Goal: Communication & Community: Ask a question

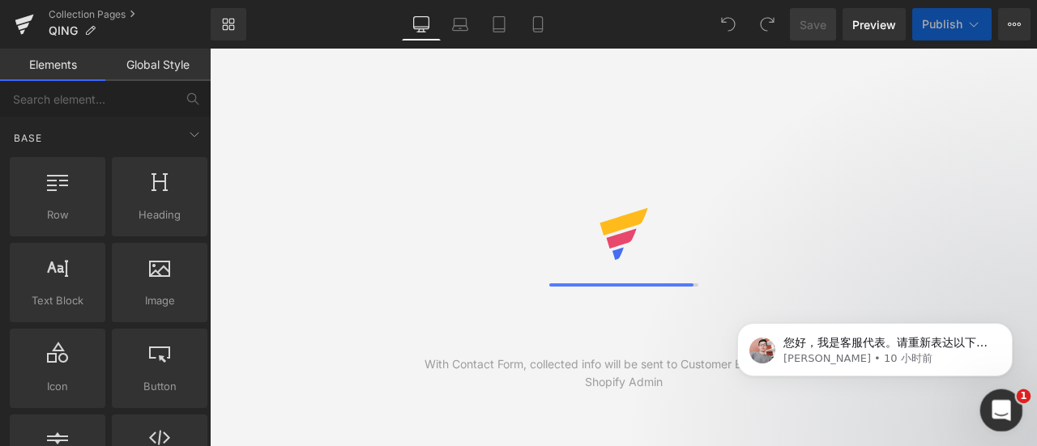
click at [1004, 403] on icon "打开 Intercom Messenger" at bounding box center [999, 408] width 27 height 27
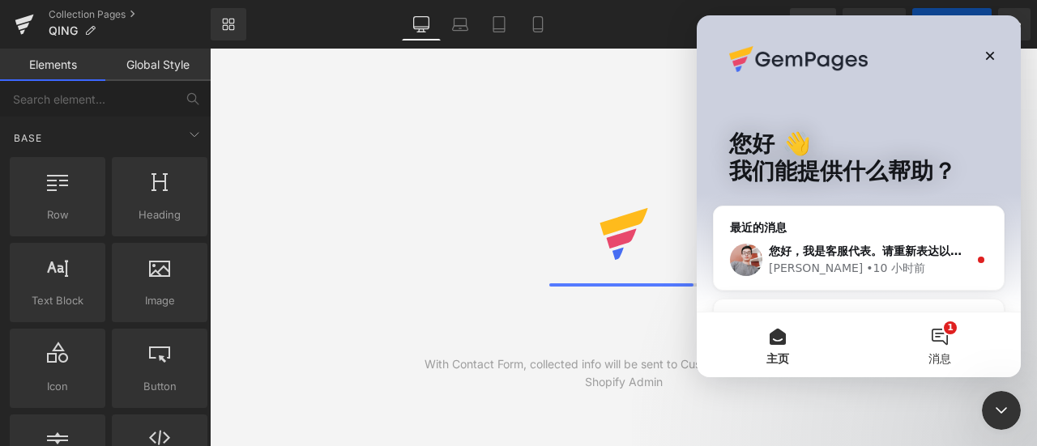
click at [935, 328] on button "1 消息" at bounding box center [940, 345] width 162 height 65
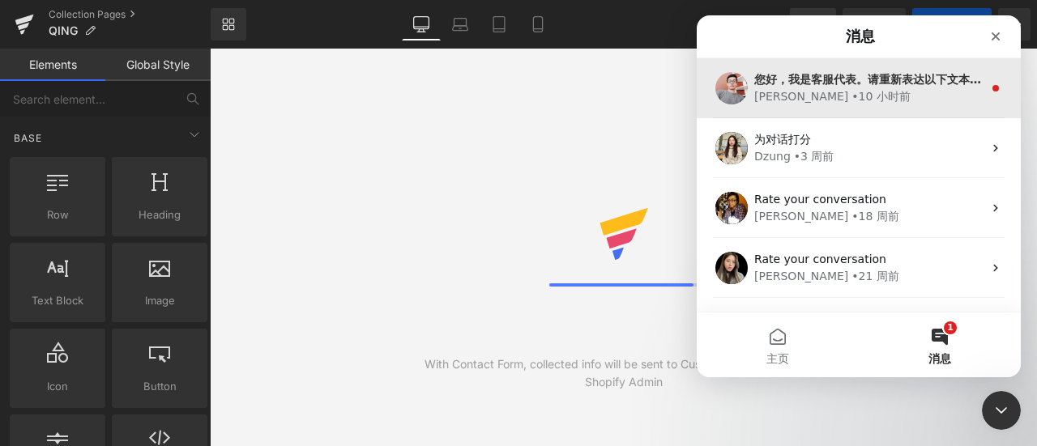
click at [877, 92] on div "[PERSON_NAME] • 10 小时前" at bounding box center [868, 96] width 228 height 17
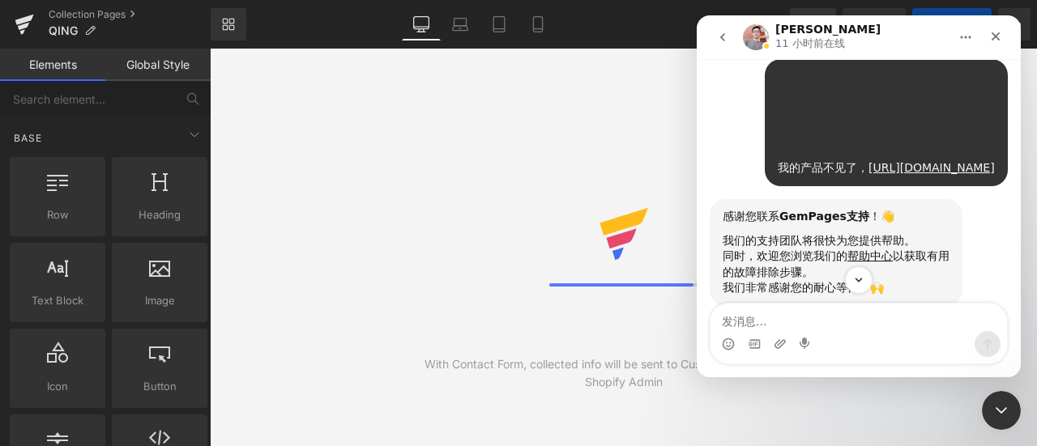
scroll to position [422, 0]
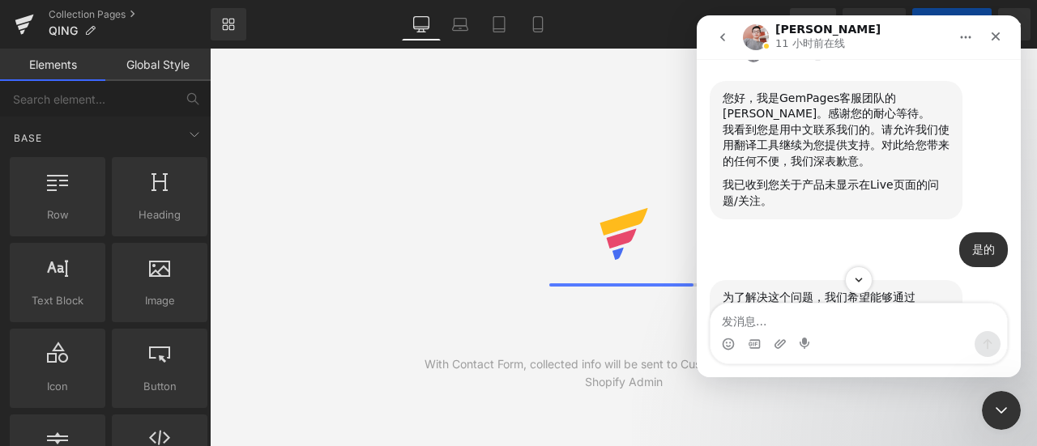
click at [904, 323] on textarea "发消息..." at bounding box center [858, 318] width 297 height 28
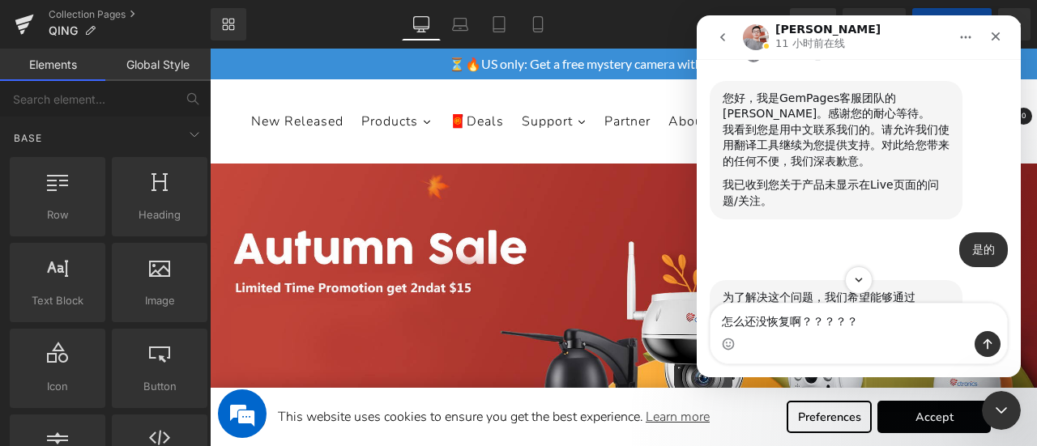
type textarea "怎么还没恢复啊？？？？？？"
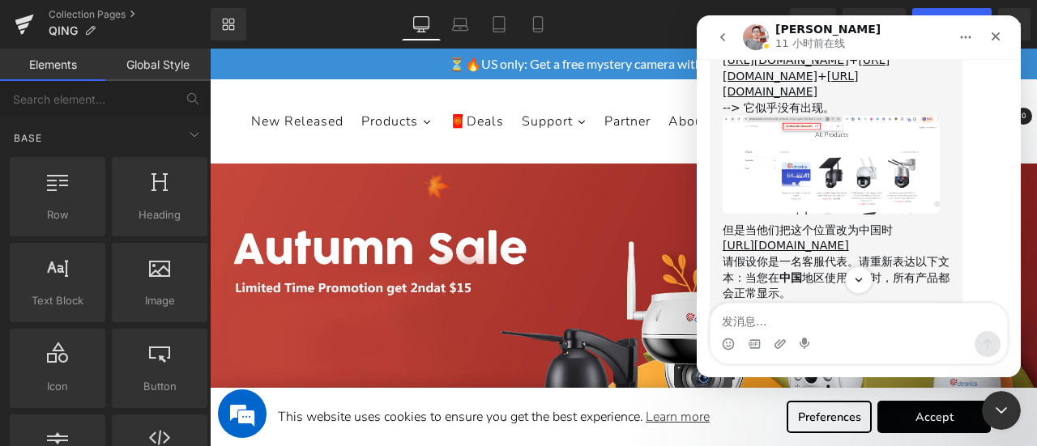
scroll to position [2818, 0]
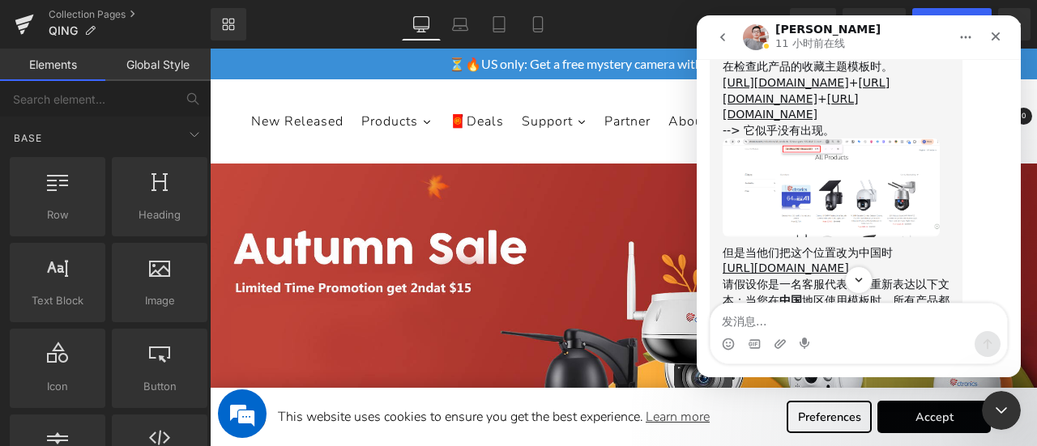
click at [864, 198] on img "Harry说…" at bounding box center [831, 188] width 217 height 99
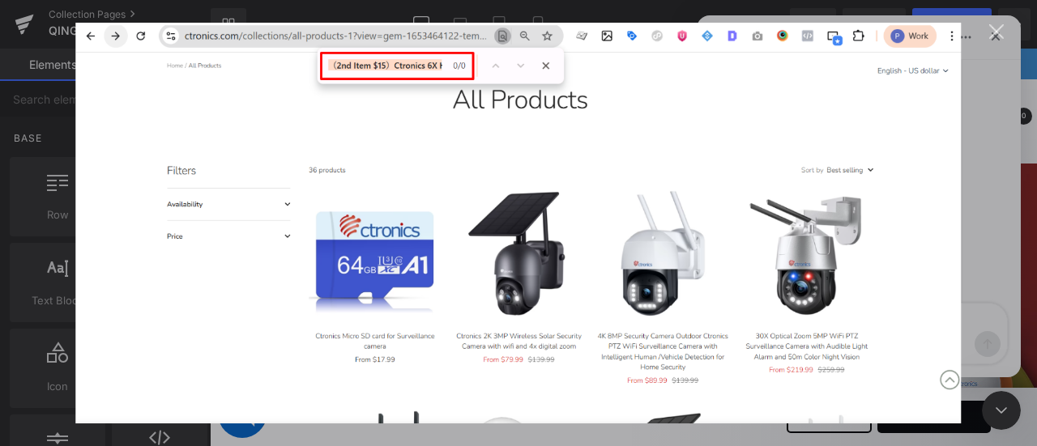
click at [999, 30] on div "关闭" at bounding box center [996, 31] width 15 height 15
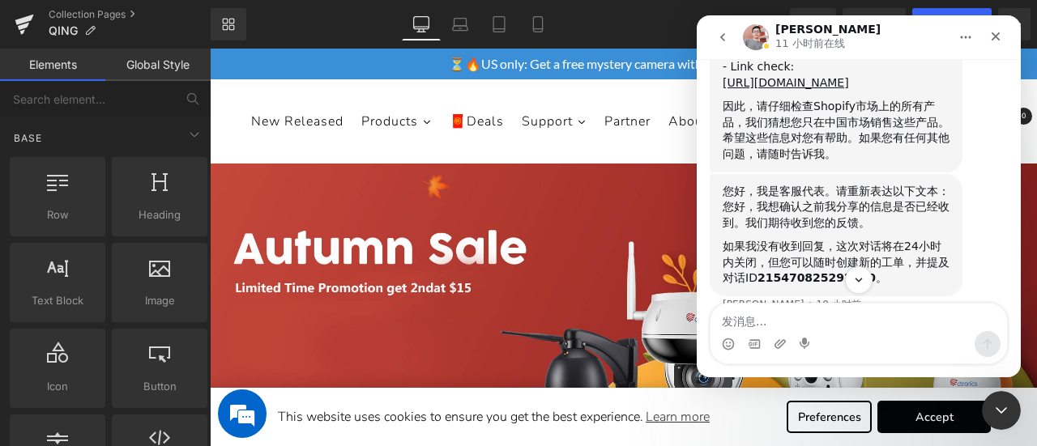
scroll to position [3223, 0]
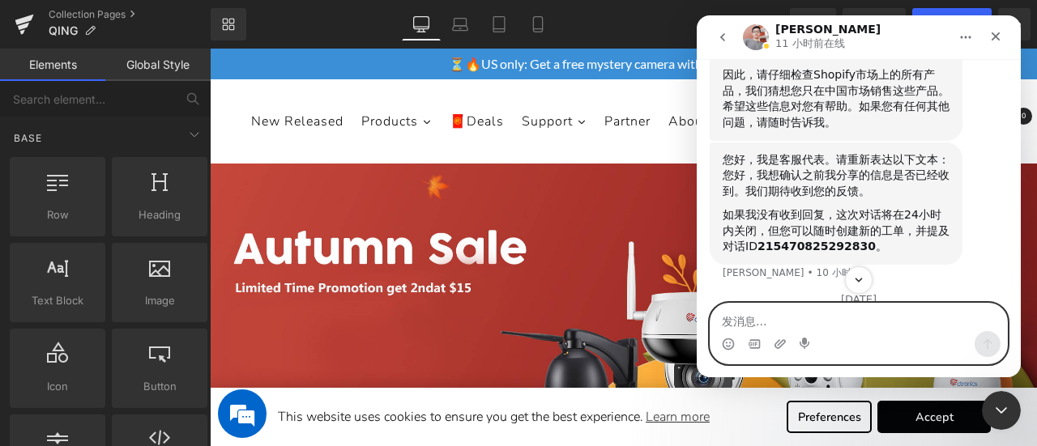
click at [893, 325] on textarea "发消息..." at bounding box center [858, 318] width 297 height 28
type textarea "我肯定是想在美国销售啊"
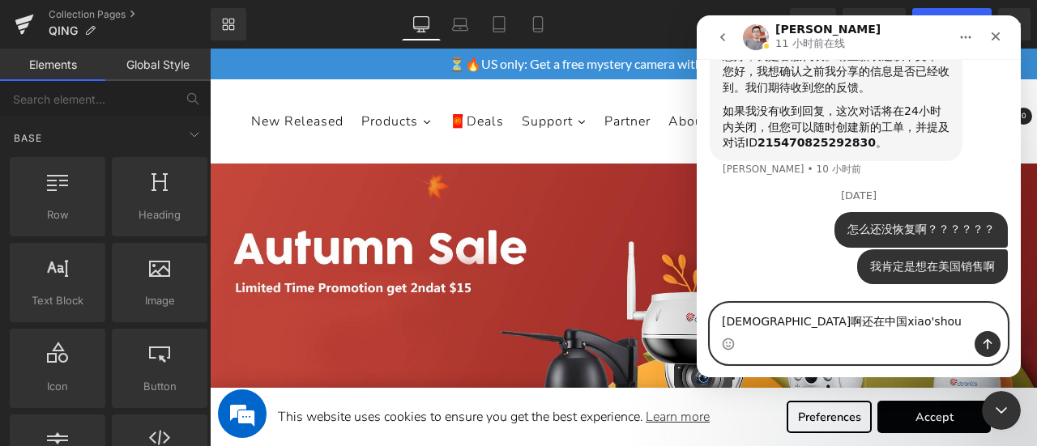
type textarea "[DEMOGRAPHIC_DATA]啊还在中国销售"
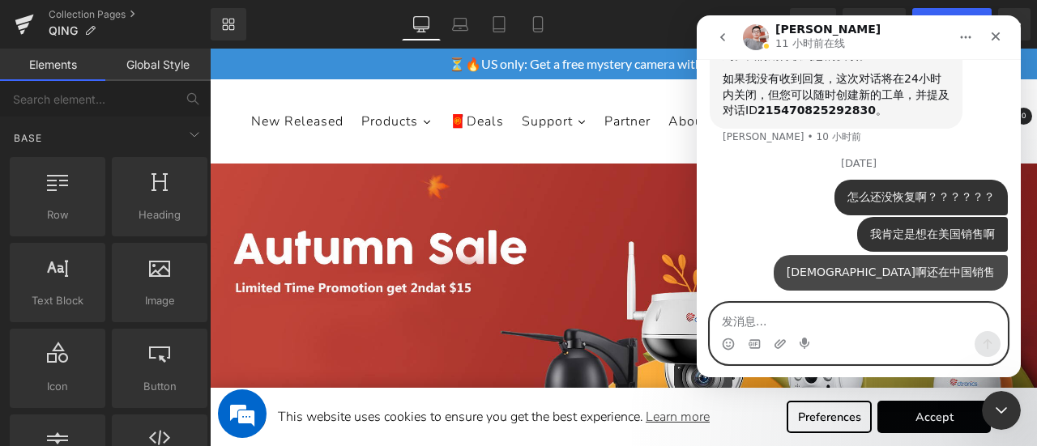
scroll to position [3378, 0]
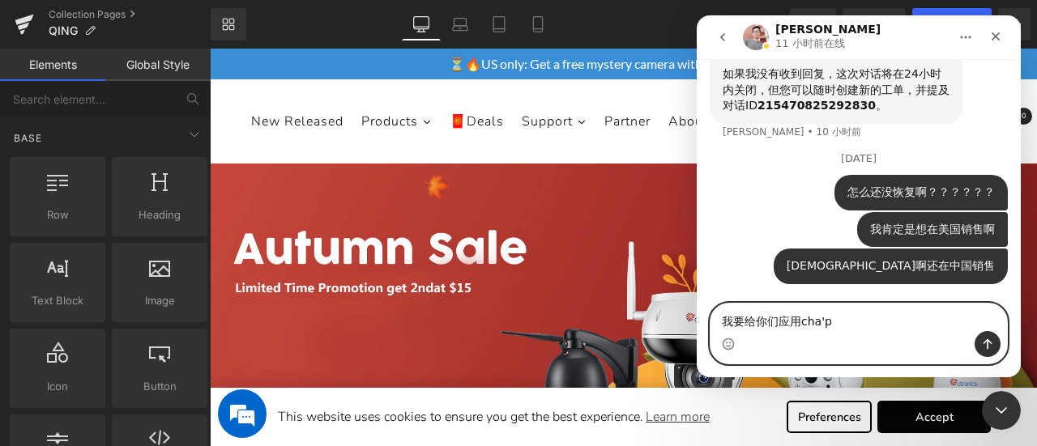
type textarea "我要给你们应用差评"
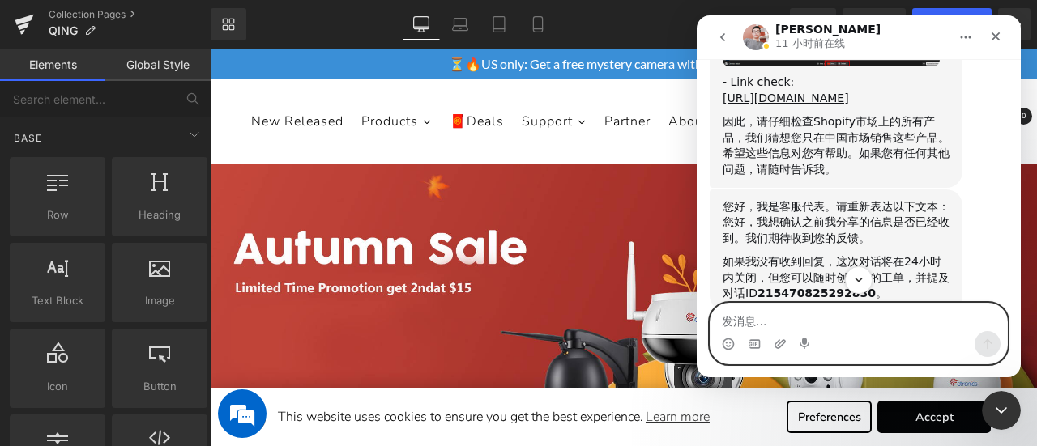
scroll to position [3091, 0]
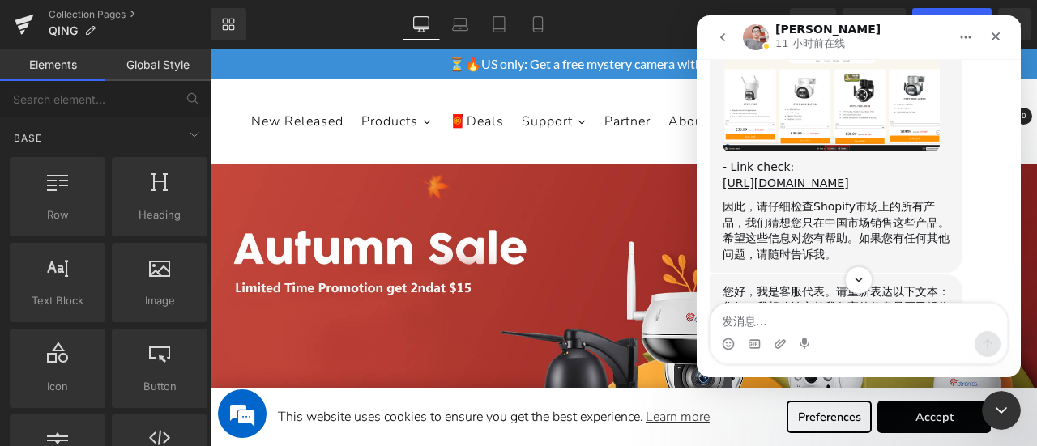
click at [898, 109] on img "Harry说…" at bounding box center [831, 102] width 217 height 100
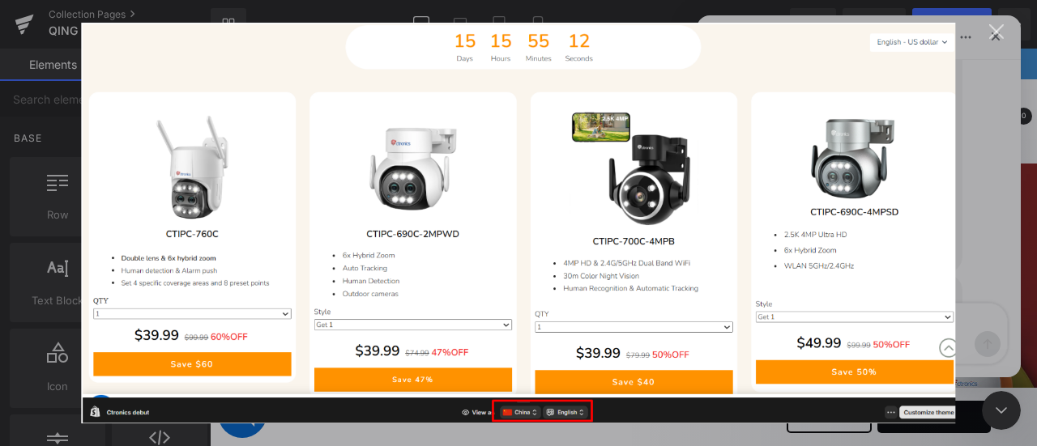
click at [966, 156] on div "Intercom Messenger" at bounding box center [518, 223] width 1037 height 446
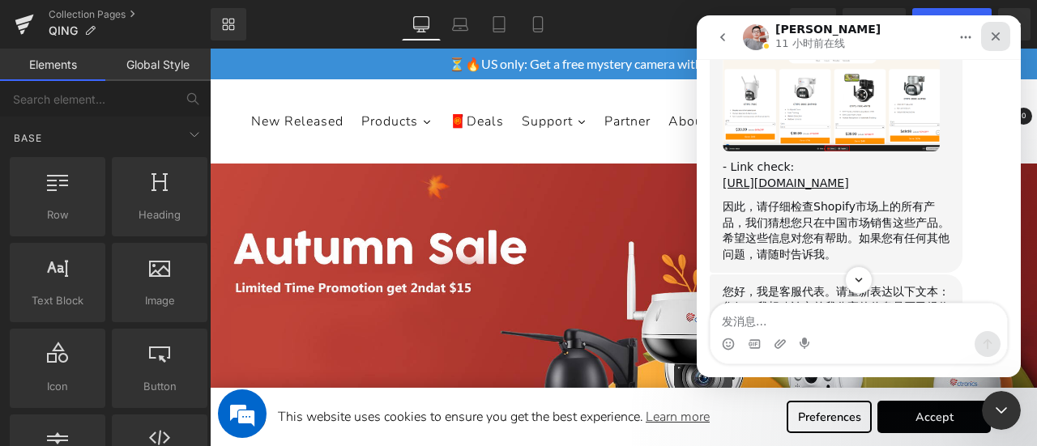
click at [995, 41] on icon "关闭" at bounding box center [995, 36] width 13 height 13
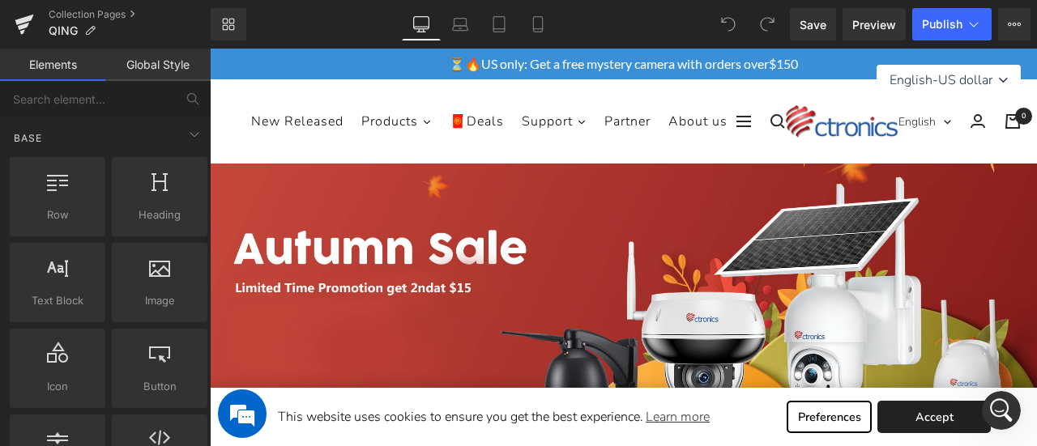
click at [941, 411] on link "Accept" at bounding box center [933, 417] width 113 height 32
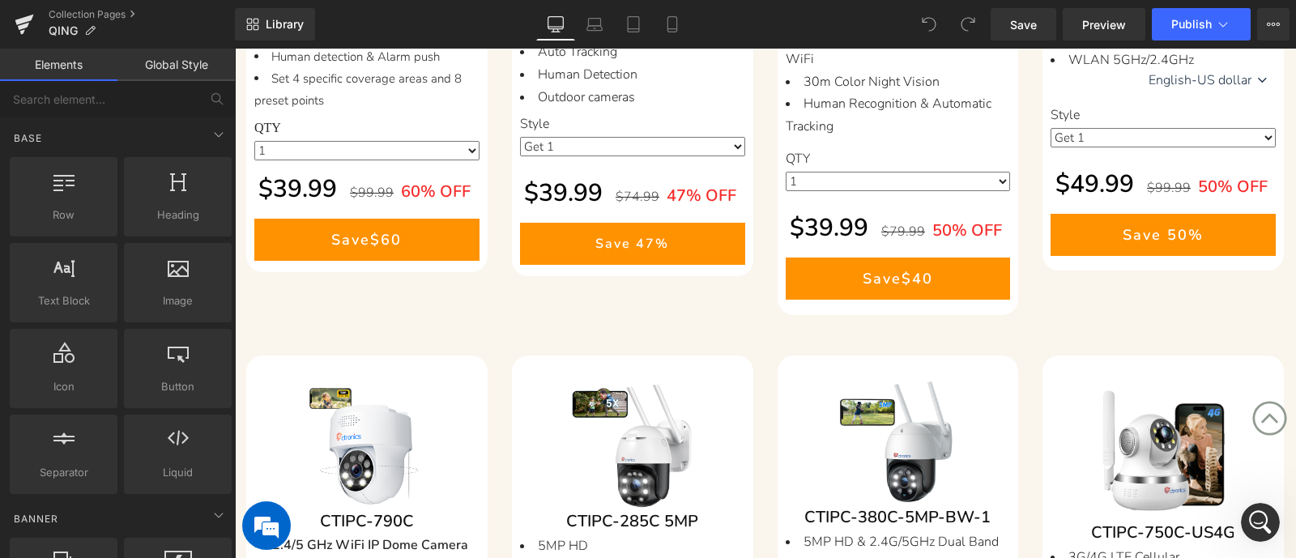
scroll to position [1215, 0]
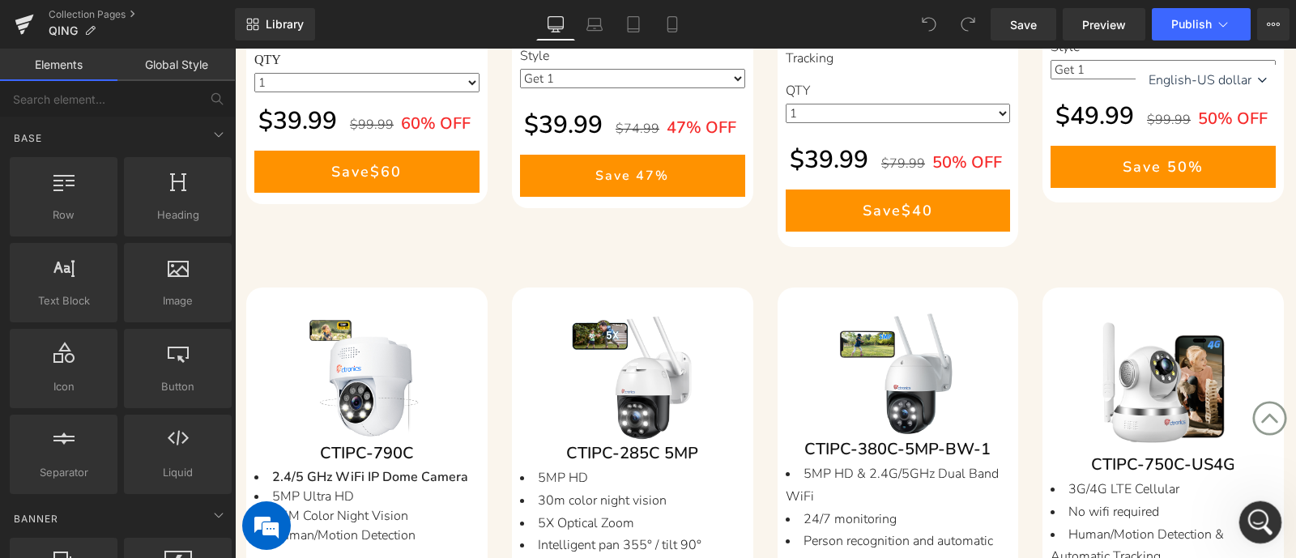
click at [1036, 446] on icon "打开 Intercom Messenger" at bounding box center [1258, 520] width 27 height 27
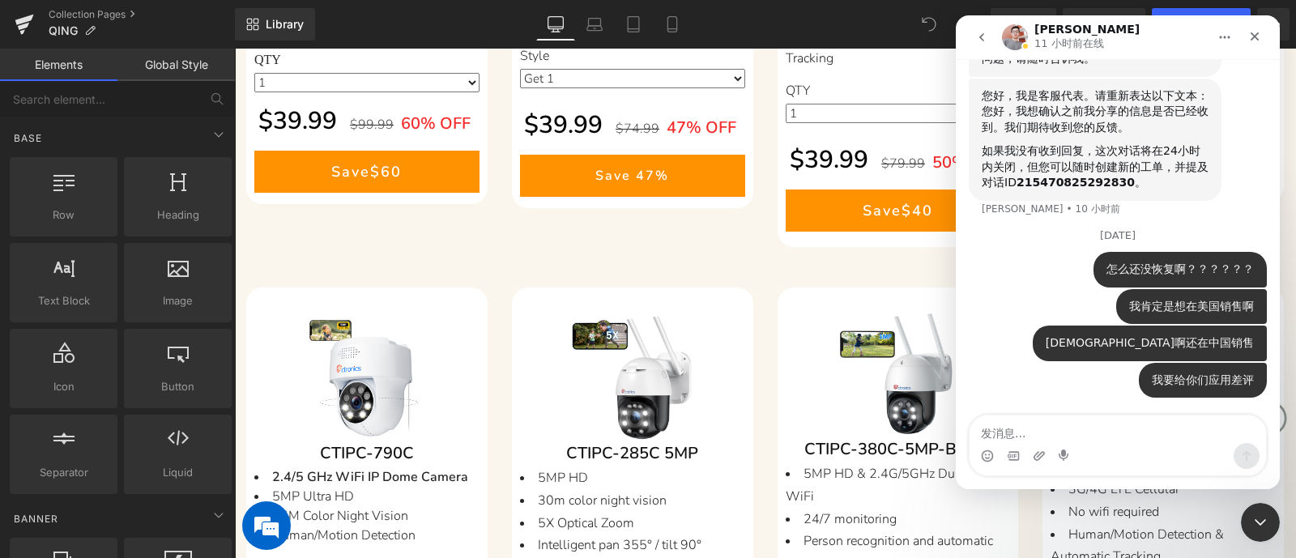
scroll to position [3303, 0]
click at [1036, 430] on textarea "发消息..." at bounding box center [1118, 430] width 297 height 28
type textarea "n"
type textarea "那我到底要怎么解决？"
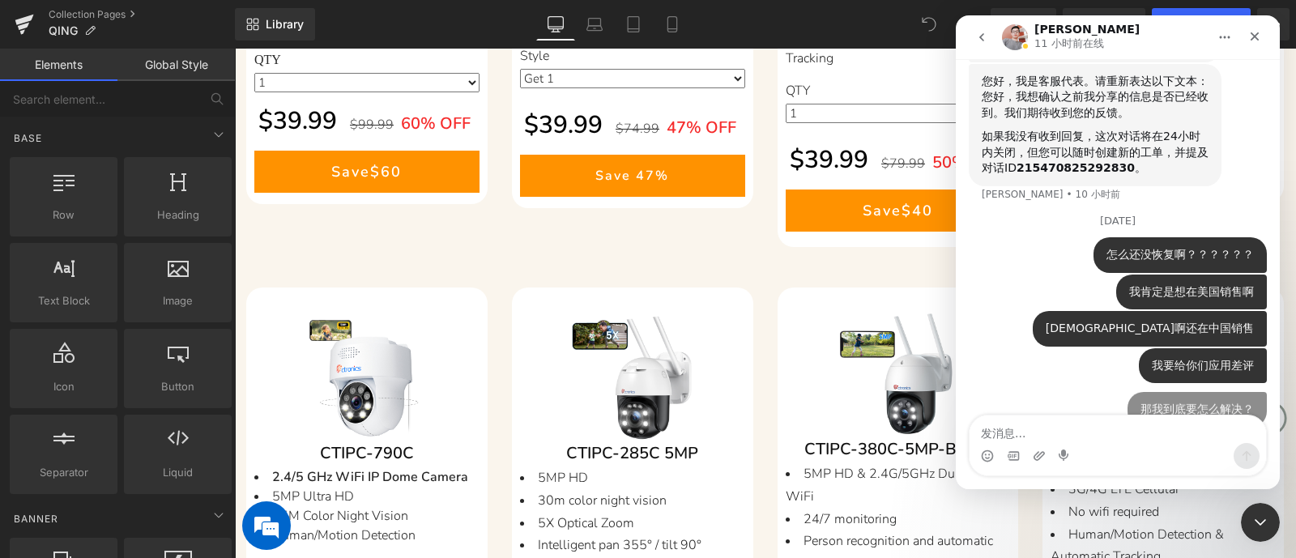
scroll to position [3340, 0]
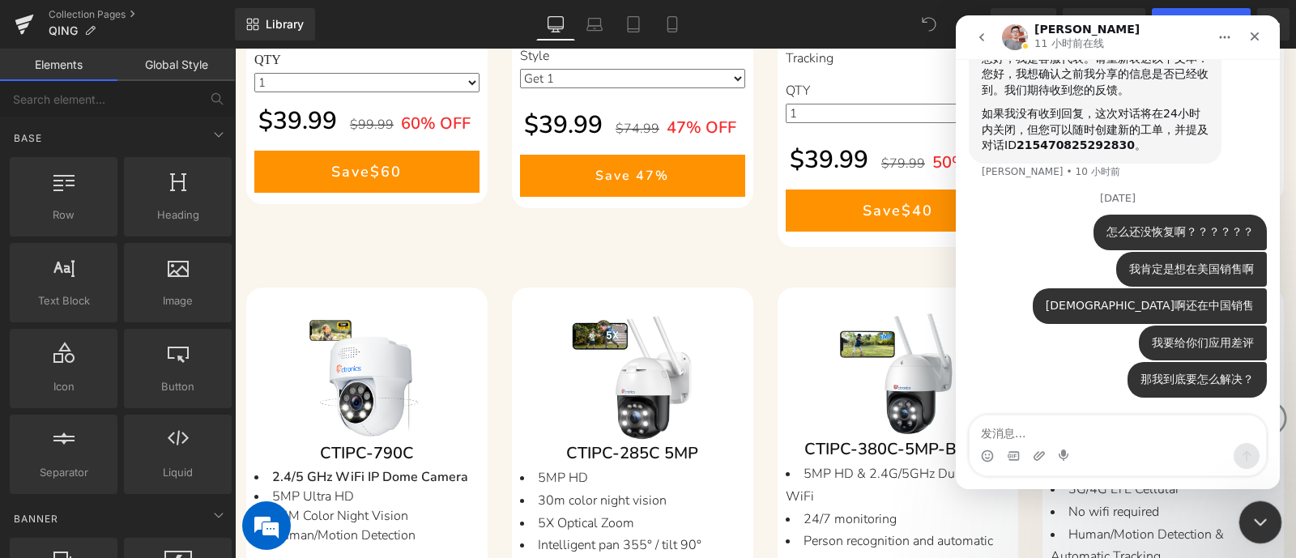
click at [1036, 446] on icon "关闭 Intercom Messenger" at bounding box center [1257, 519] width 19 height 19
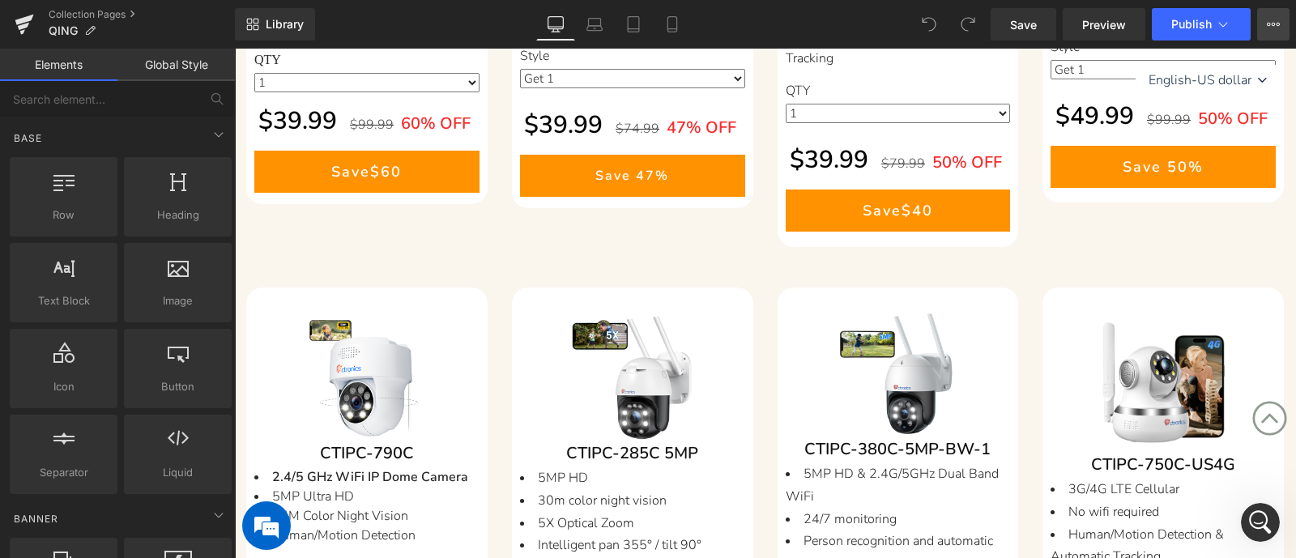
click at [1036, 26] on button "View Live Page View with current Template Save Template to Library Schedule Pub…" at bounding box center [1273, 24] width 32 height 32
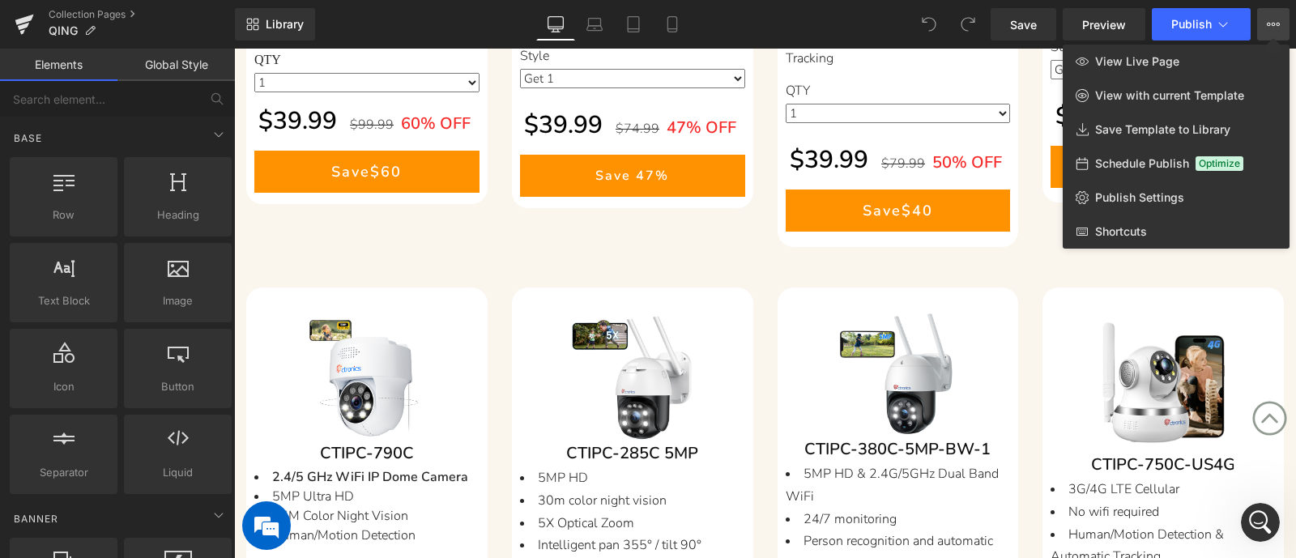
click at [1036, 26] on button "View Live Page View with current Template Save Template to Library Schedule Pub…" at bounding box center [1273, 24] width 32 height 32
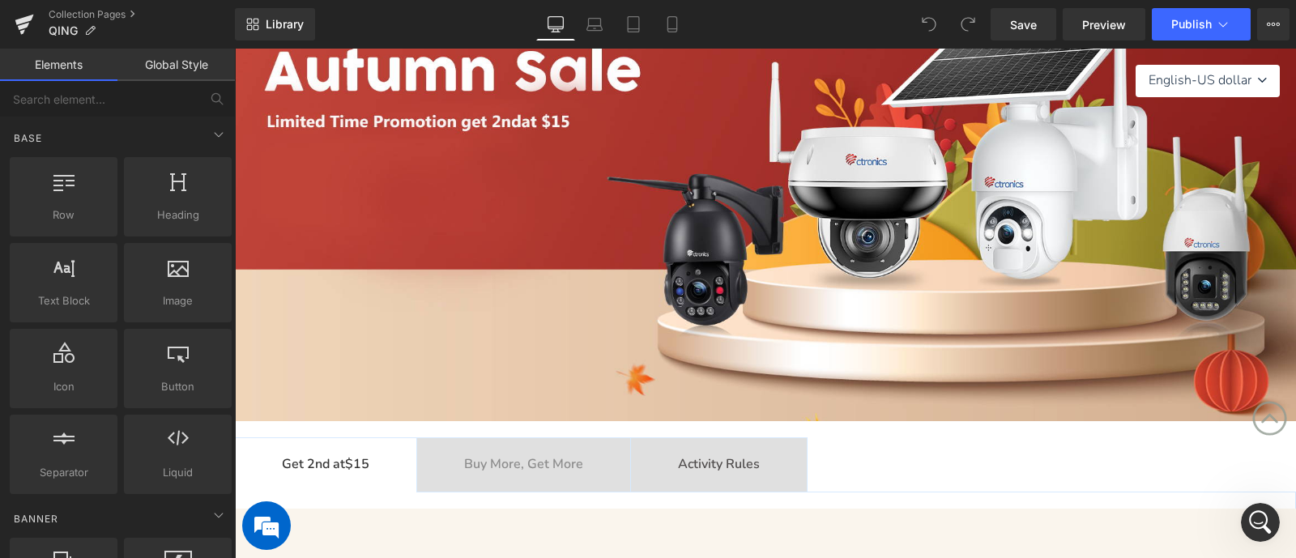
scroll to position [0, 0]
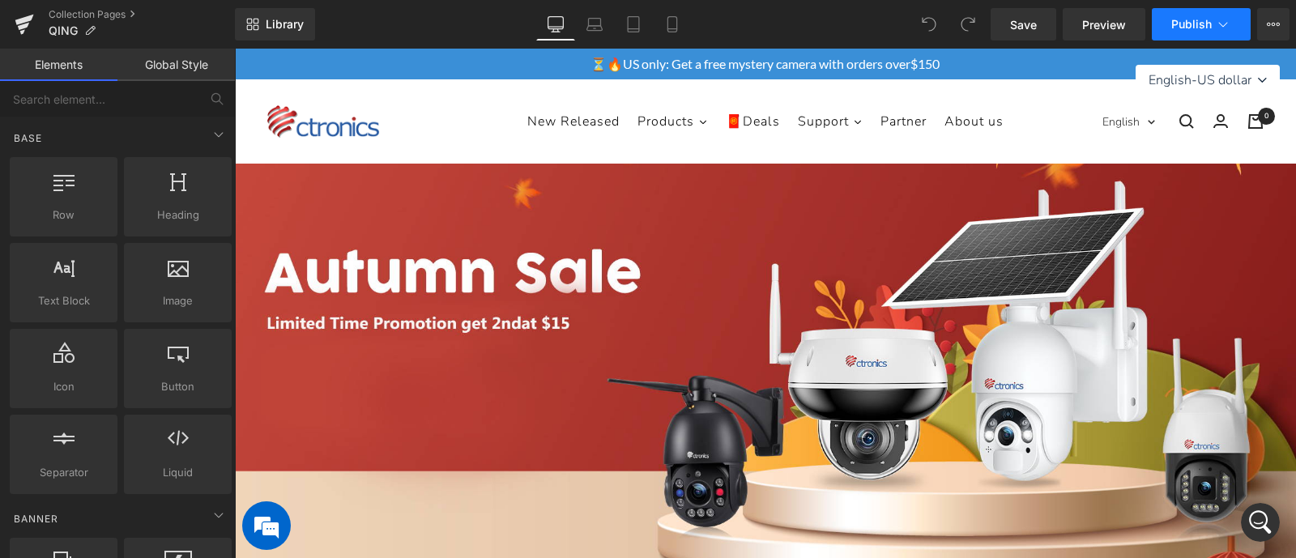
click at [1036, 27] on span "Publish" at bounding box center [1191, 24] width 41 height 13
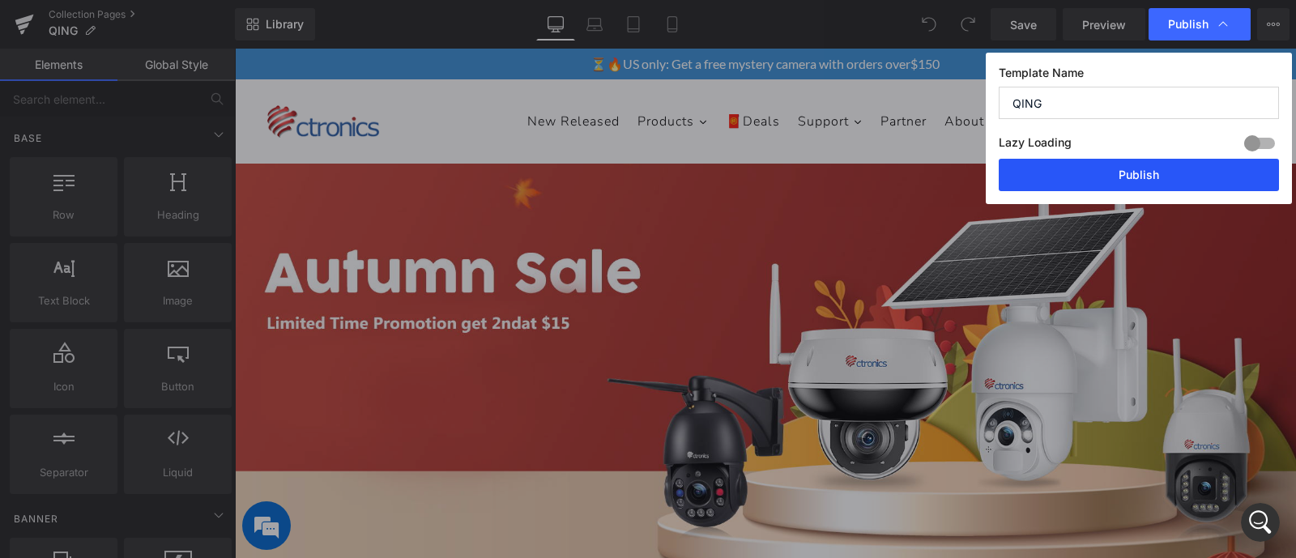
click at [1036, 168] on button "Publish" at bounding box center [1139, 175] width 280 height 32
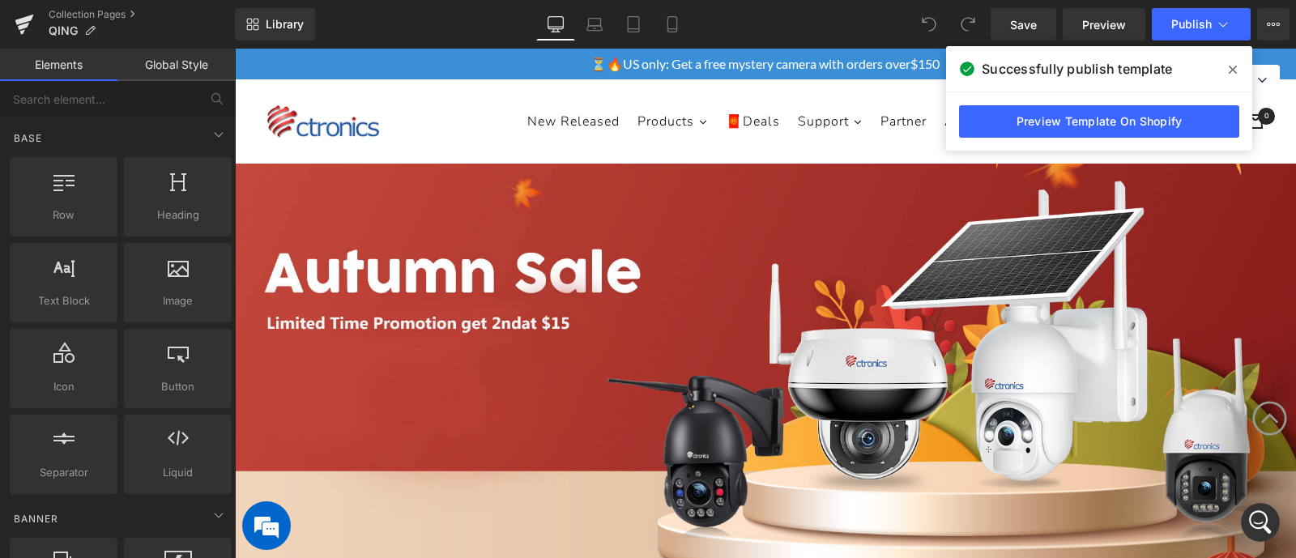
drag, startPoint x: 1224, startPoint y: 67, endPoint x: 960, endPoint y: 265, distance: 329.9
click at [1036, 67] on span at bounding box center [1233, 70] width 26 height 26
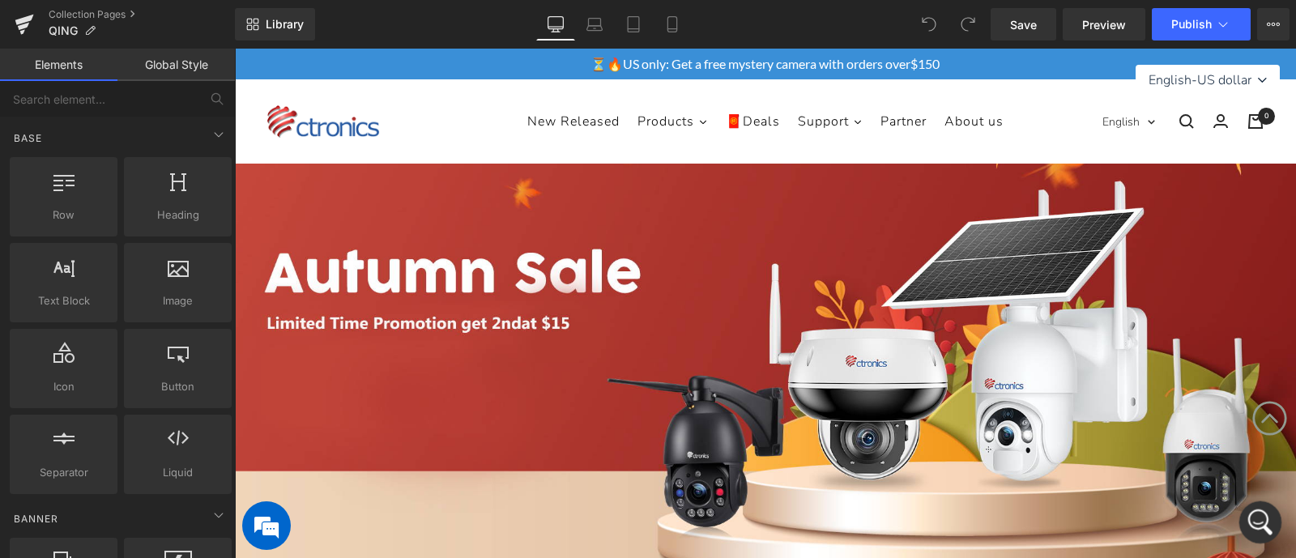
click at [1036, 446] on icon "打开 Intercom Messenger" at bounding box center [1257, 520] width 11 height 13
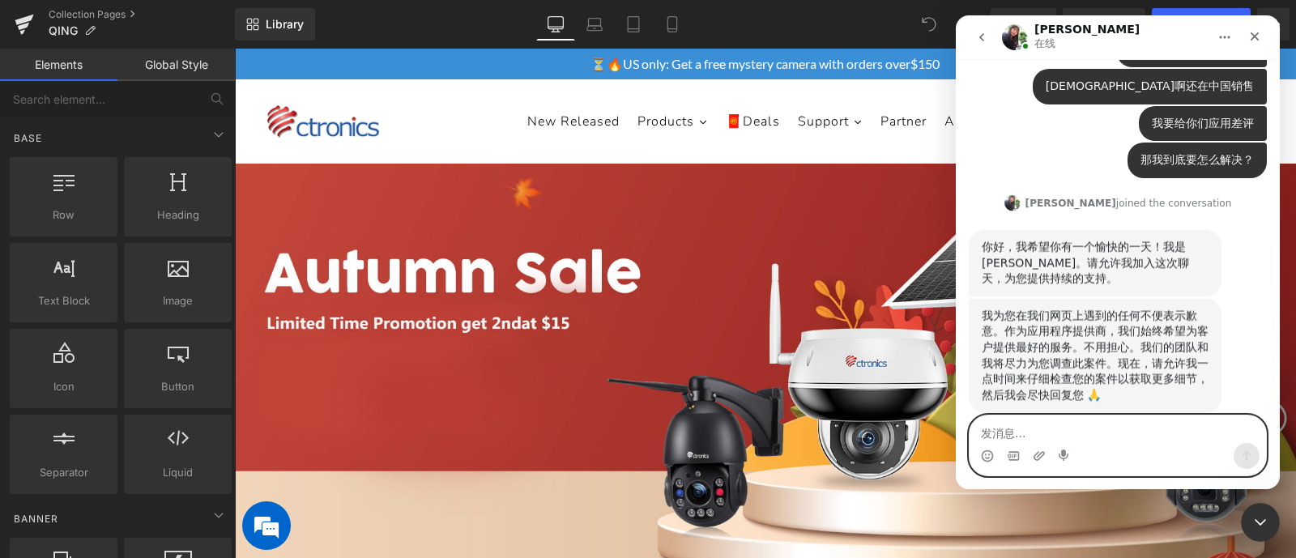
scroll to position [3573, 0]
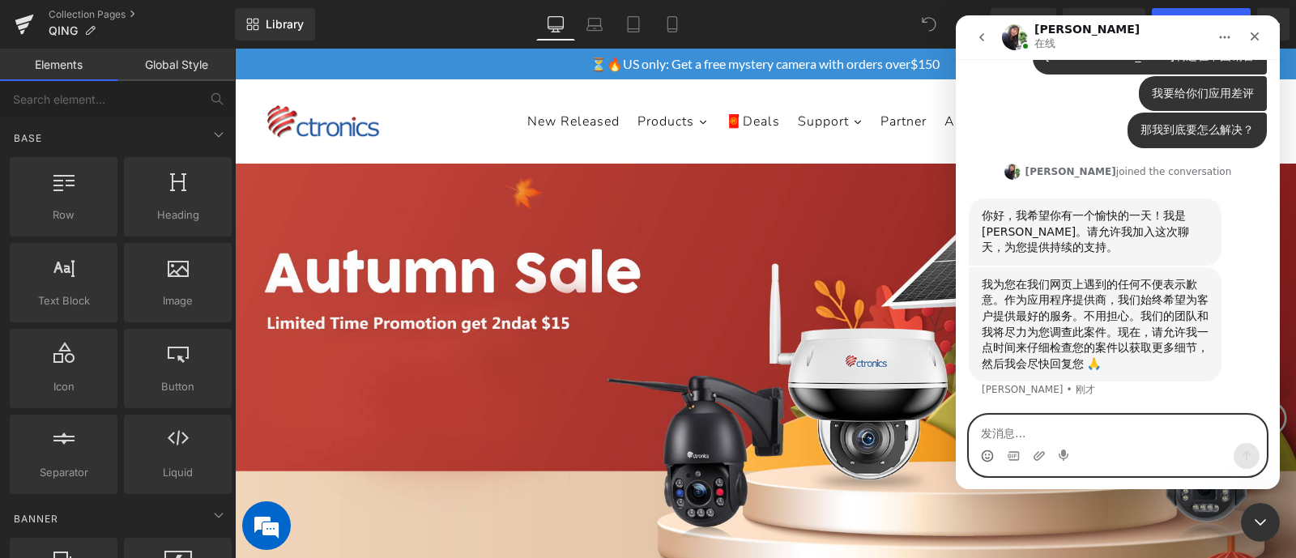
click at [987, 446] on circle "表情符号选取器" at bounding box center [987, 455] width 11 height 11
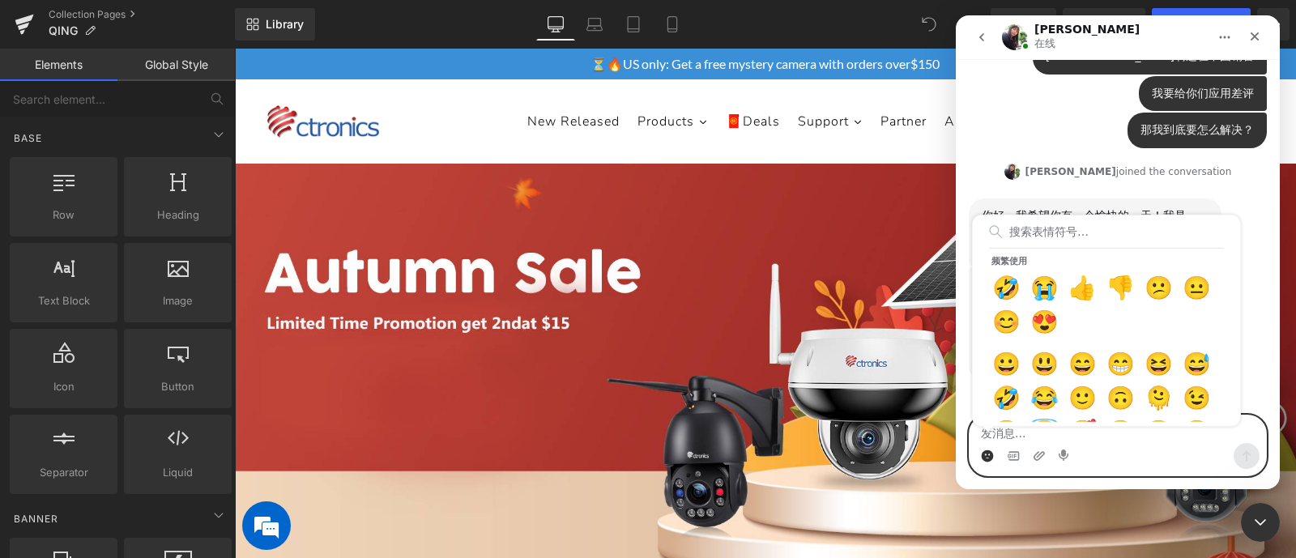
click at [984, 446] on circle "表情符号选取器" at bounding box center [987, 455] width 11 height 11
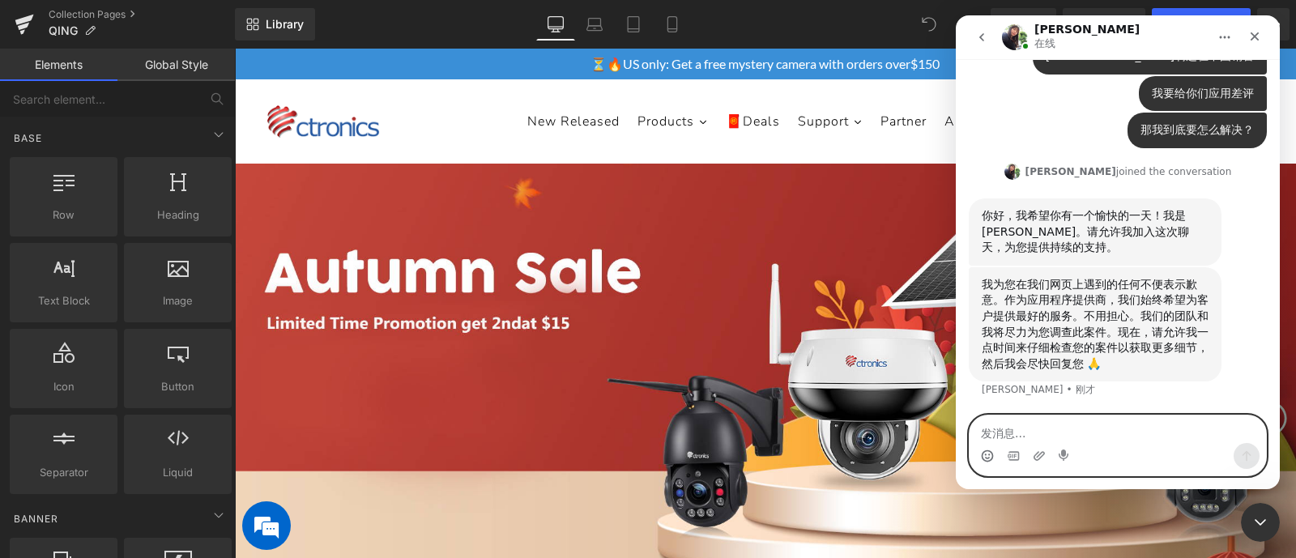
click at [984, 446] on icon "表情符号选取器" at bounding box center [987, 456] width 13 height 13
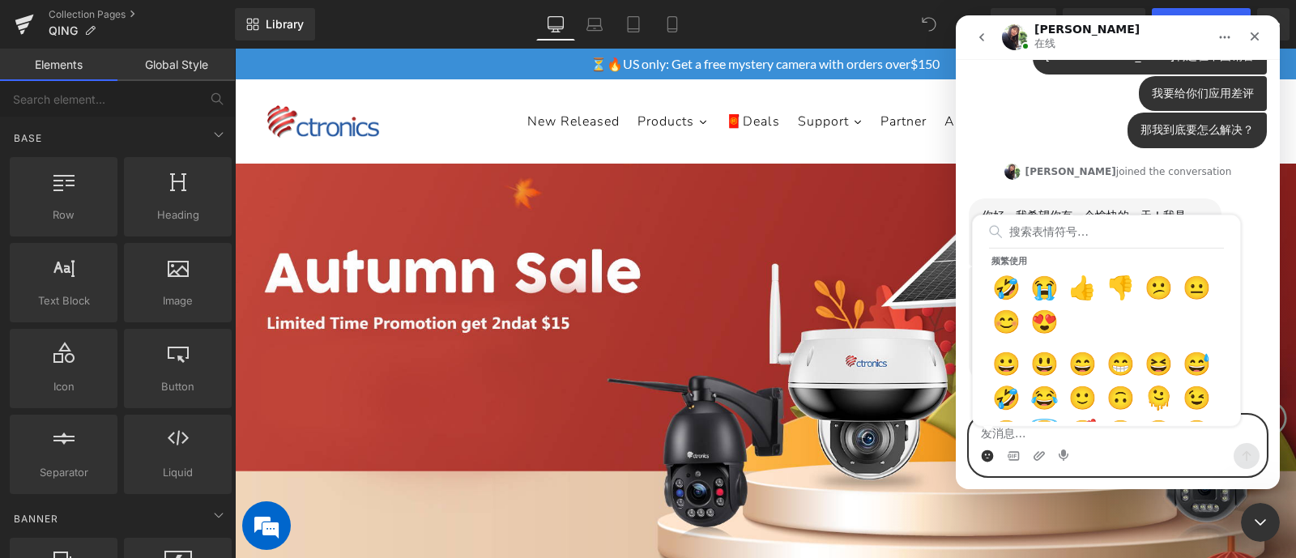
click at [1036, 434] on textarea "发消息..." at bounding box center [1118, 430] width 297 height 28
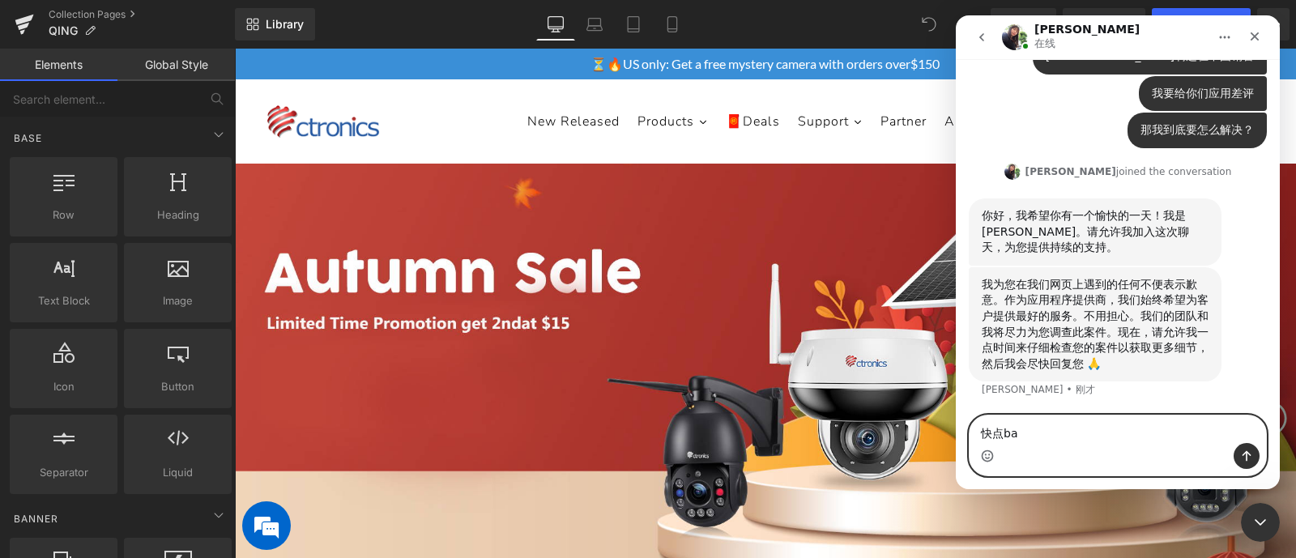
type textarea "快点把"
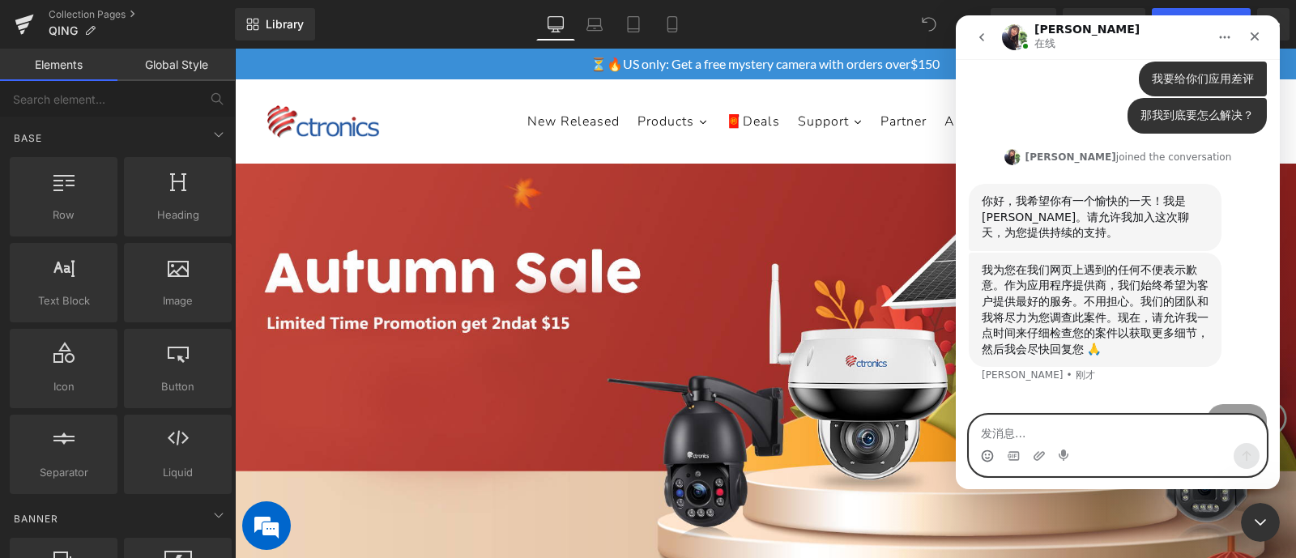
scroll to position [3621, 0]
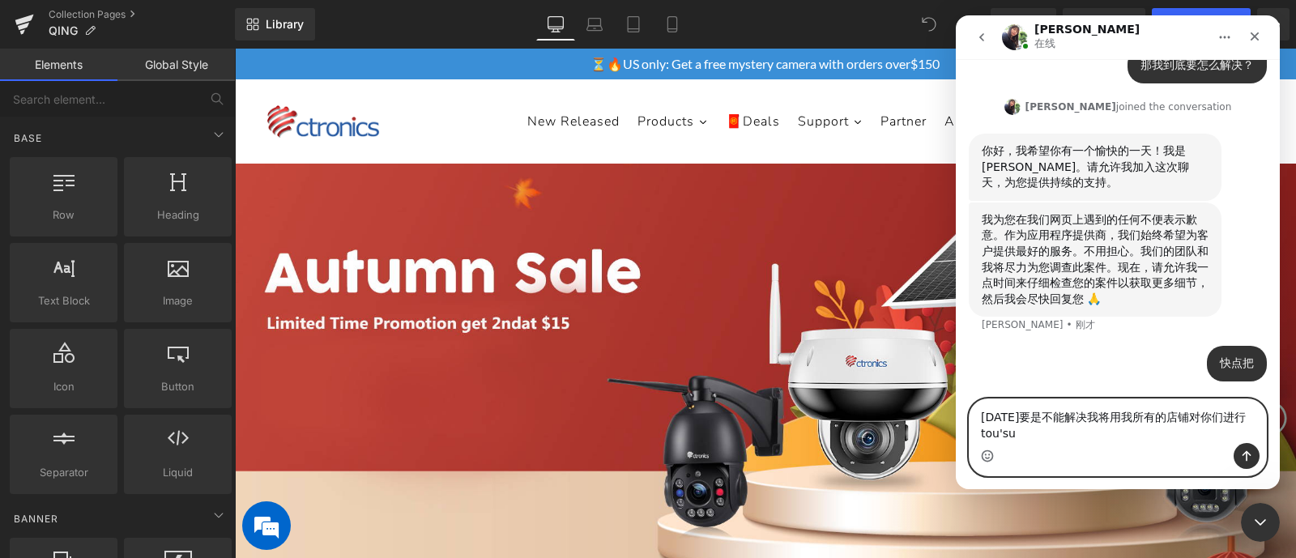
type textarea "[DATE]要是不能解决我将用我所有的店铺对你们进行投诉"
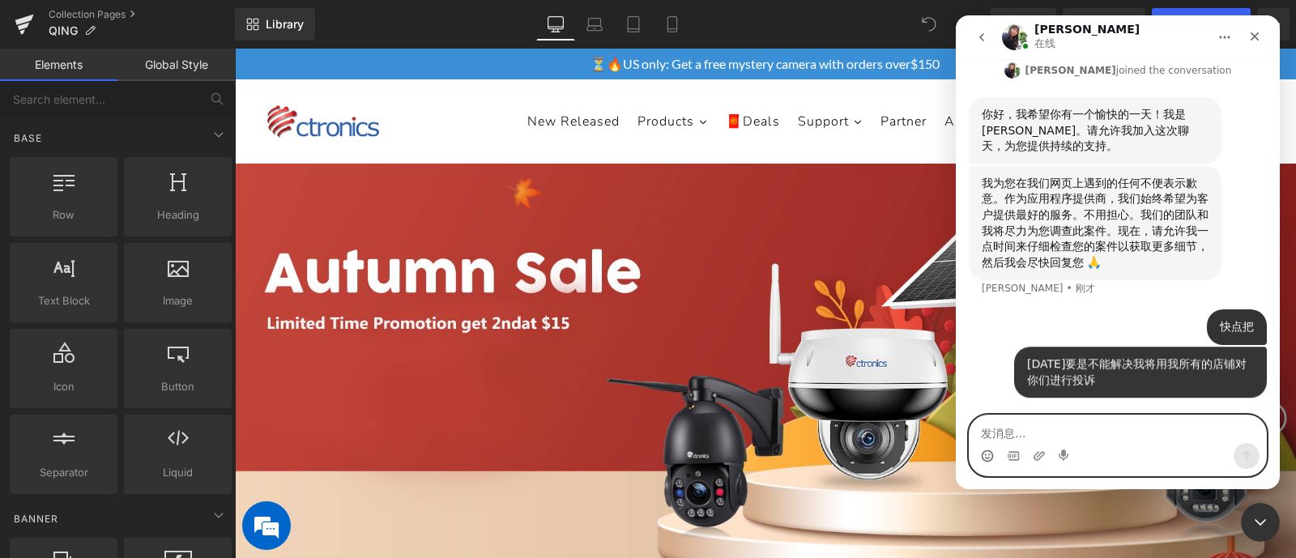
scroll to position [3675, 0]
type textarea "差评"
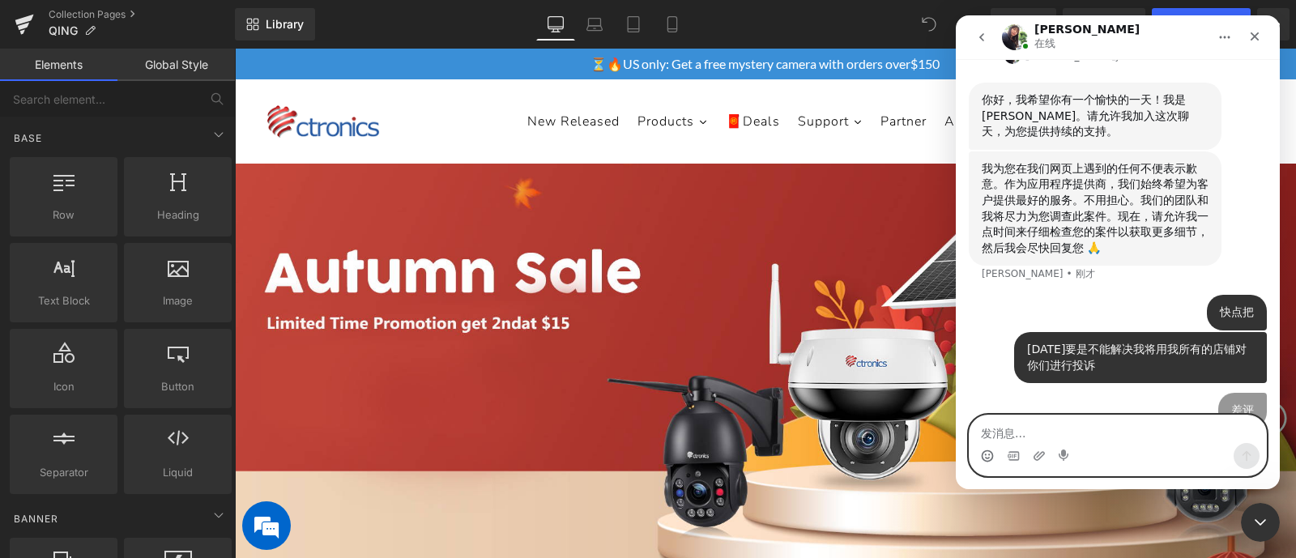
scroll to position [3711, 0]
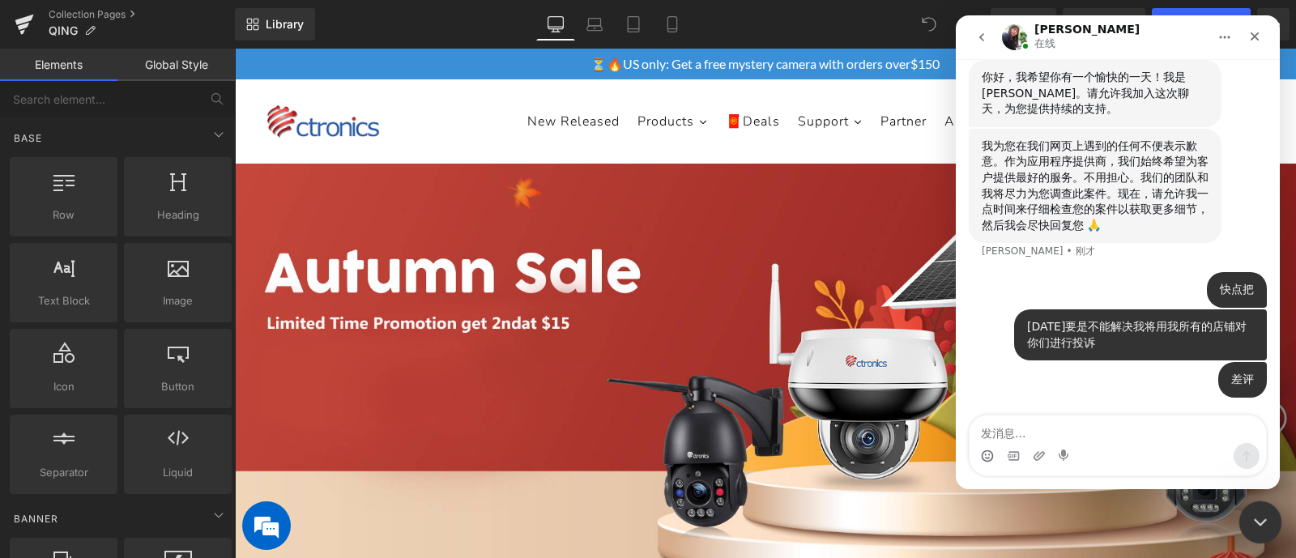
click at [1036, 446] on div "关闭 Intercom Messenger" at bounding box center [1258, 520] width 39 height 39
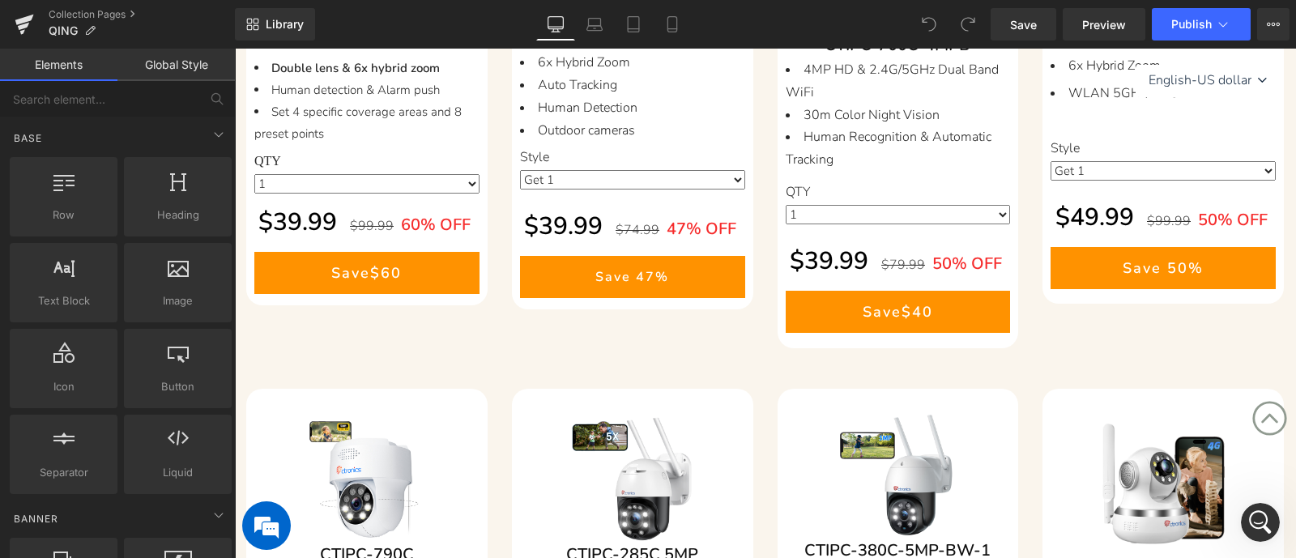
scroll to position [809, 0]
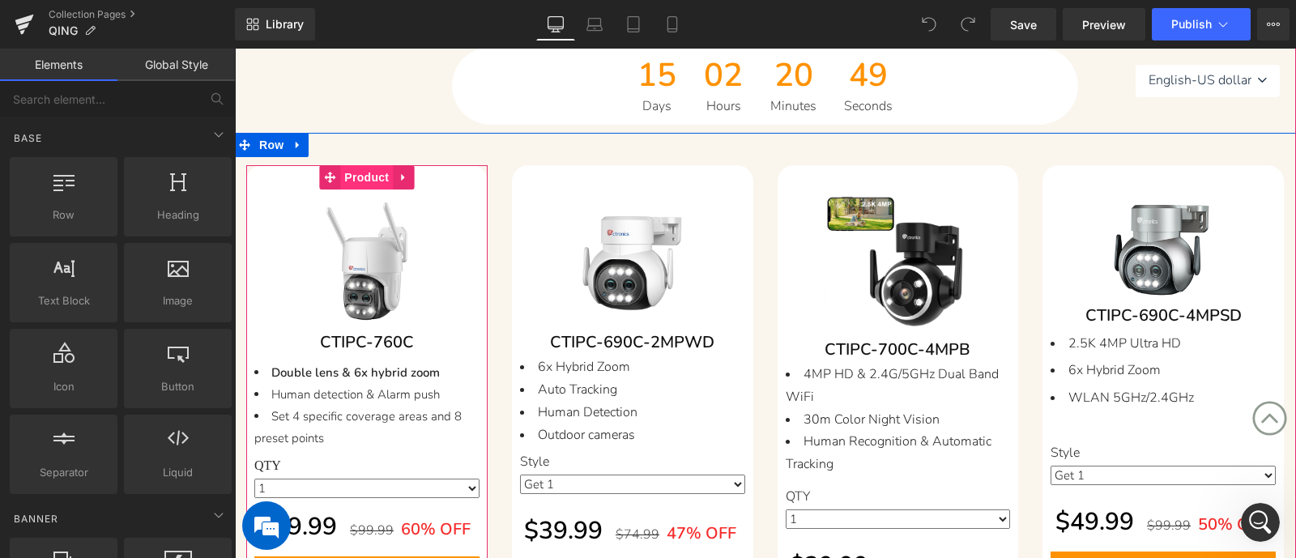
click at [356, 172] on span "Product" at bounding box center [366, 177] width 53 height 24
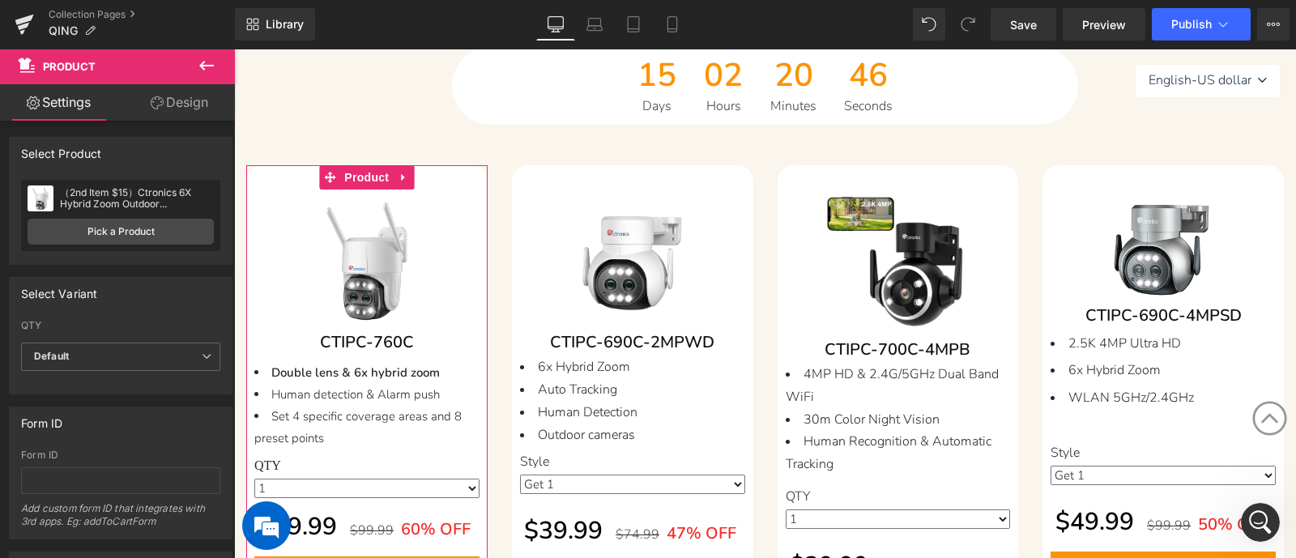
click at [169, 106] on link "Design" at bounding box center [179, 102] width 117 height 36
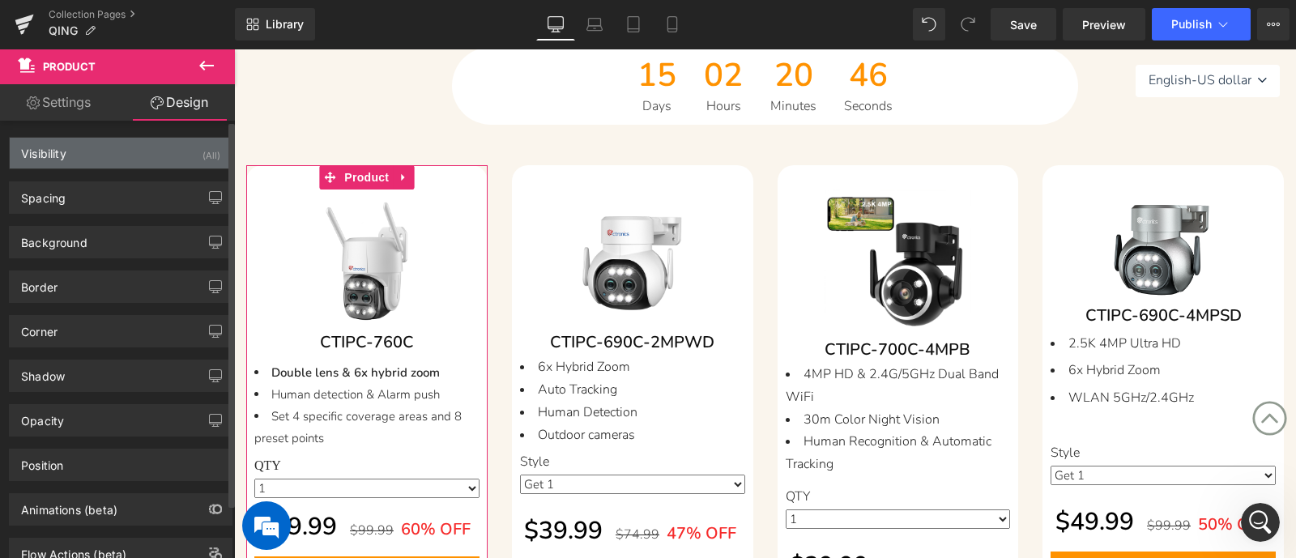
click at [117, 164] on div "Visibility (All)" at bounding box center [121, 153] width 222 height 31
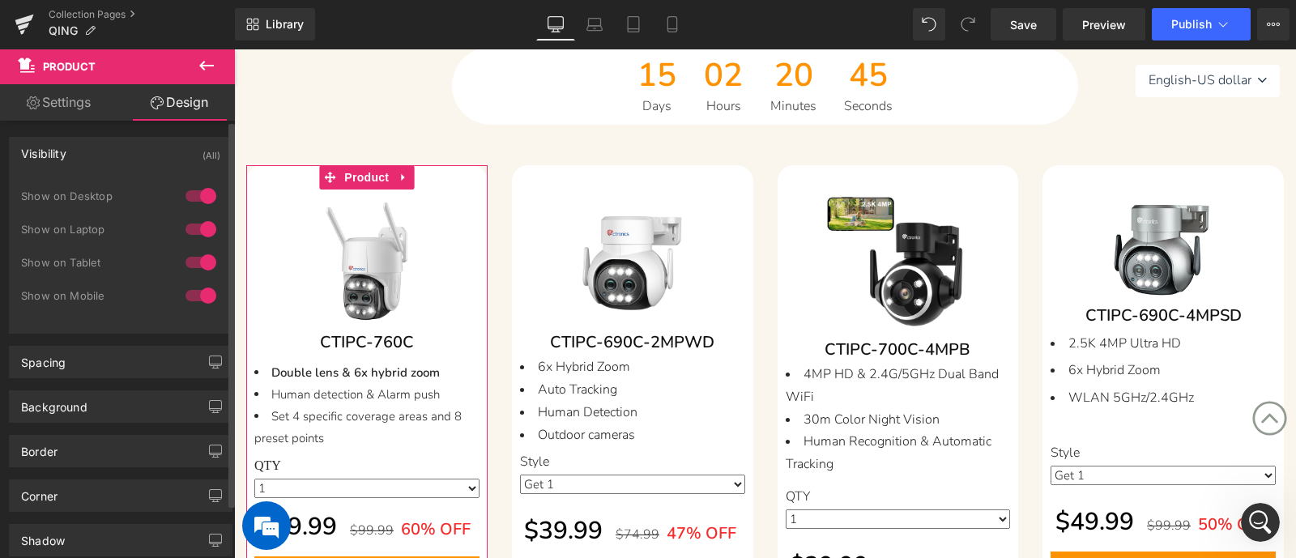
click at [123, 156] on div "Visibility (All)" at bounding box center [121, 153] width 222 height 31
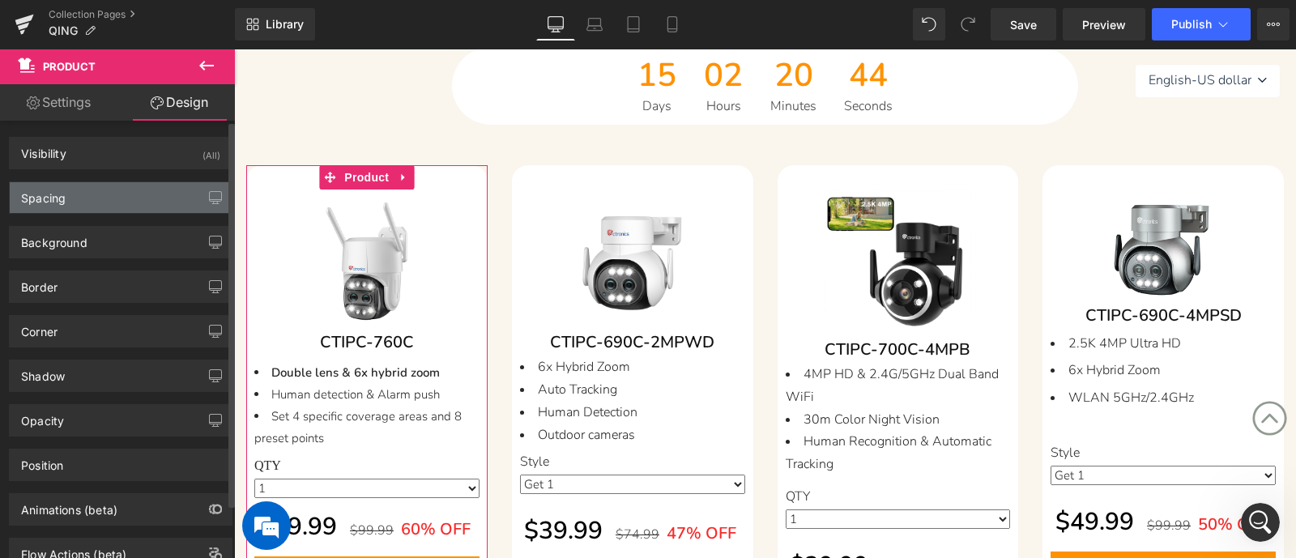
click at [118, 204] on div "Spacing" at bounding box center [121, 197] width 222 height 31
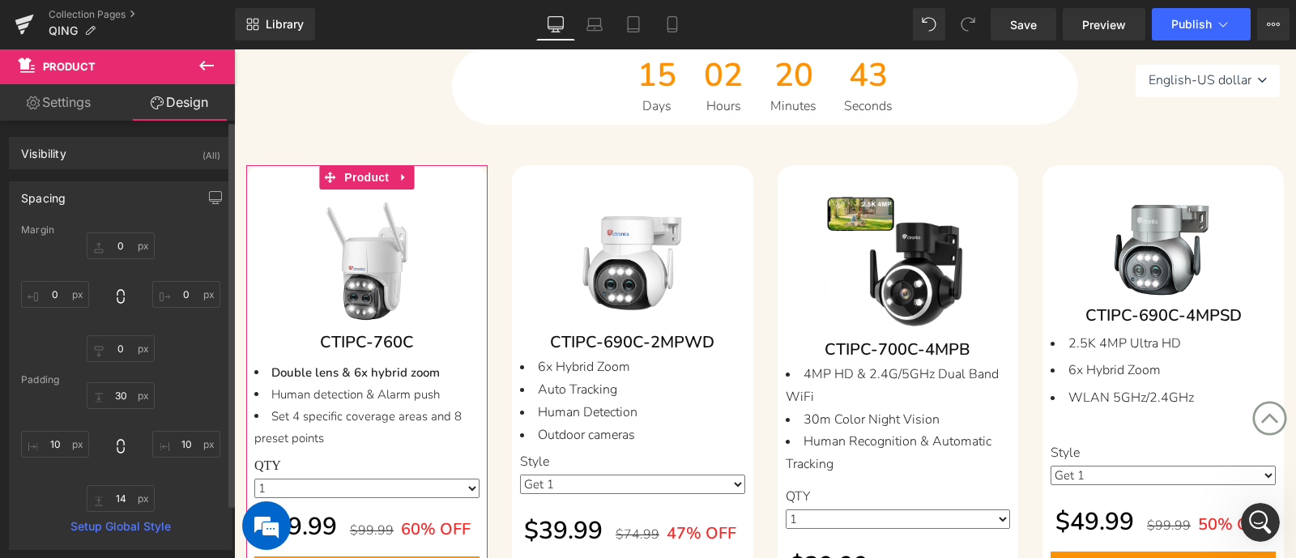
click at [126, 192] on div "Spacing" at bounding box center [121, 197] width 222 height 31
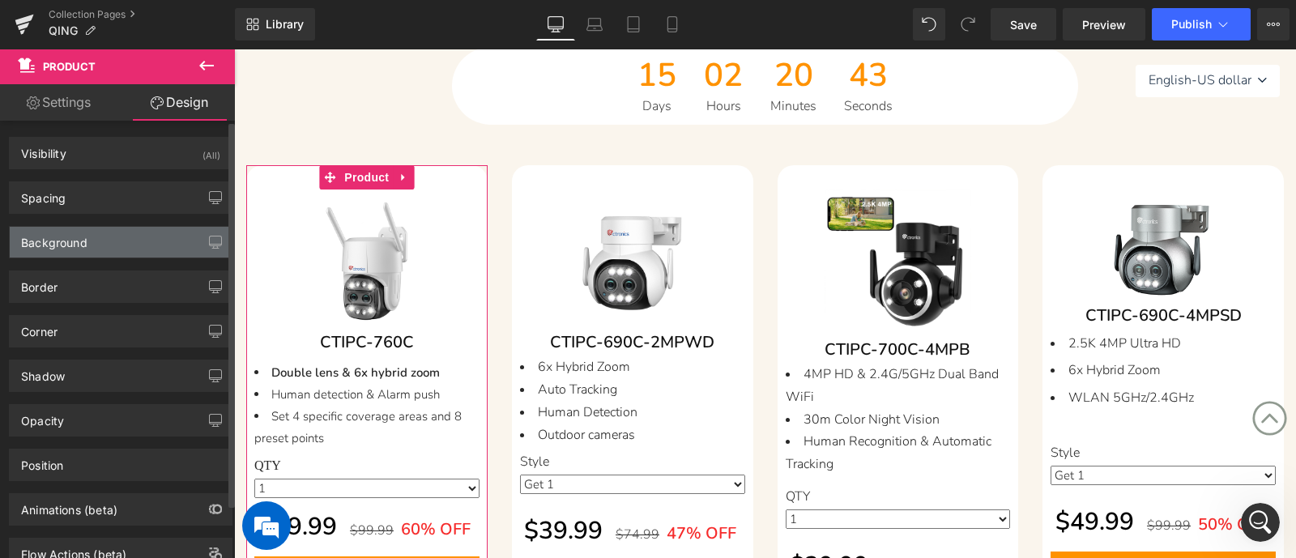
click at [126, 227] on div "Background" at bounding box center [121, 242] width 222 height 31
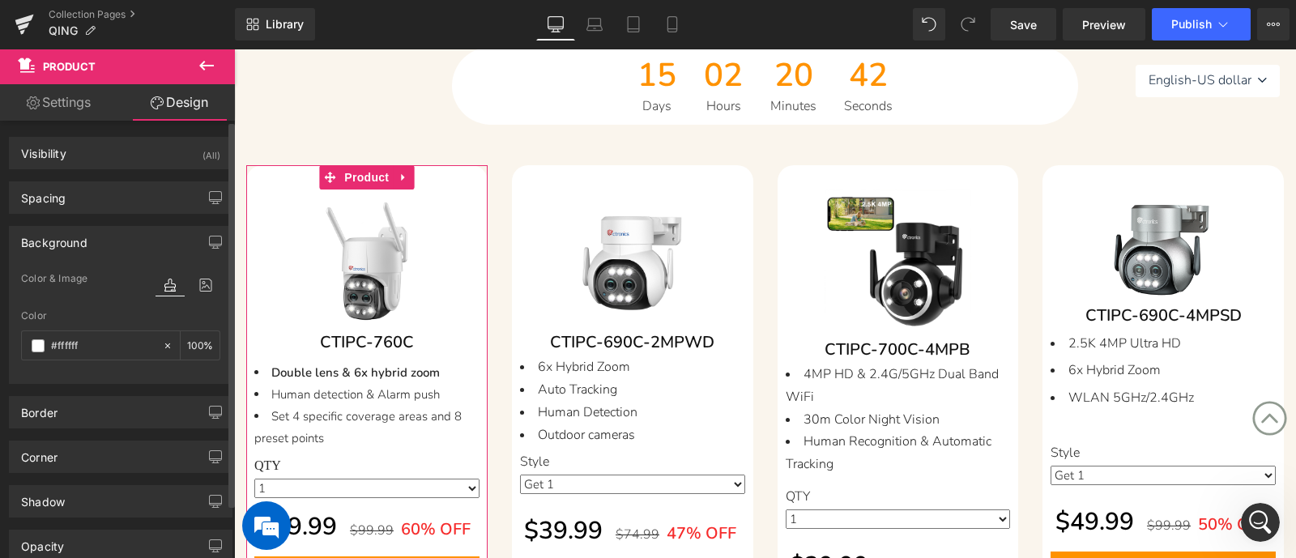
click at [126, 227] on div "Background" at bounding box center [121, 242] width 222 height 31
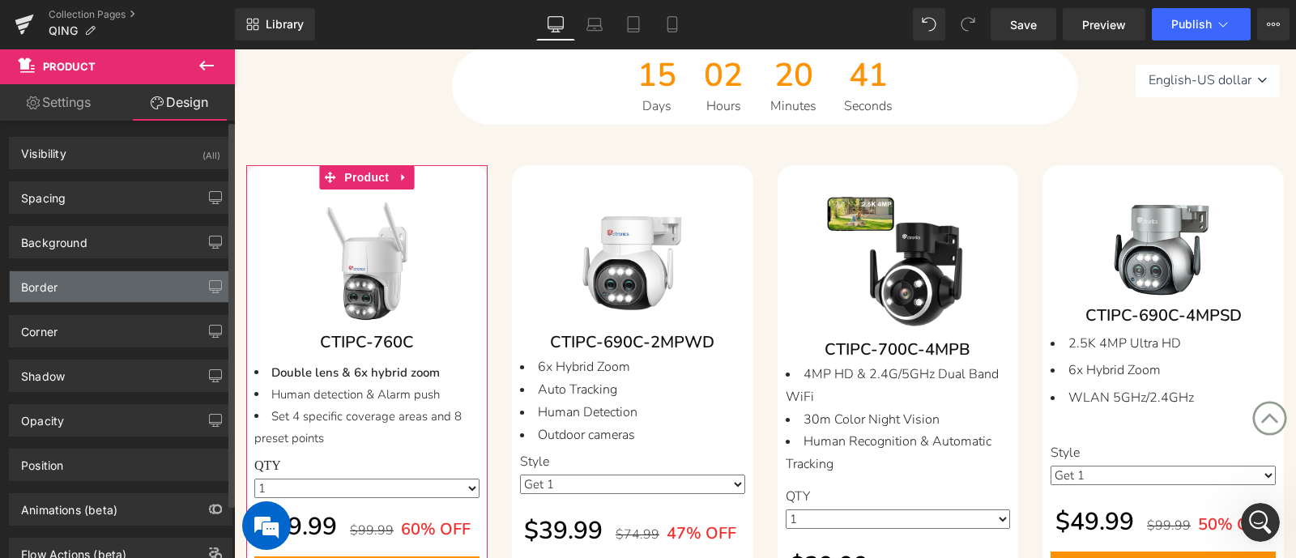
click at [119, 277] on div "Border" at bounding box center [121, 286] width 222 height 31
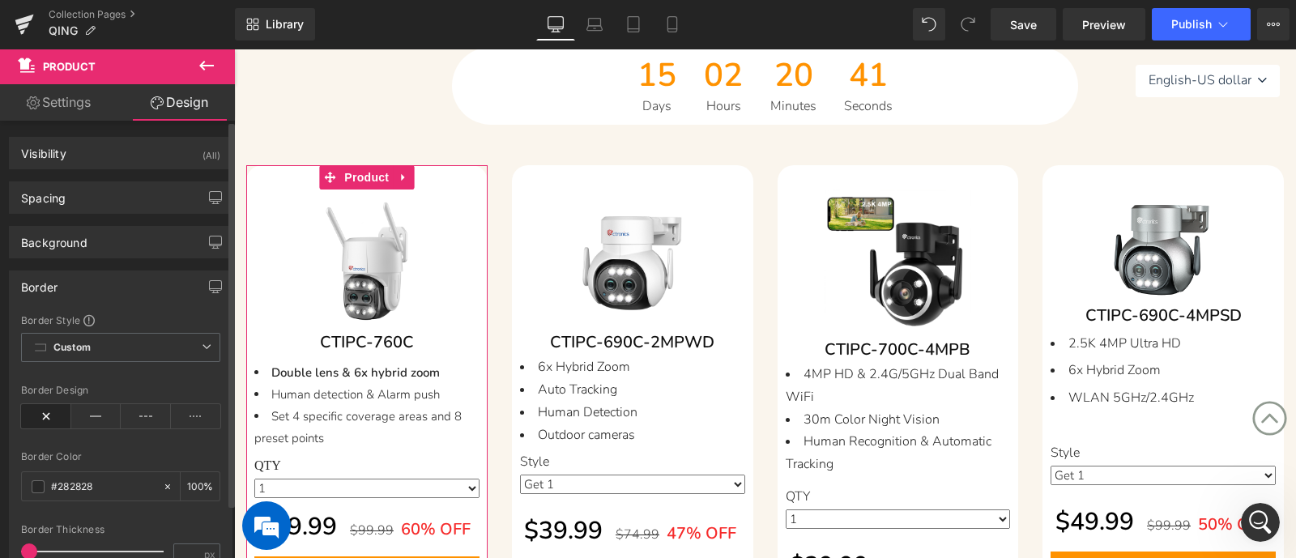
click at [119, 277] on div "Border" at bounding box center [121, 286] width 222 height 31
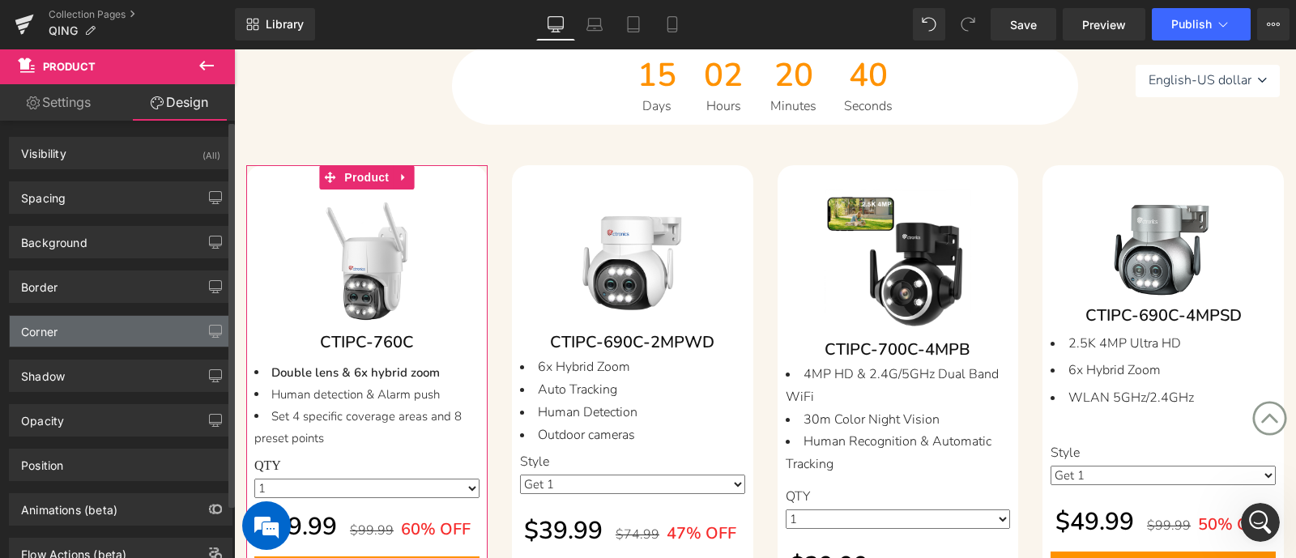
click at [101, 335] on div "Corner" at bounding box center [121, 331] width 222 height 31
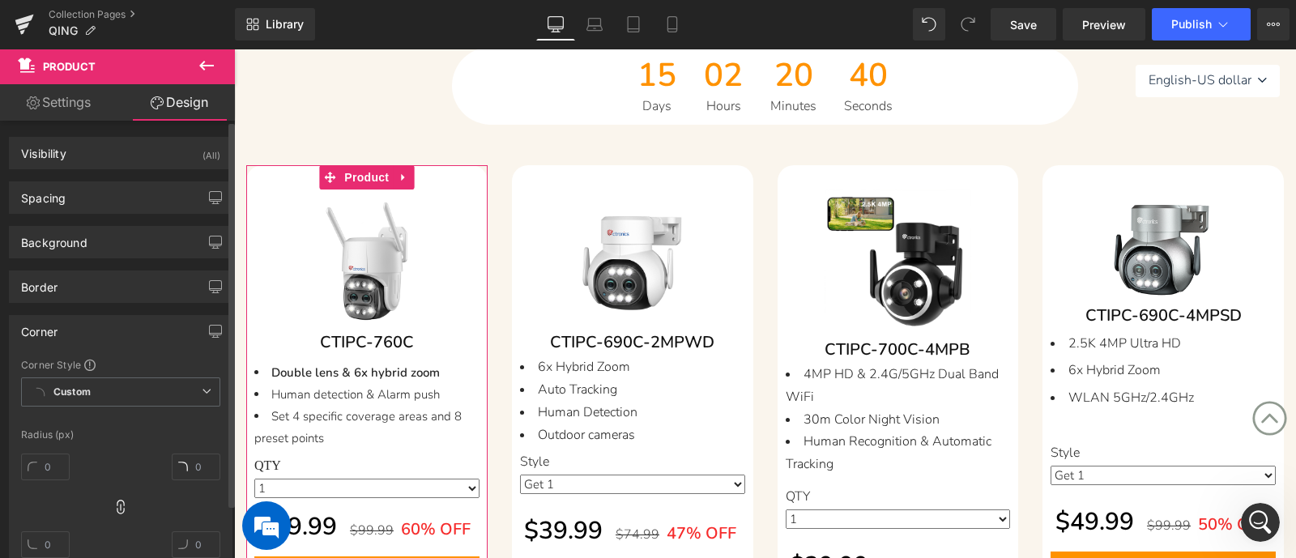
click at [101, 335] on div "Corner" at bounding box center [121, 331] width 222 height 31
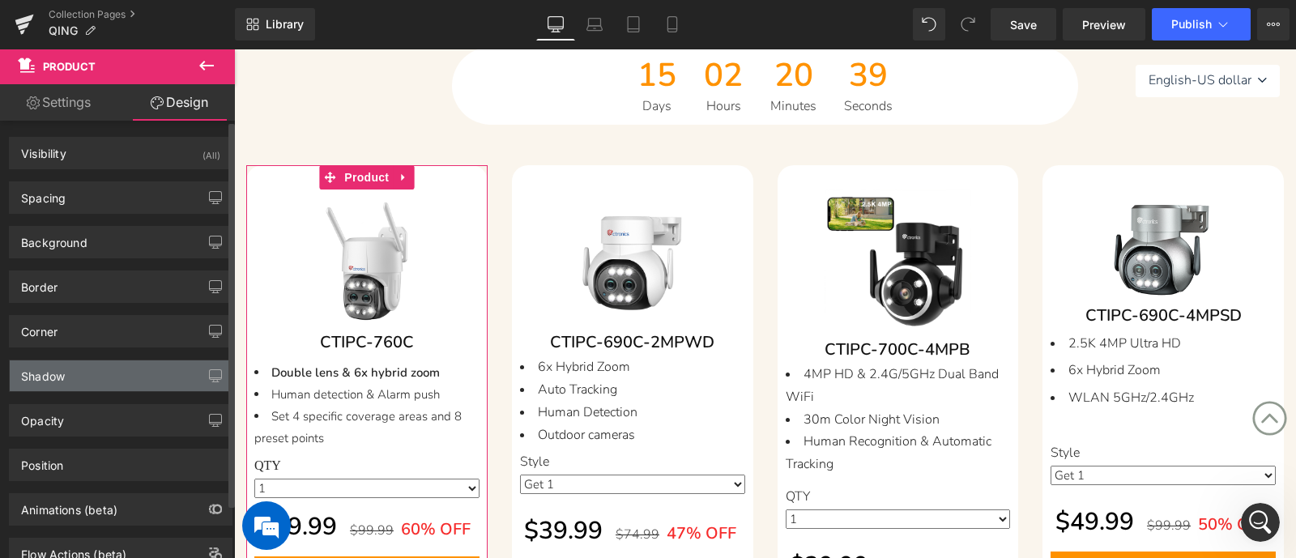
click at [95, 378] on div "Shadow" at bounding box center [121, 376] width 222 height 31
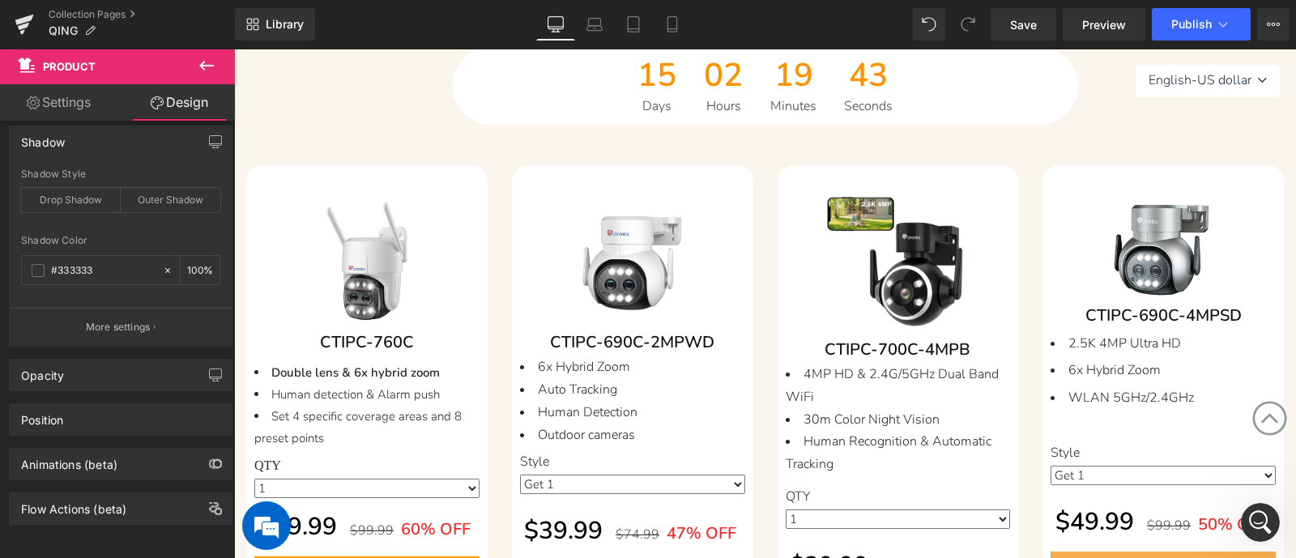
scroll to position [3774, 0]
click at [1036, 446] on div "打开 Intercom Messenger" at bounding box center [1257, 519] width 53 height 53
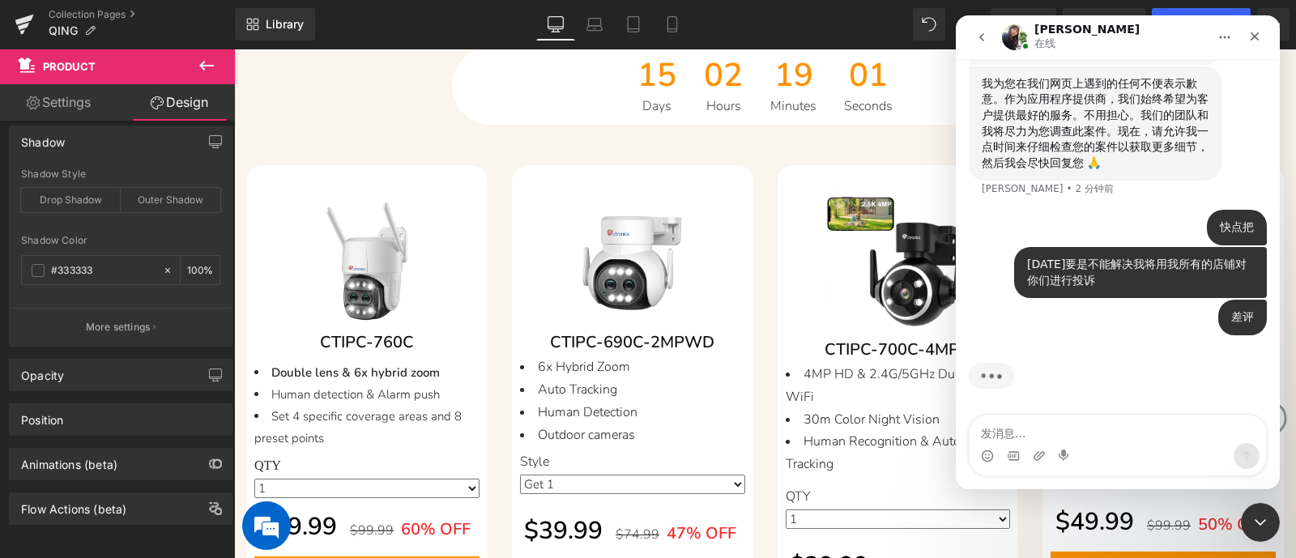
click at [1036, 426] on textarea "发消息..." at bounding box center [1118, 430] width 297 height 28
click at [1036, 446] on div "关闭 Intercom Messenger" at bounding box center [1258, 520] width 39 height 39
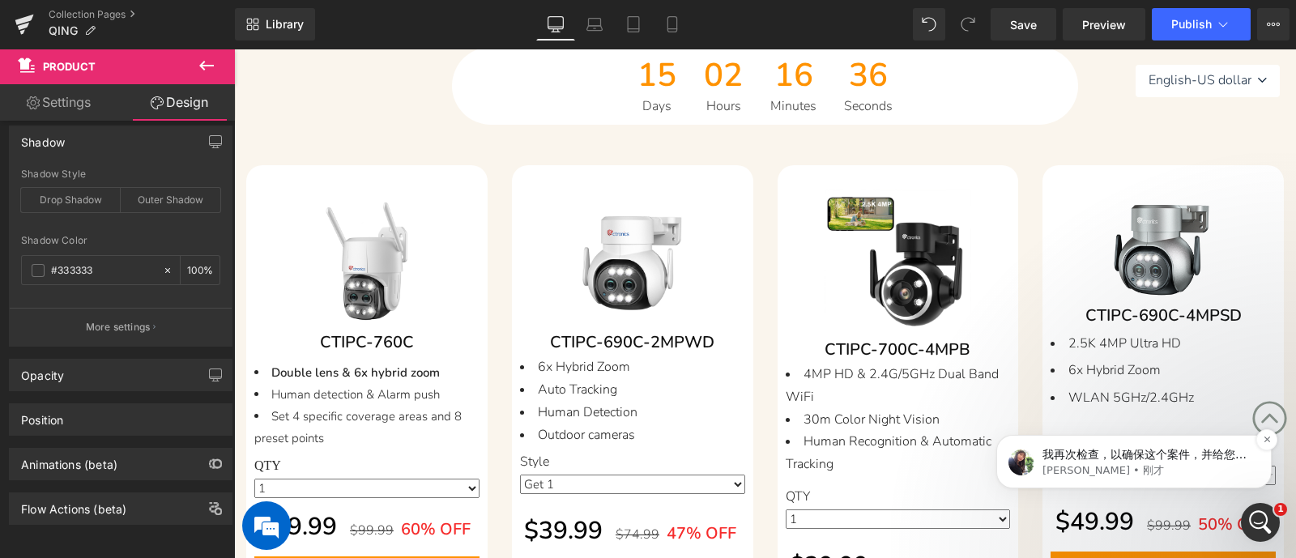
scroll to position [0, 0]
click at [1036, 446] on icon "打开 Intercom Messenger" at bounding box center [1258, 520] width 27 height 27
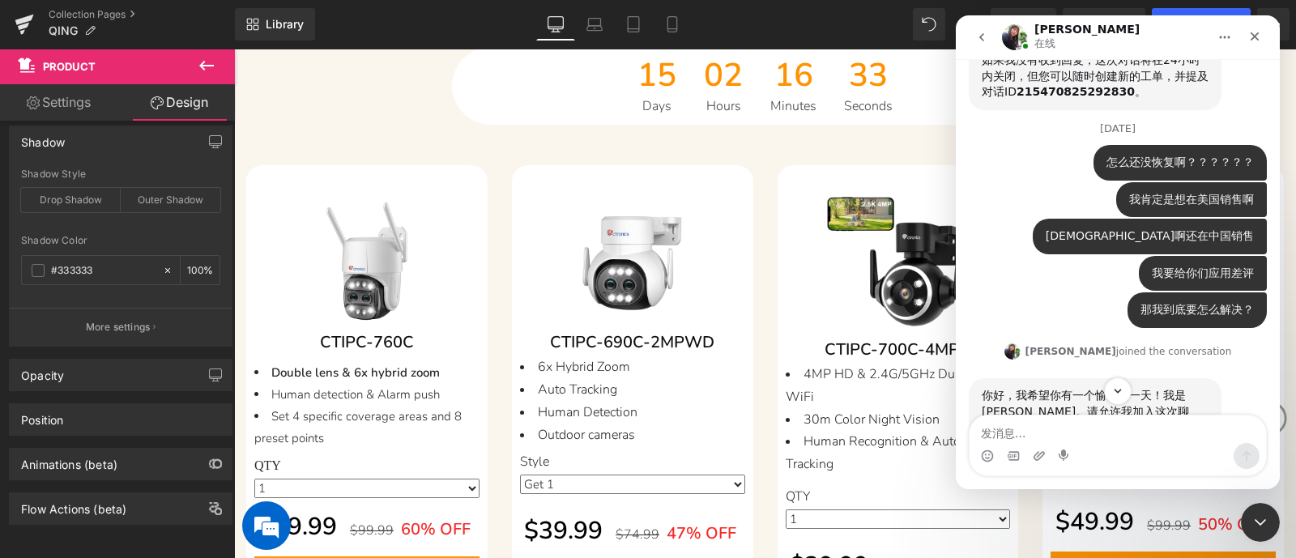
scroll to position [3919, 0]
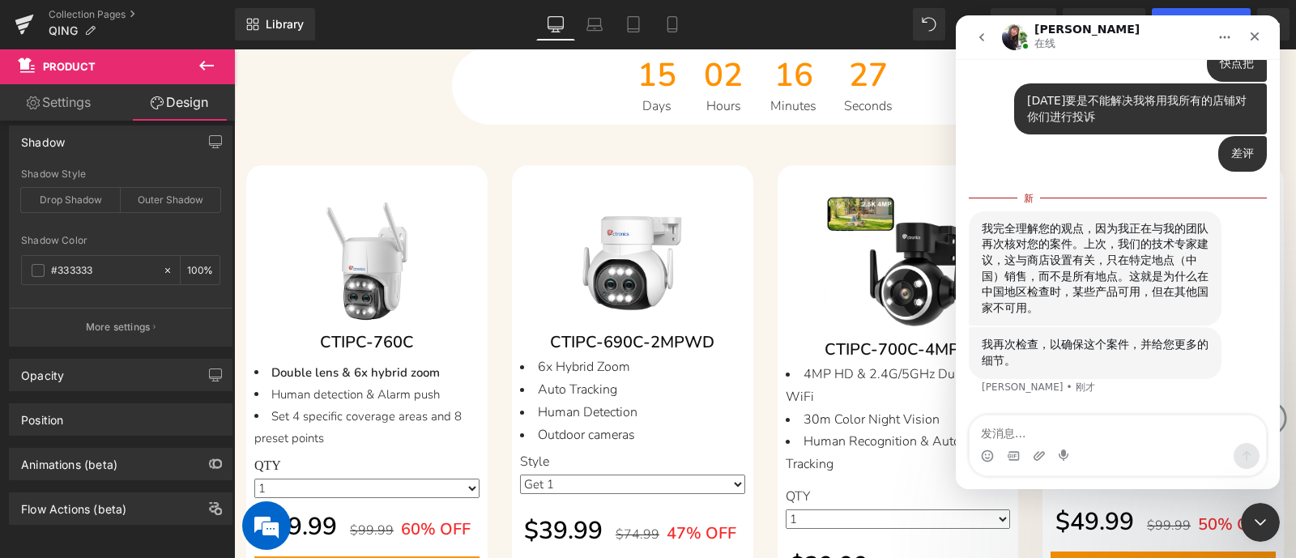
click at [1036, 426] on textarea "发消息..." at bounding box center [1118, 430] width 297 height 28
type textarea "怎么可能在中国销售"
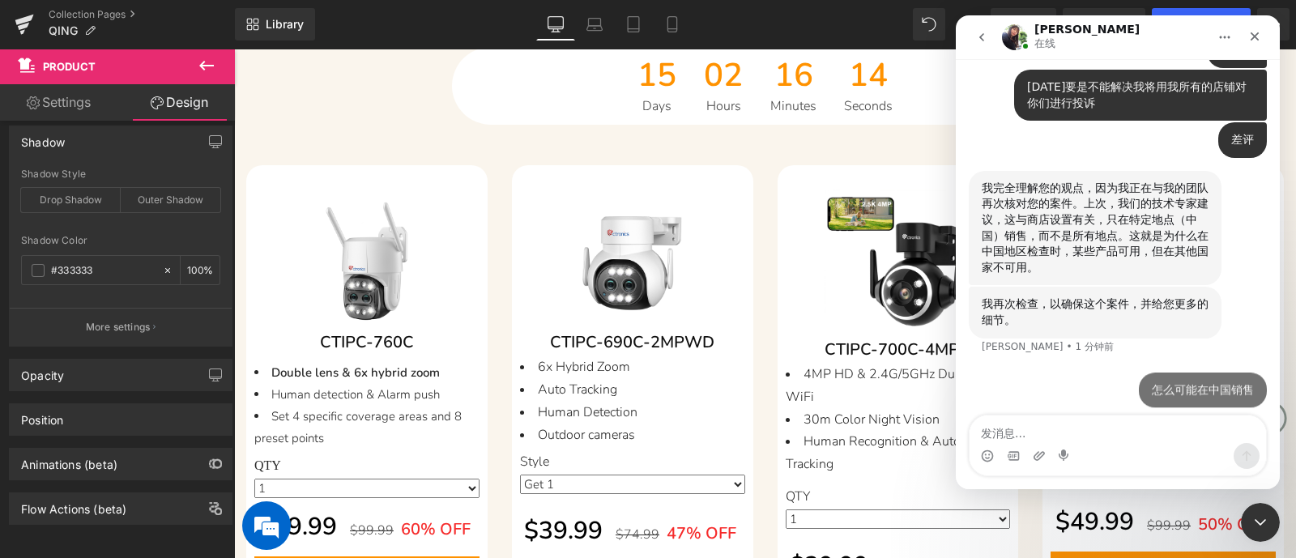
scroll to position [3940, 0]
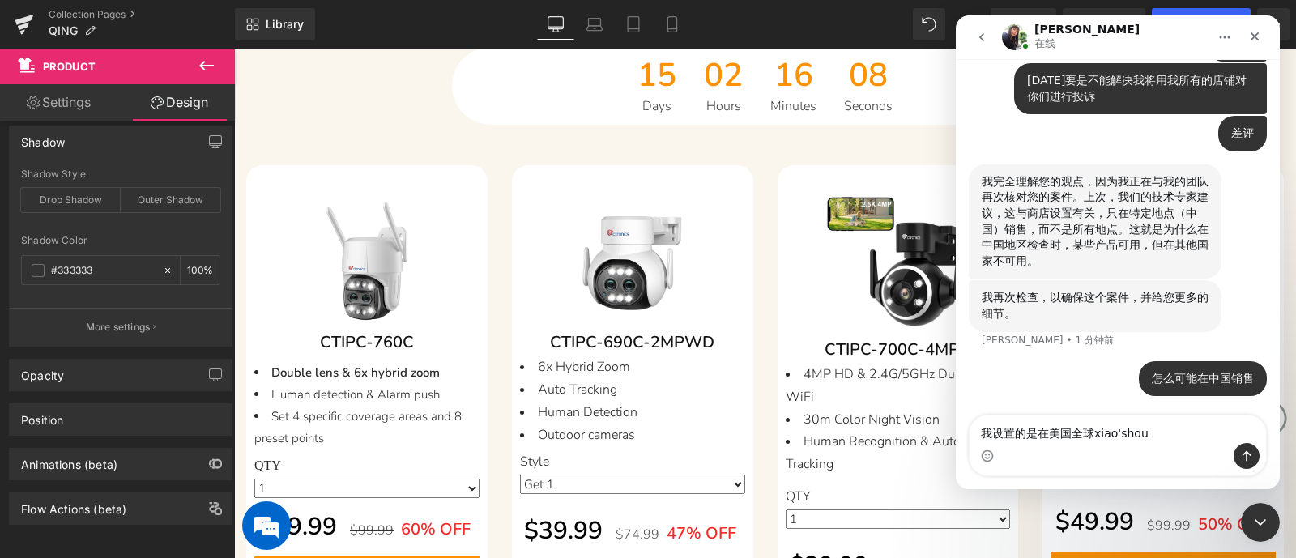
type textarea "我设置的是在美国全球销售"
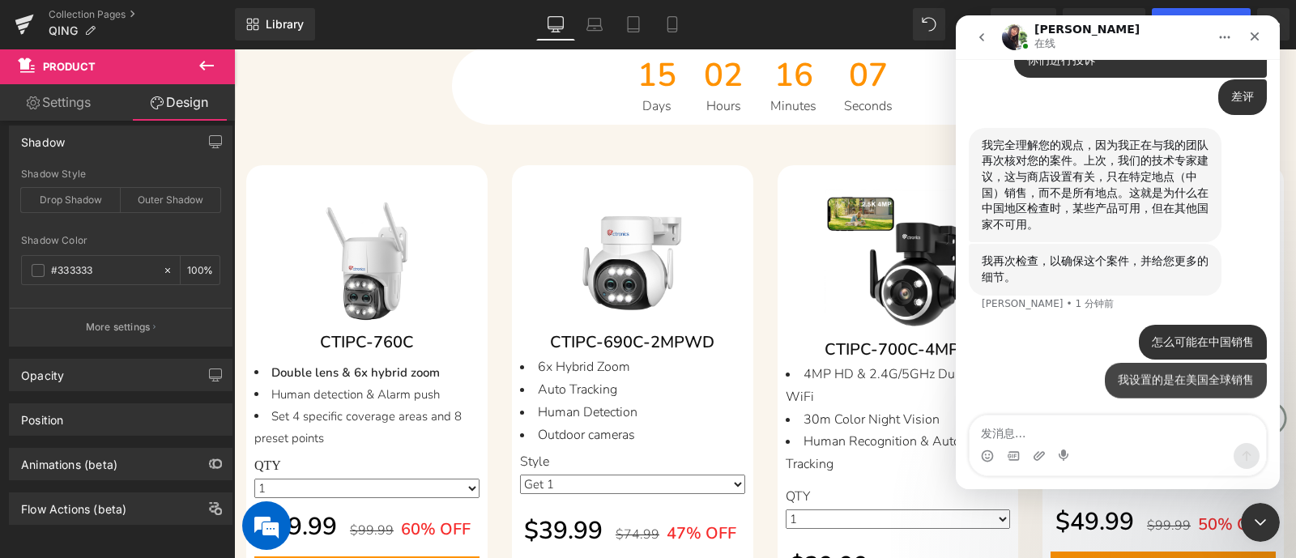
scroll to position [3978, 0]
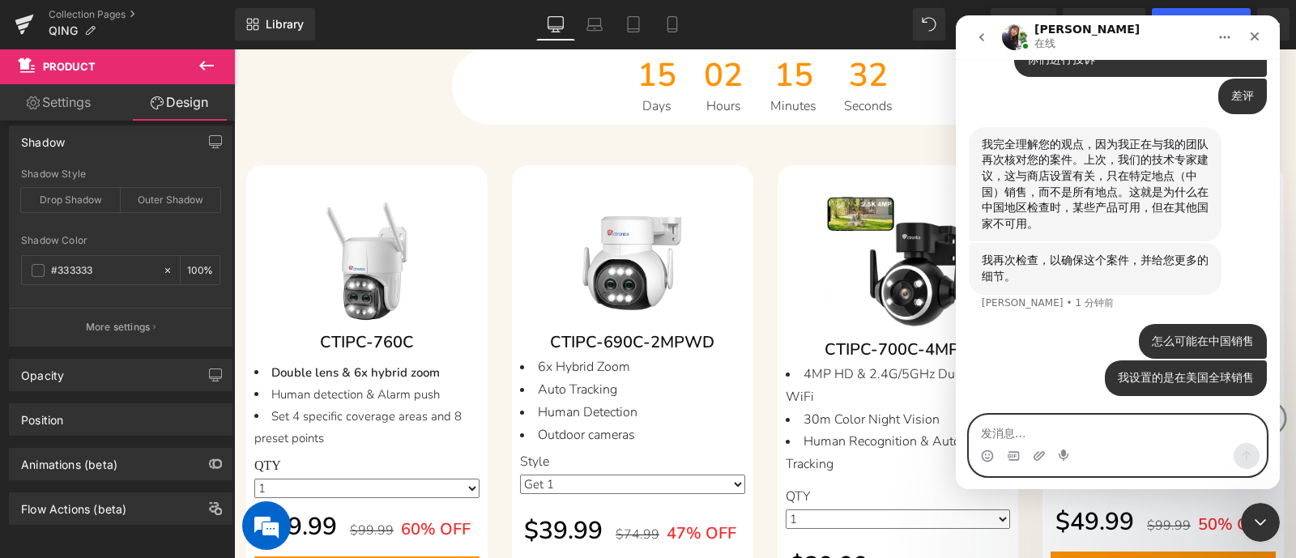
click at [1036, 435] on textarea "发消息..." at bounding box center [1118, 430] width 297 height 28
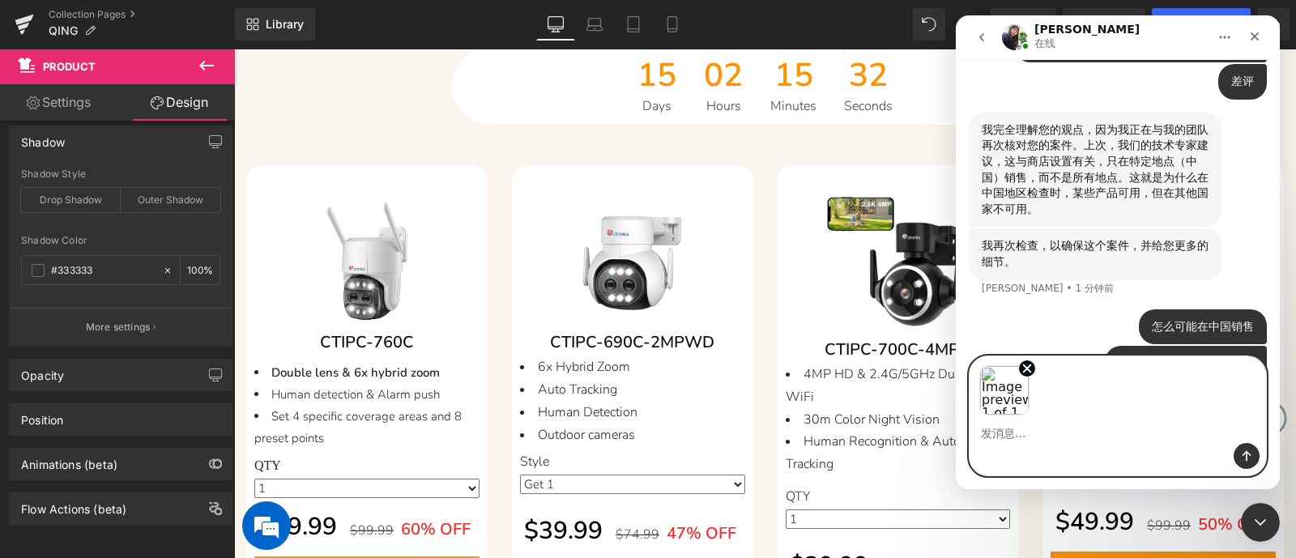
scroll to position [4036, 0]
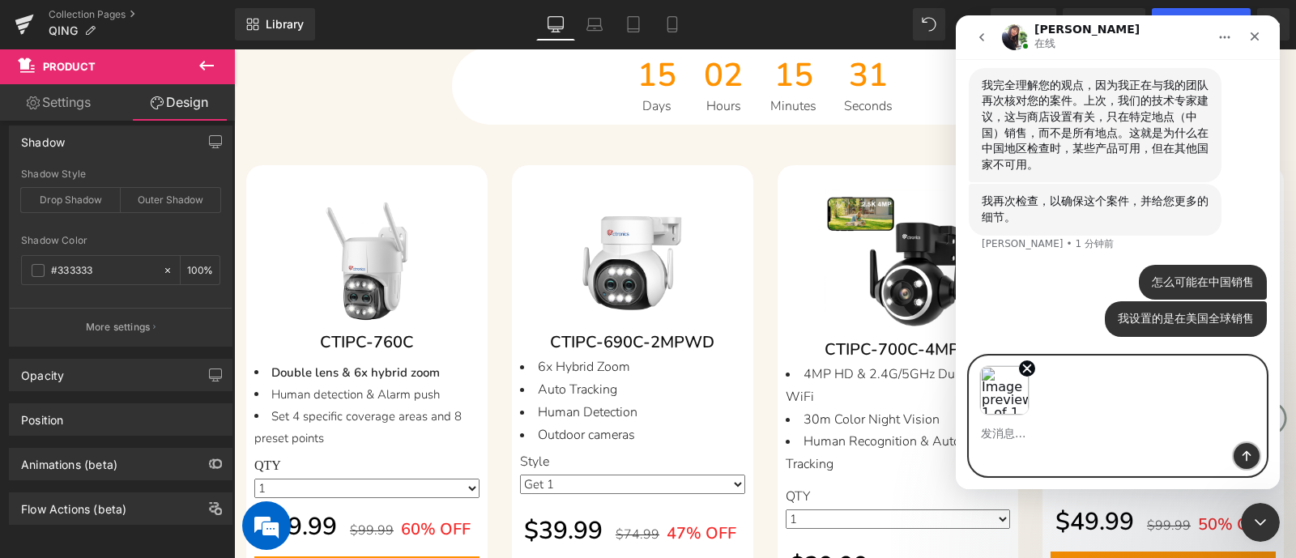
click at [1036, 446] on icon "发送消息…" at bounding box center [1246, 456] width 13 height 13
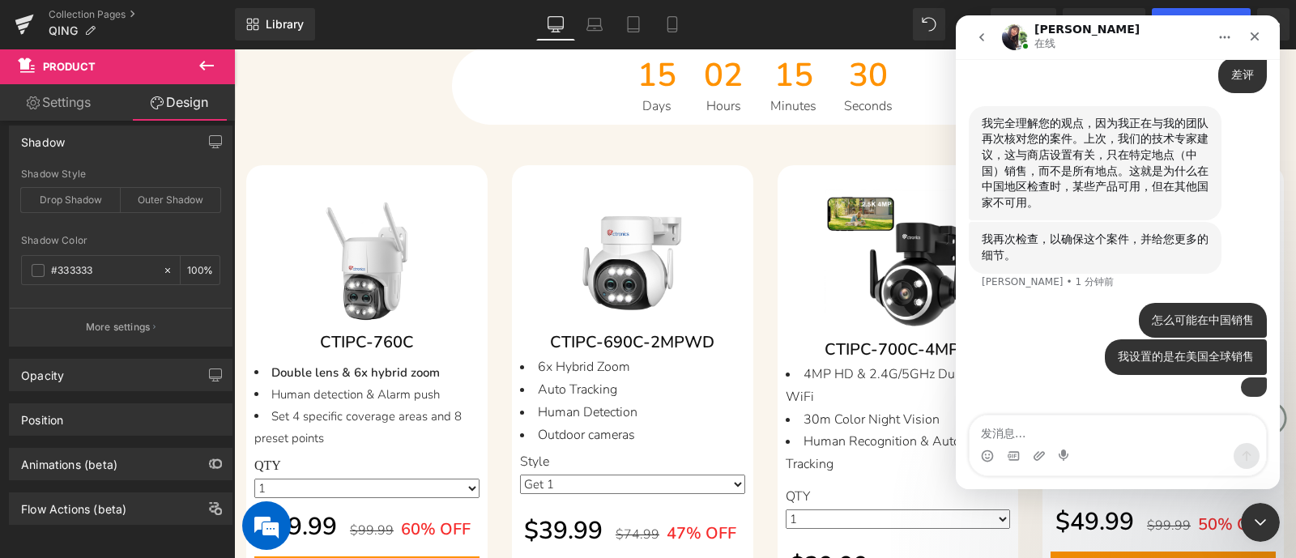
scroll to position [4111, 0]
click at [1036, 431] on textarea "发消息..." at bounding box center [1118, 430] width 297 height 28
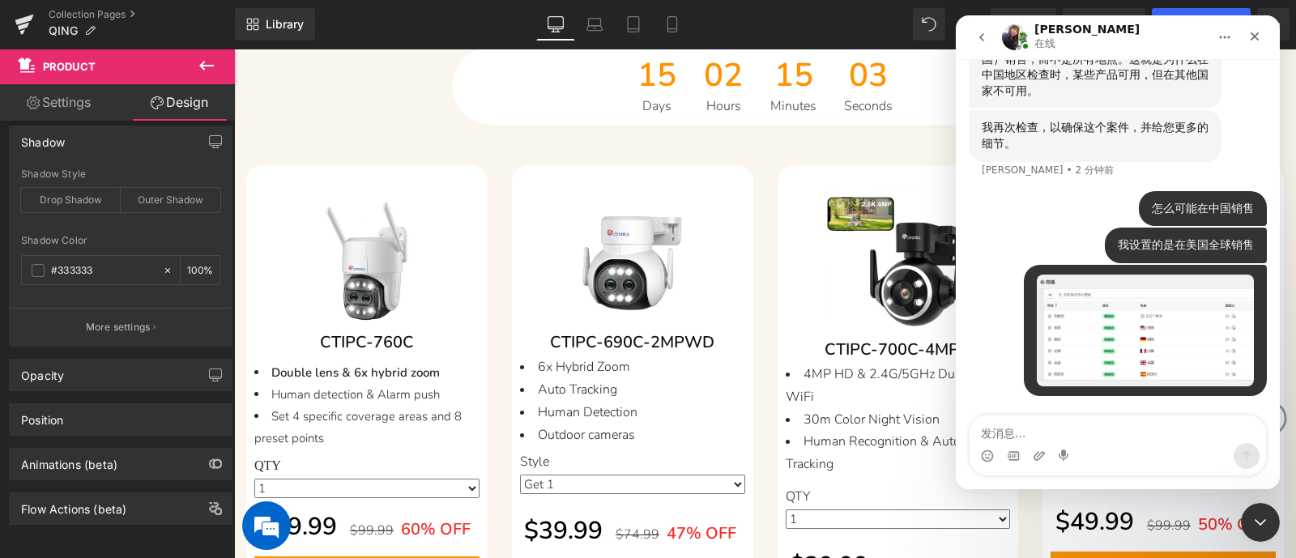
click at [1036, 326] on img "Ctronics说…" at bounding box center [1145, 331] width 217 height 112
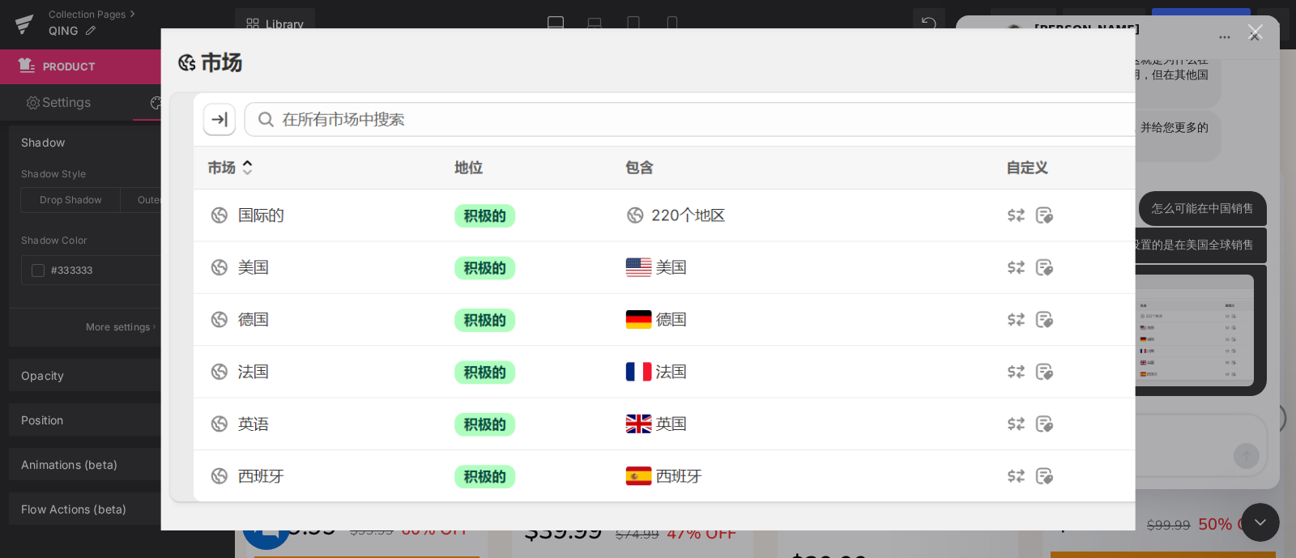
click at [1036, 331] on div "Intercom Messenger" at bounding box center [648, 279] width 1296 height 558
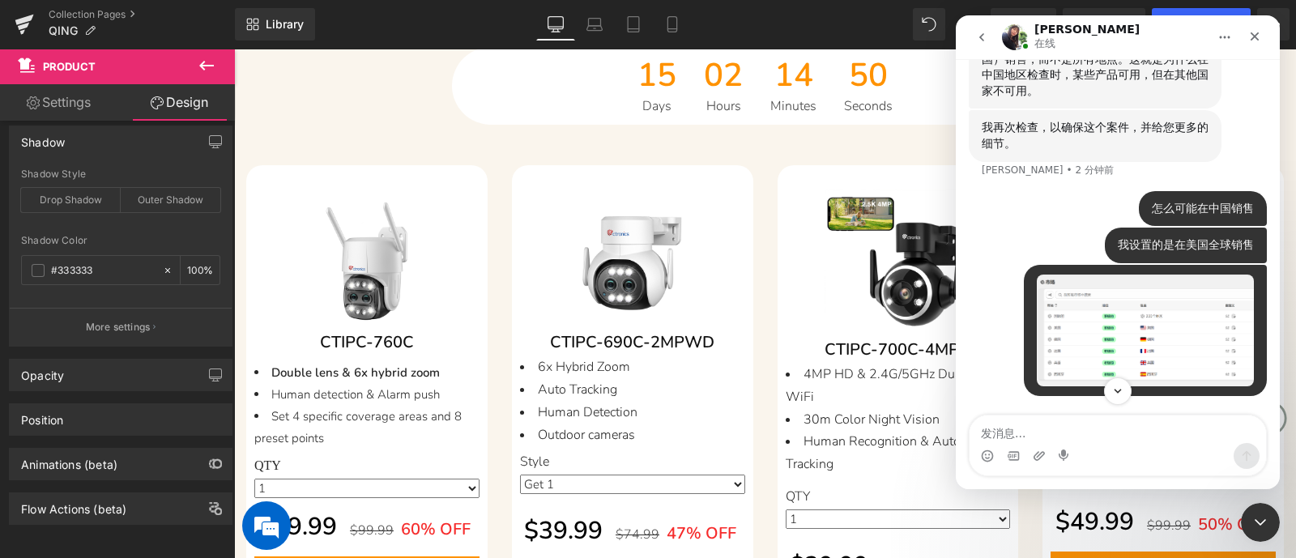
scroll to position [4111, 0]
click at [1036, 446] on icon "关闭 Intercom Messenger" at bounding box center [1257, 519] width 19 height 19
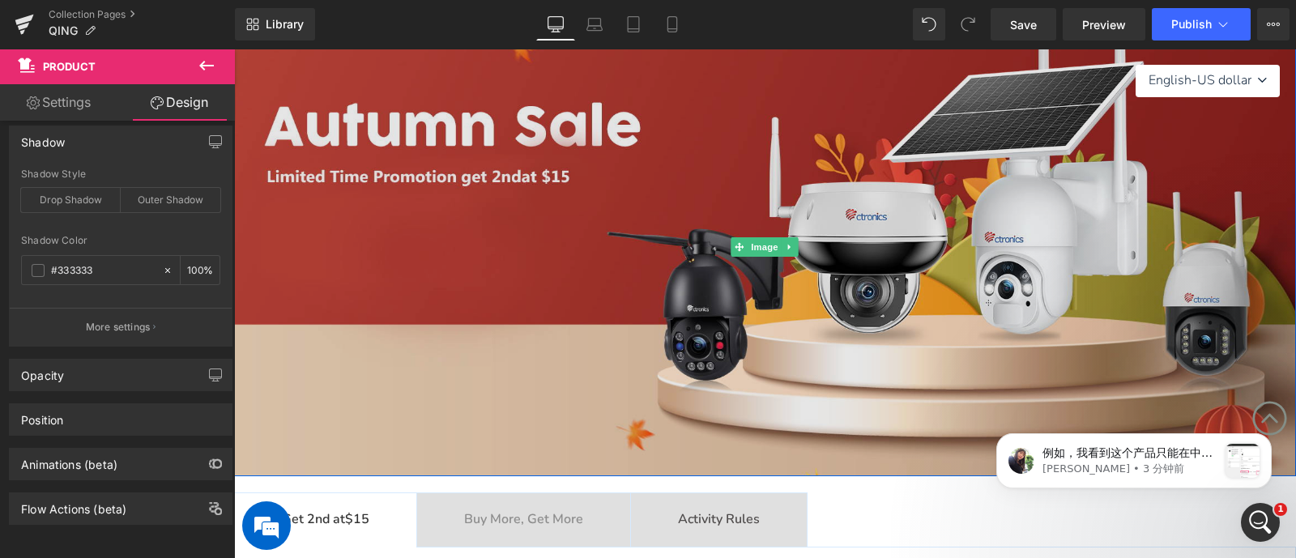
scroll to position [100, 0]
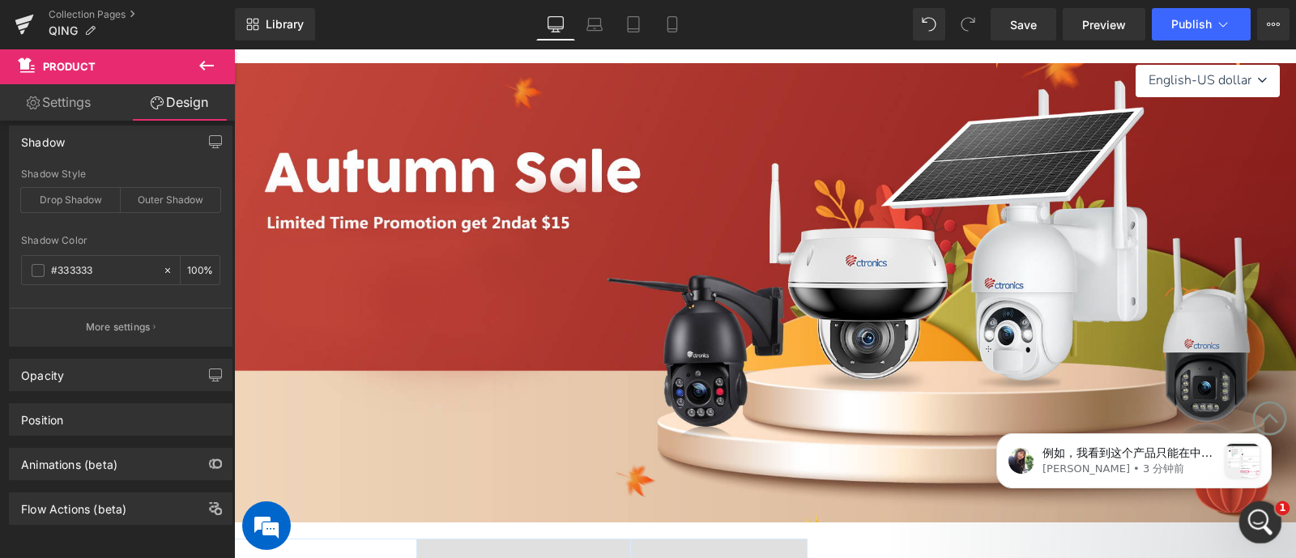
click at [1036, 446] on icon "打开 Intercom Messenger" at bounding box center [1258, 520] width 27 height 27
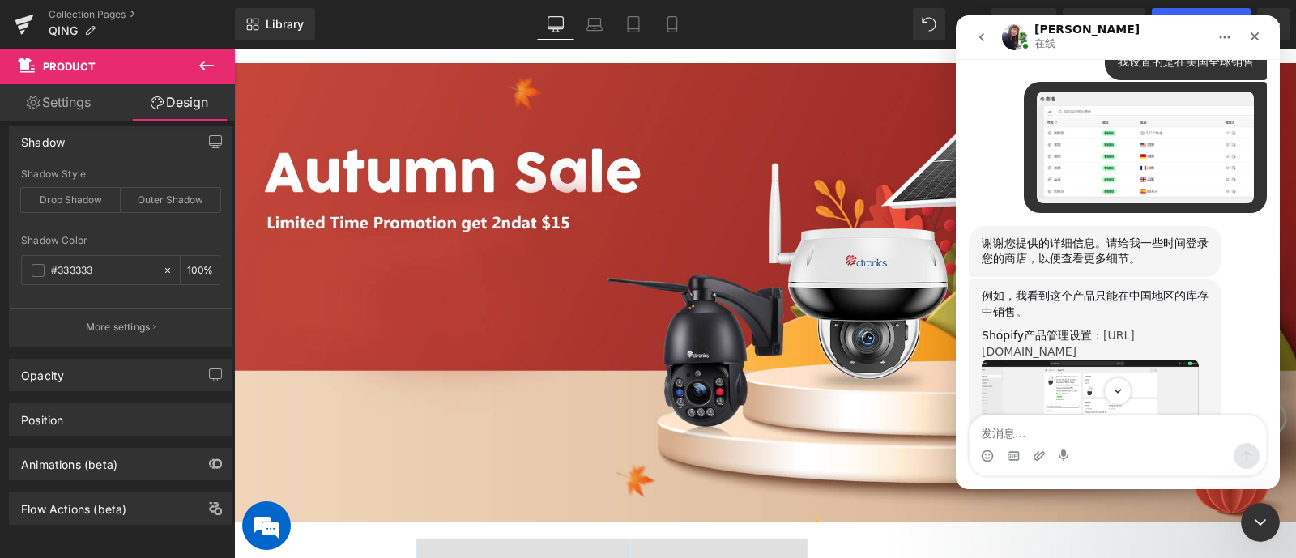
scroll to position [4366, 0]
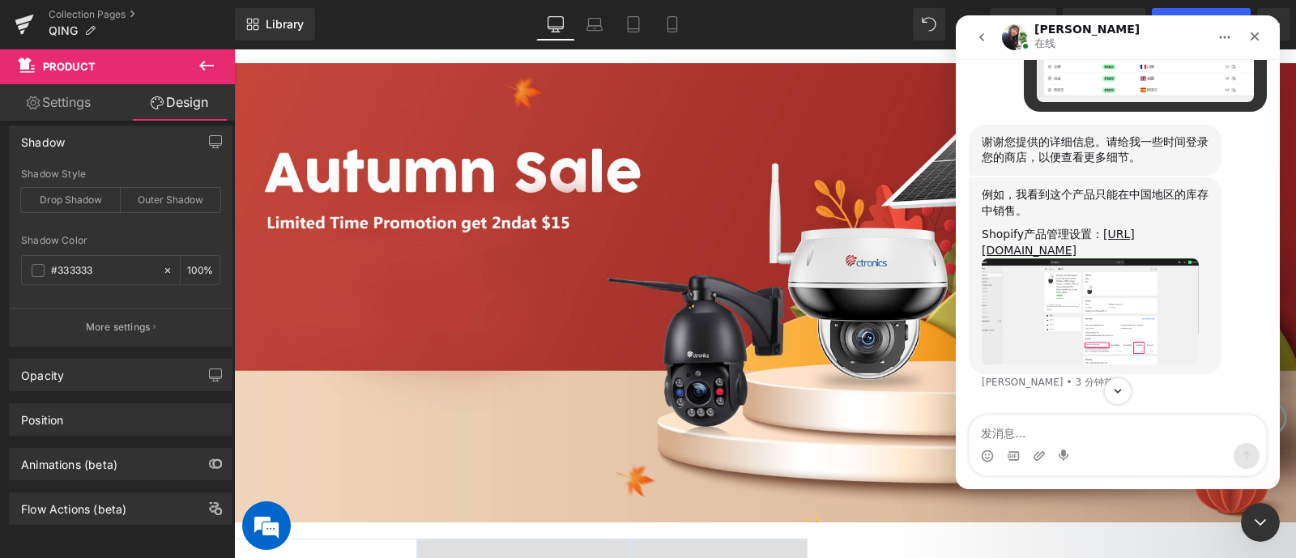
click at [1036, 364] on img "Tina说…" at bounding box center [1090, 310] width 217 height 105
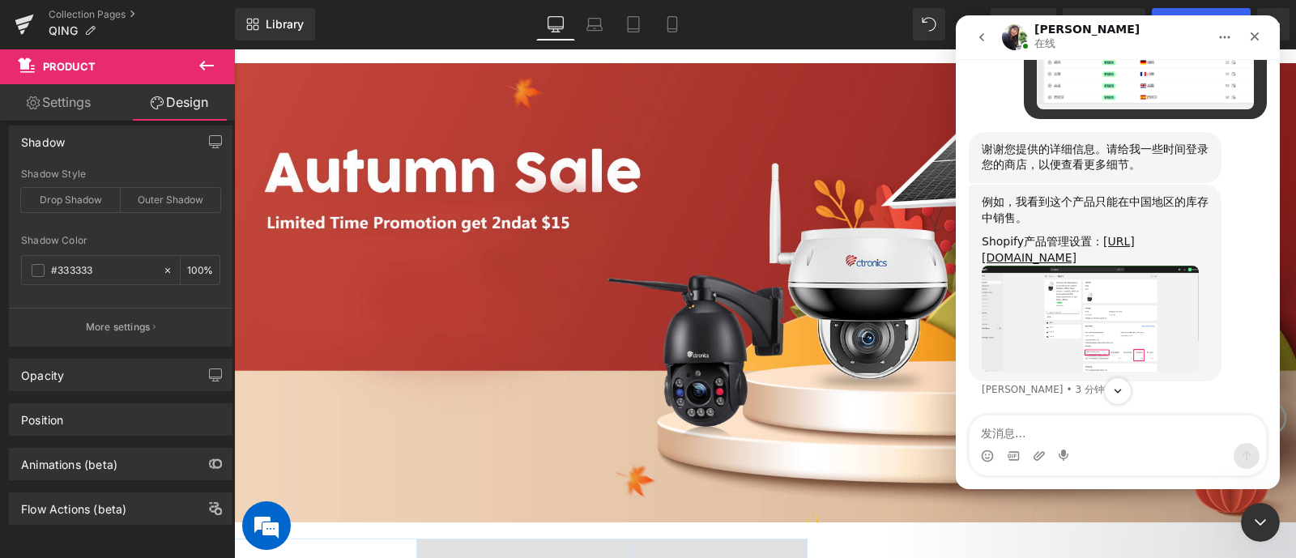
click at [1036, 367] on img "Tina说…" at bounding box center [1090, 318] width 217 height 105
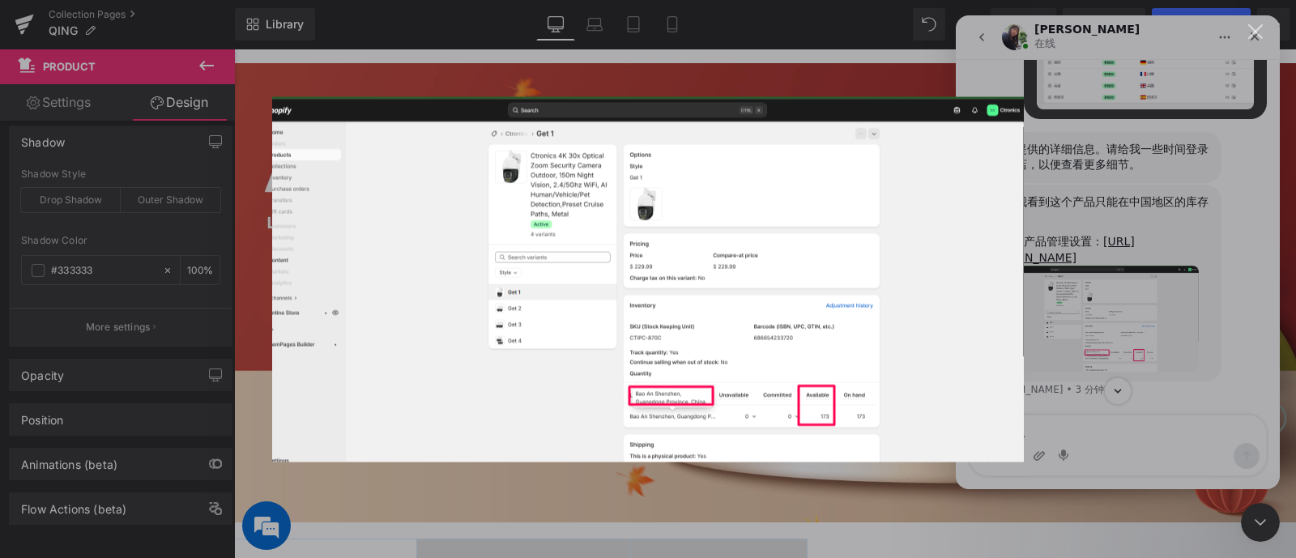
click at [729, 417] on img "关闭" at bounding box center [648, 278] width 752 height 365
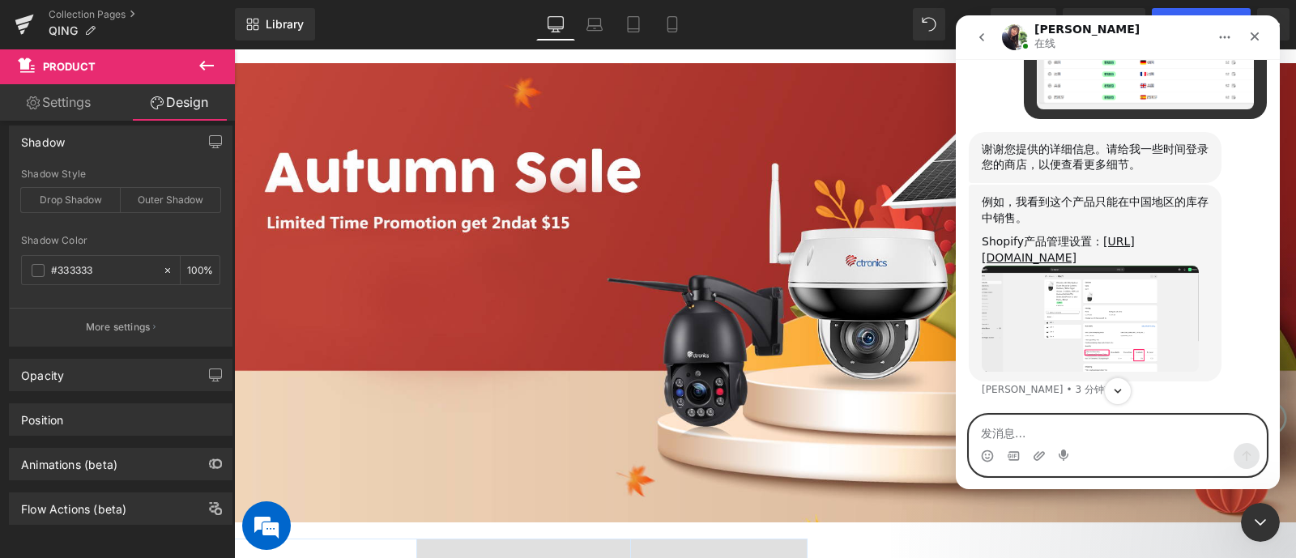
click at [1036, 431] on textarea "发消息..." at bounding box center [1118, 430] width 297 height 28
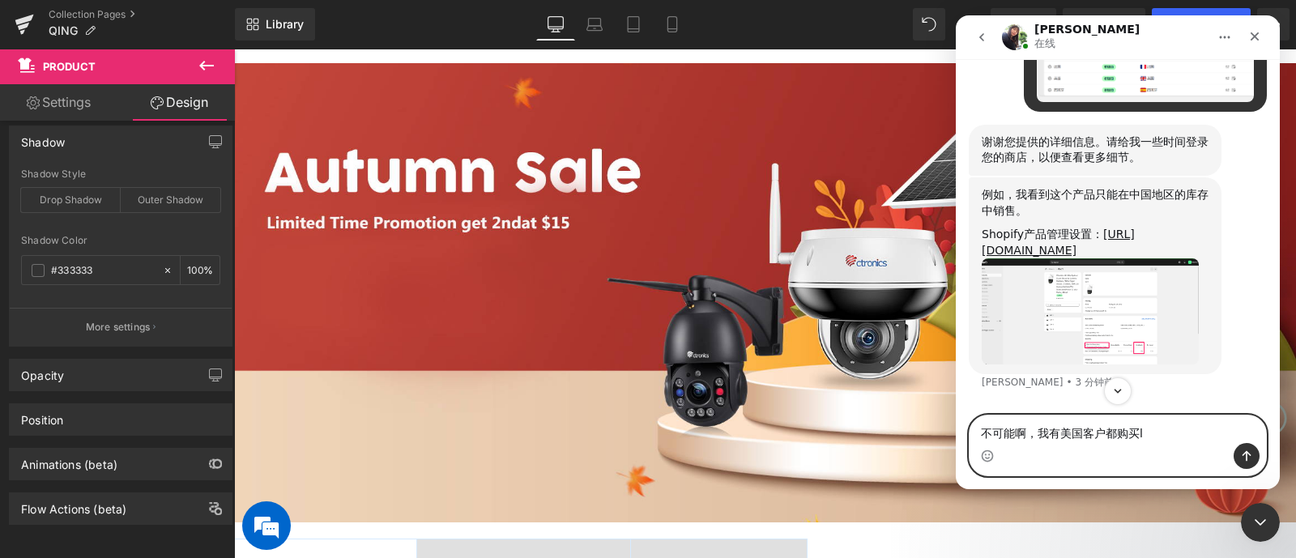
type textarea "不可能啊，我有美国客户都购买了"
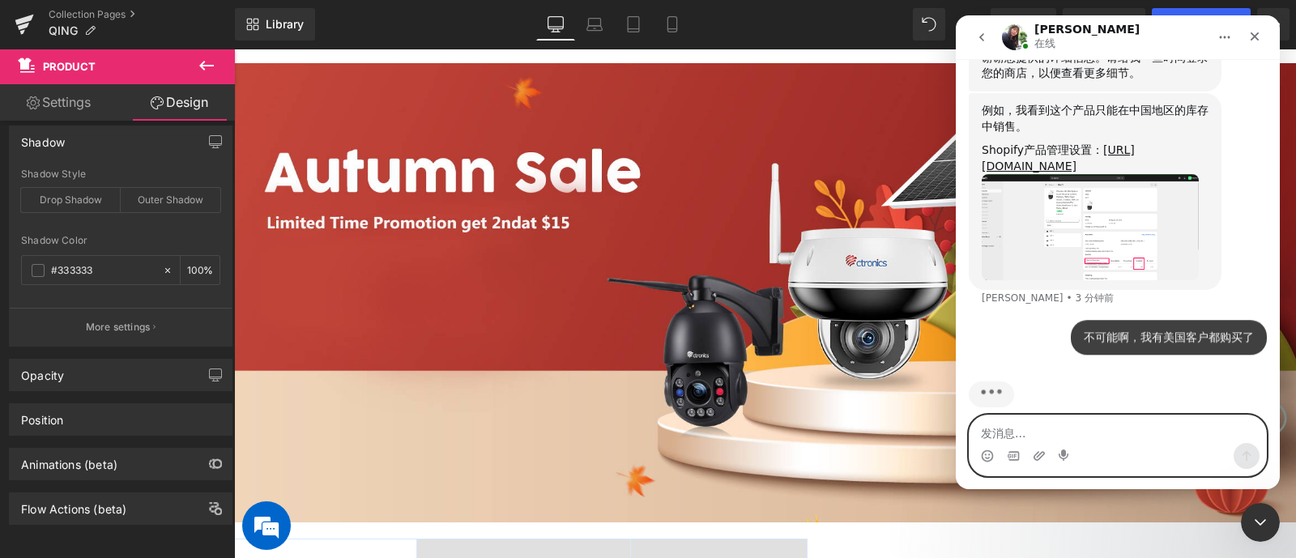
scroll to position [4515, 0]
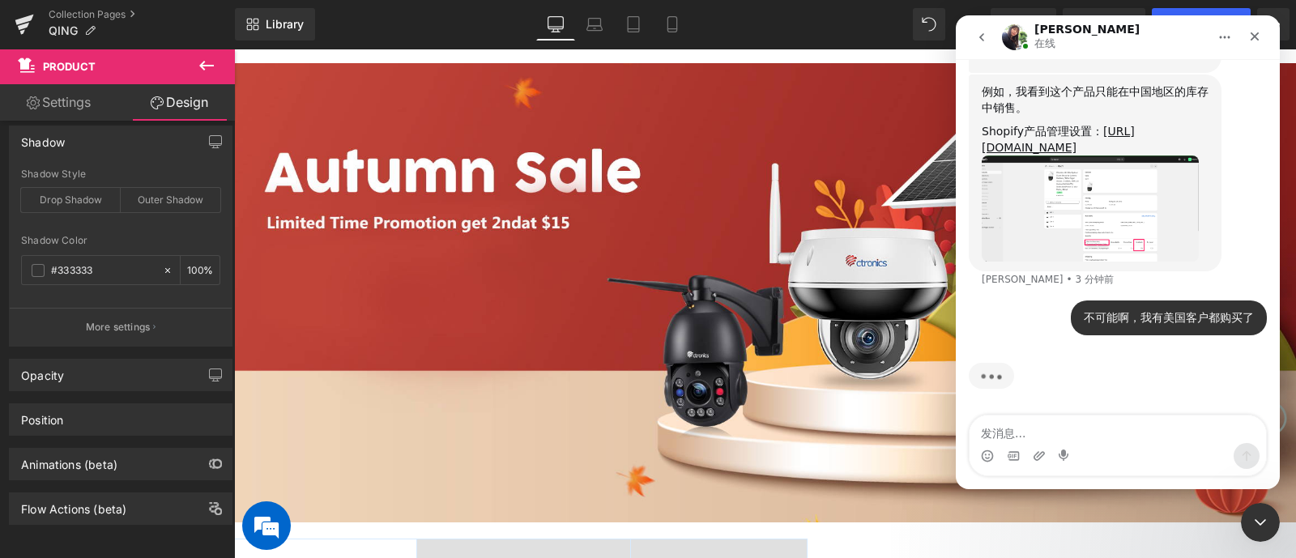
click at [1036, 232] on img "Tina说…" at bounding box center [1090, 208] width 217 height 105
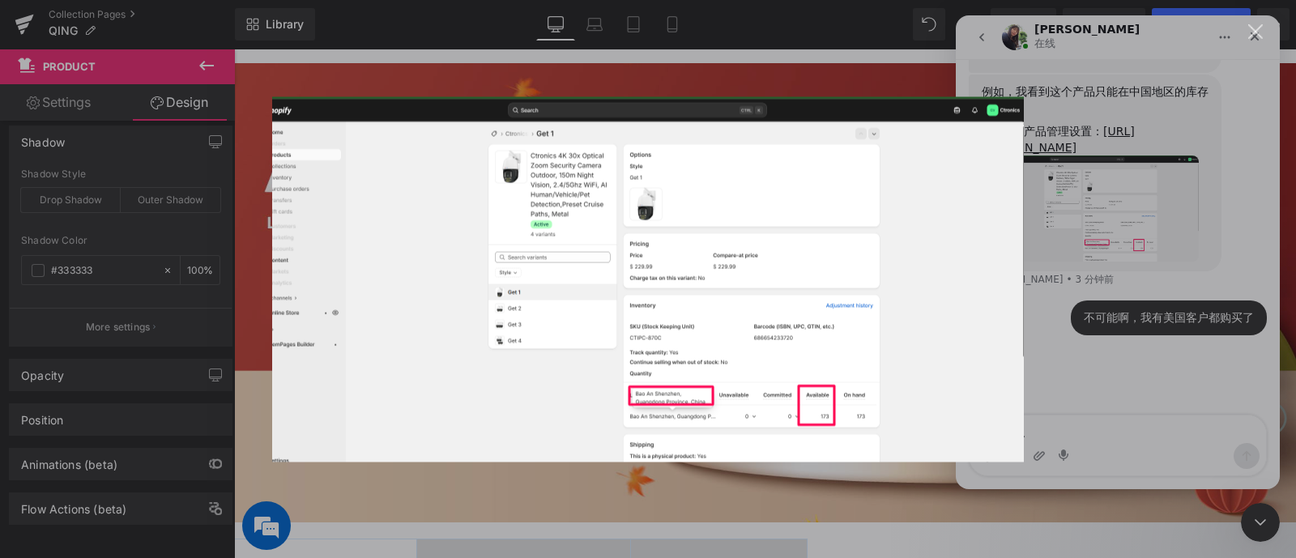
scroll to position [0, 0]
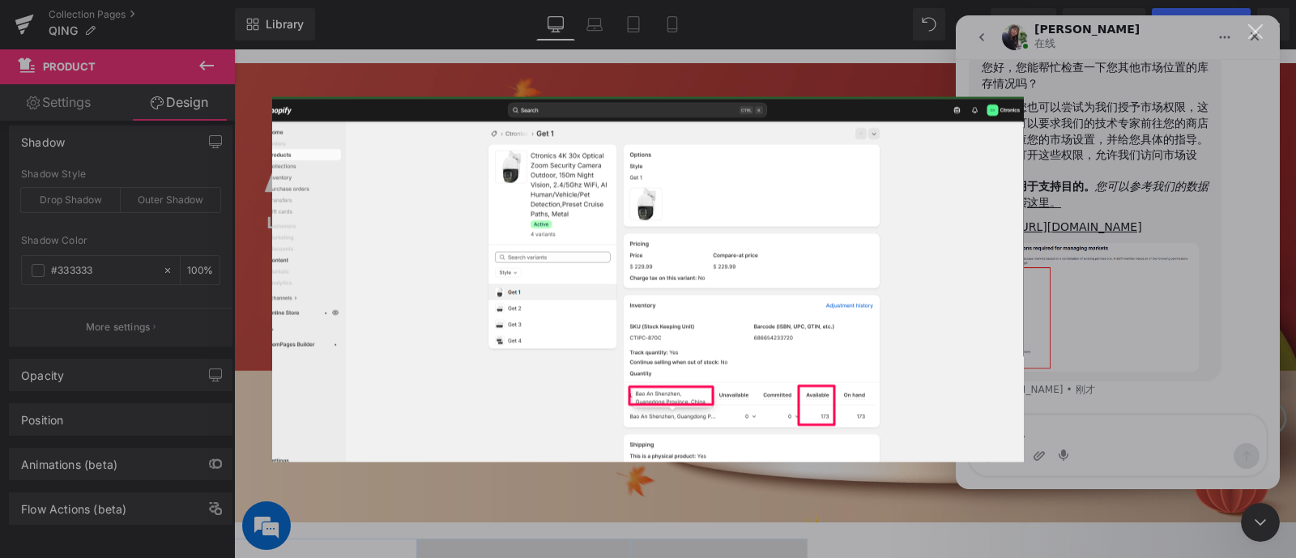
click at [1036, 270] on div "Intercom Messenger" at bounding box center [648, 279] width 1296 height 558
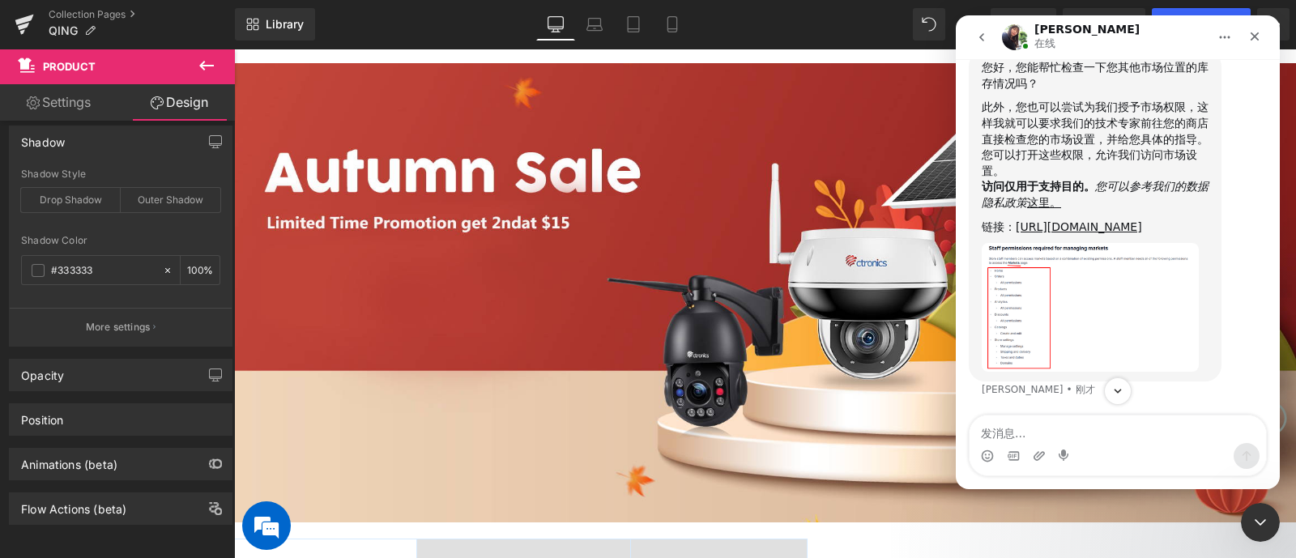
scroll to position [4828, 0]
click at [1036, 318] on img "Tina说…" at bounding box center [1090, 307] width 217 height 128
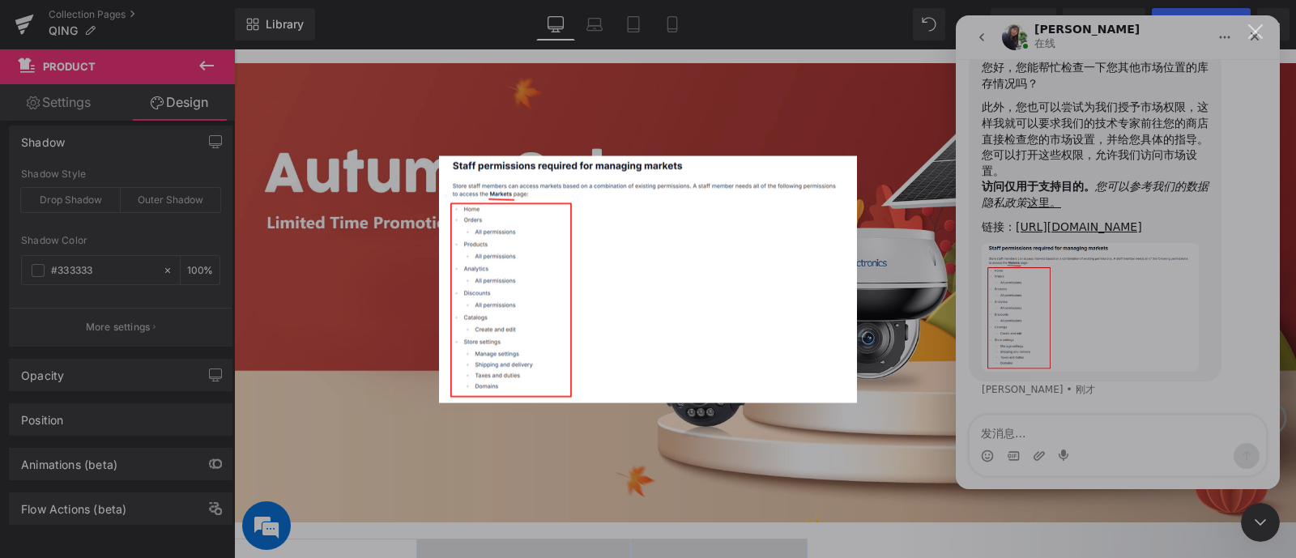
click at [503, 275] on img "关闭" at bounding box center [648, 279] width 418 height 247
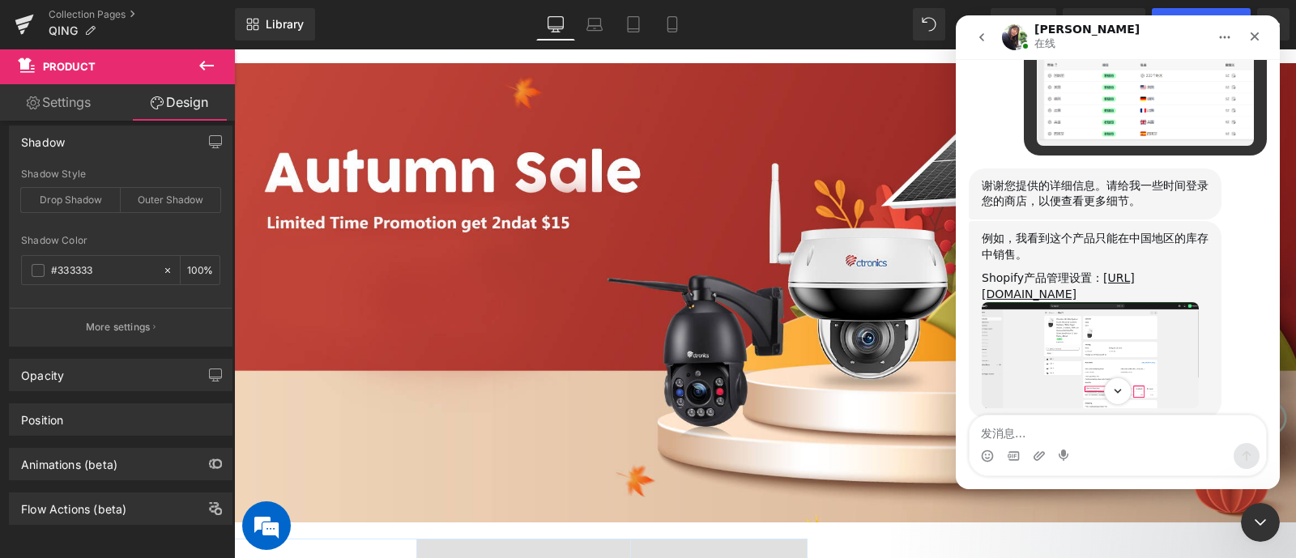
scroll to position [4221, 0]
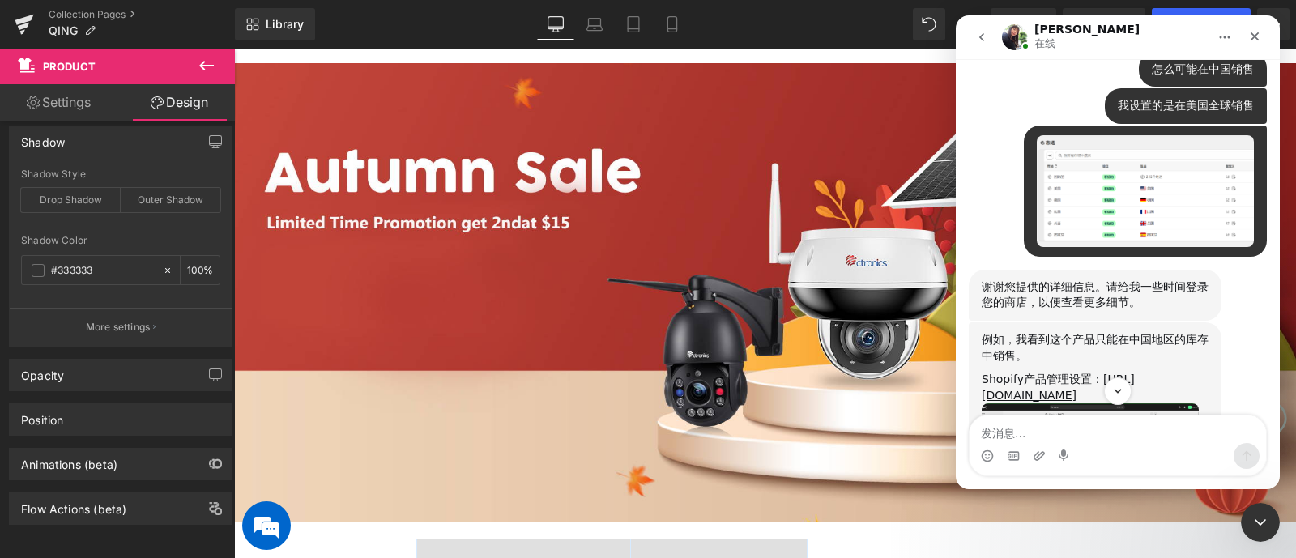
click at [1036, 229] on img "Ctronics说…" at bounding box center [1145, 191] width 217 height 112
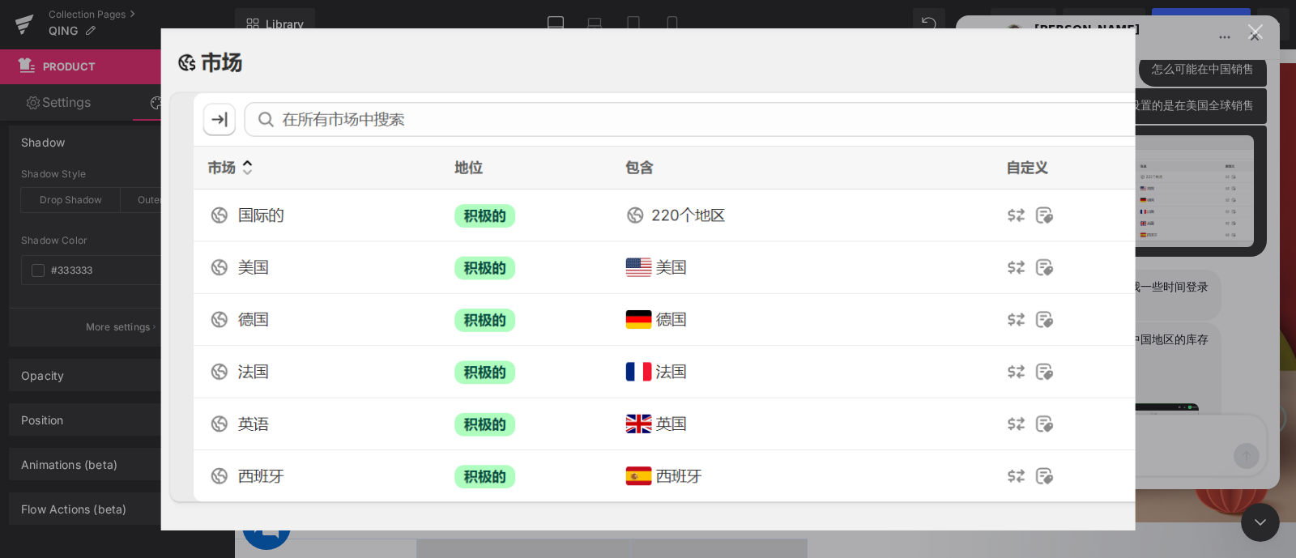
click at [1036, 231] on div "Intercom Messenger" at bounding box center [648, 279] width 1296 height 558
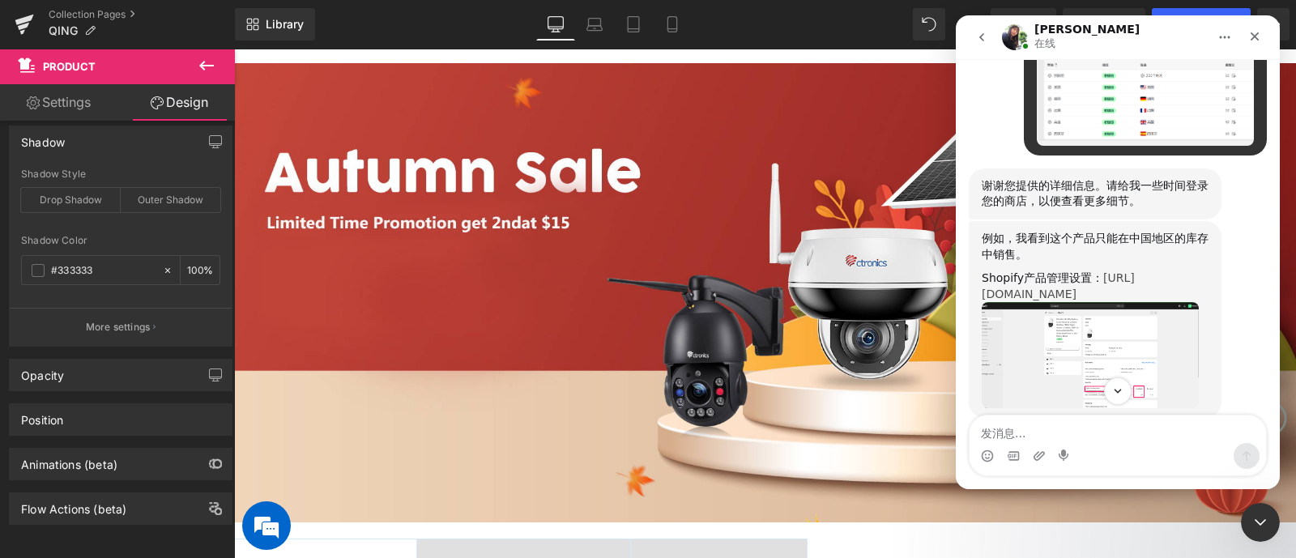
scroll to position [4524, 0]
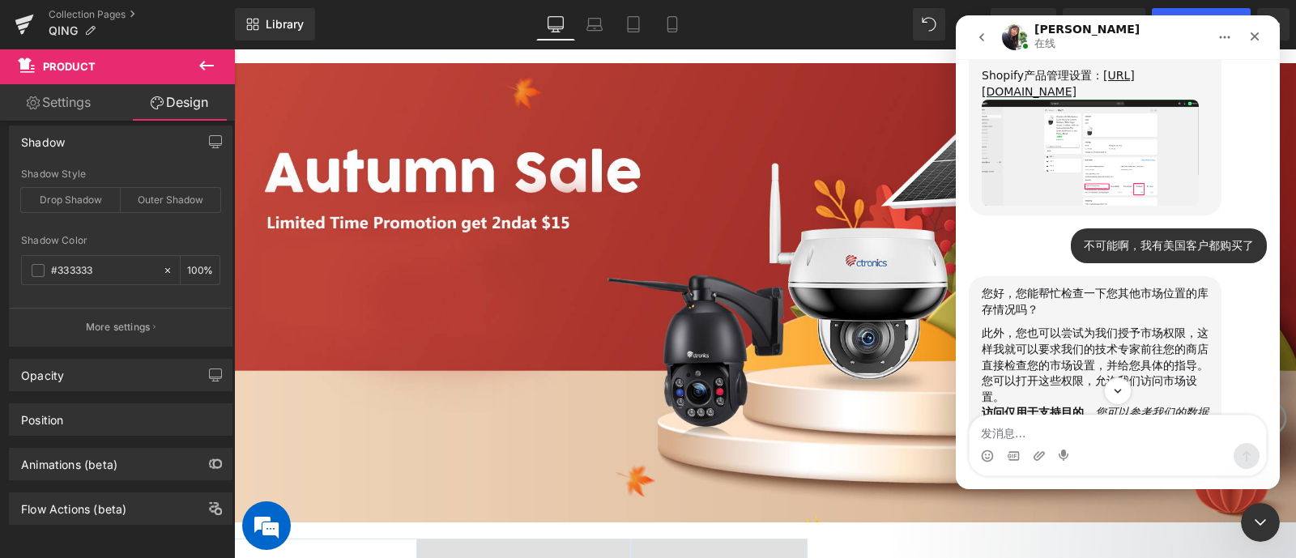
click at [1036, 205] on img "Tina说…" at bounding box center [1090, 152] width 217 height 105
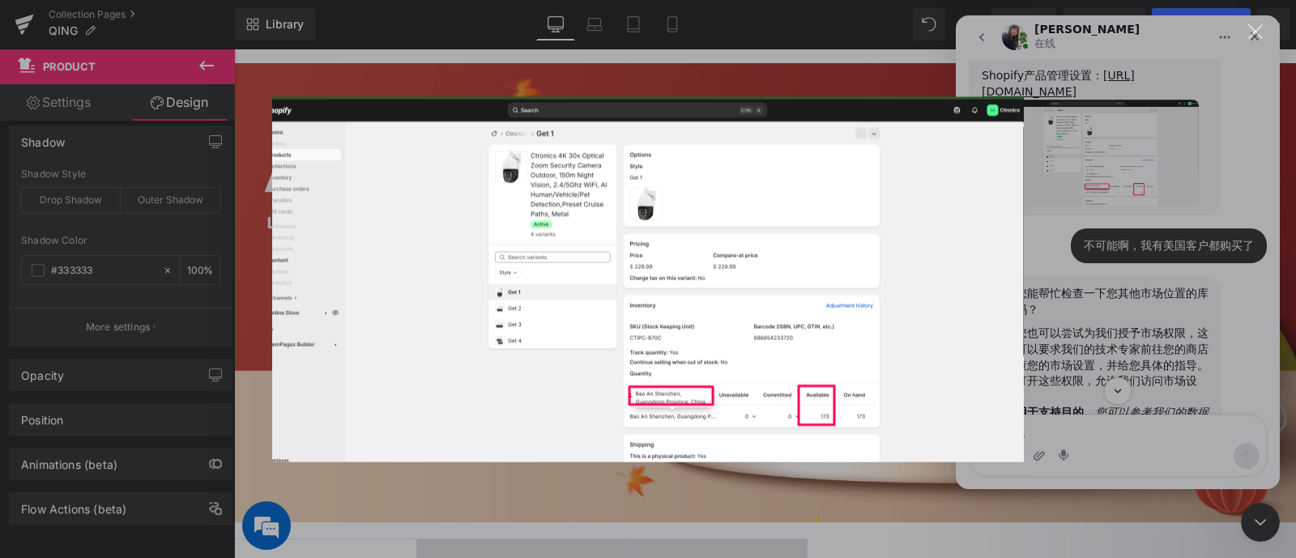
scroll to position [0, 0]
click at [1036, 345] on div "Intercom Messenger" at bounding box center [648, 279] width 1296 height 558
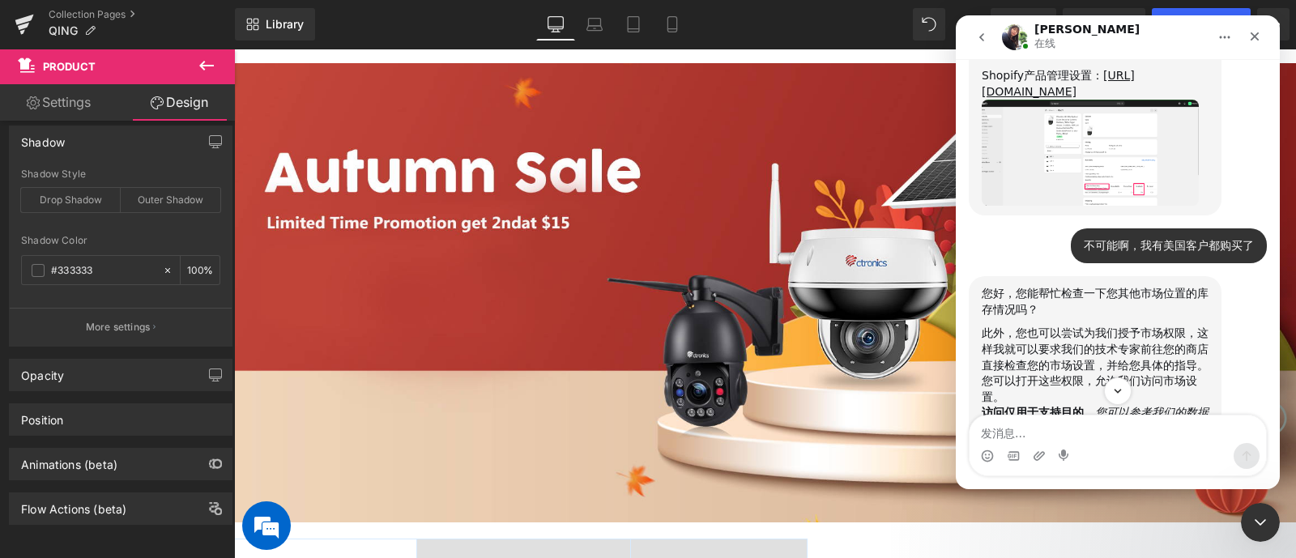
drag, startPoint x: 1154, startPoint y: 190, endPoint x: 1219, endPoint y: 258, distance: 94.0
click at [1036, 228] on div "例如，我看到这个产品只能在中国地区的库存中销售。 Shopify产品管理设置： [URL][DOMAIN_NAME] [PERSON_NAME] • 5 分钟前" at bounding box center [1118, 124] width 298 height 210
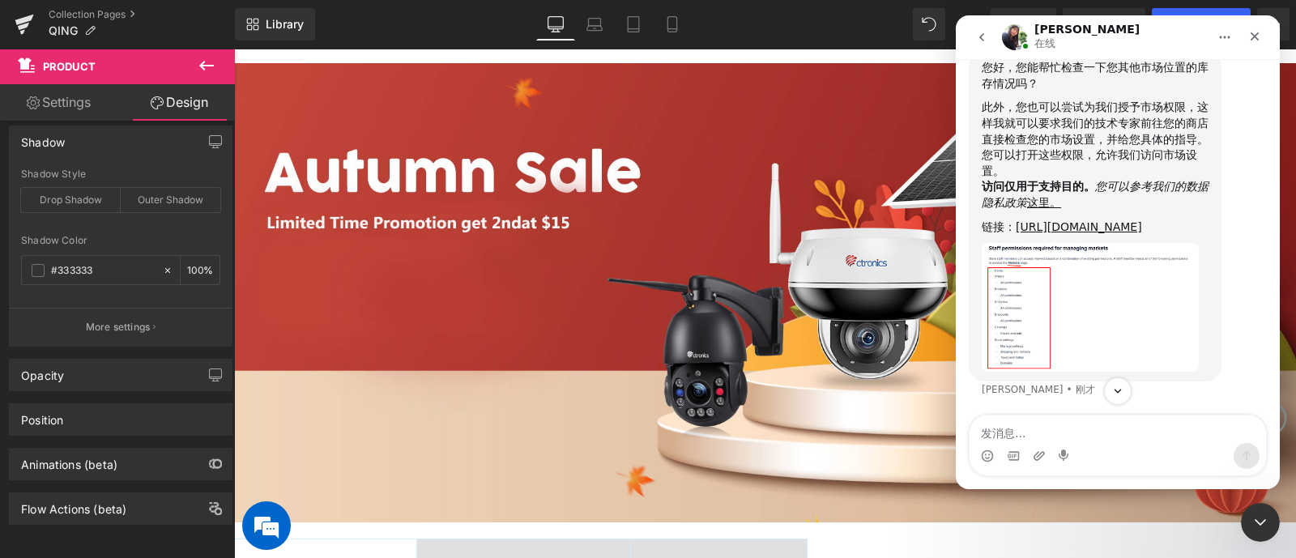
scroll to position [4828, 0]
click at [1036, 446] on div "Intercom Messenger" at bounding box center [1118, 456] width 297 height 26
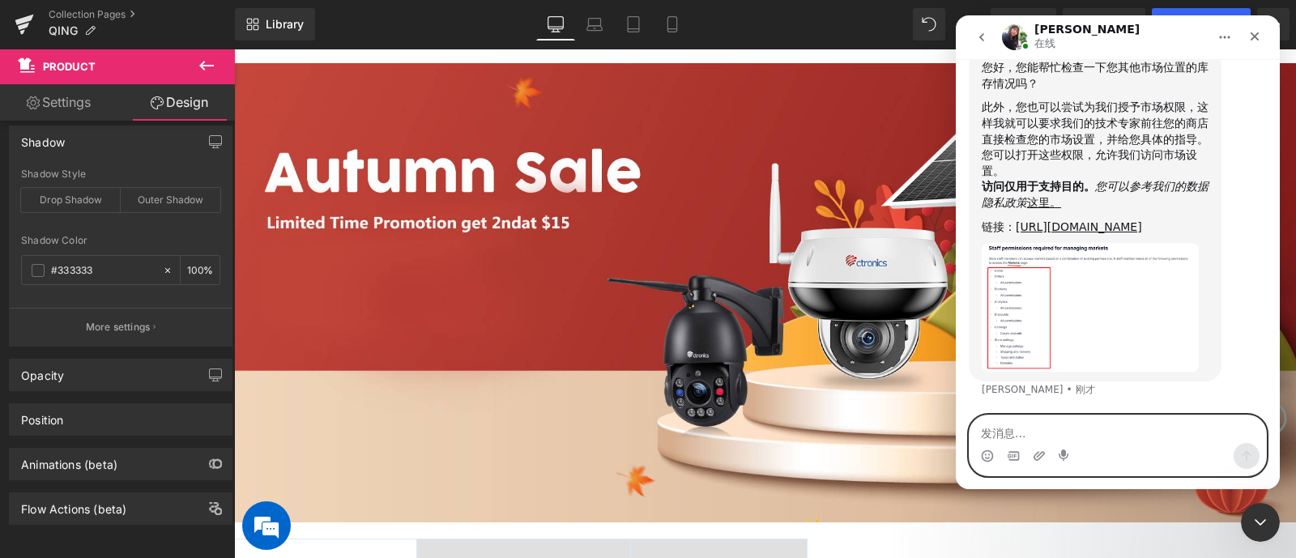
click at [1036, 429] on textarea "发消息..." at bounding box center [1118, 430] width 297 height 28
type textarea "你那个库存指的是中国有库存，但是我们发货是发全球啊"
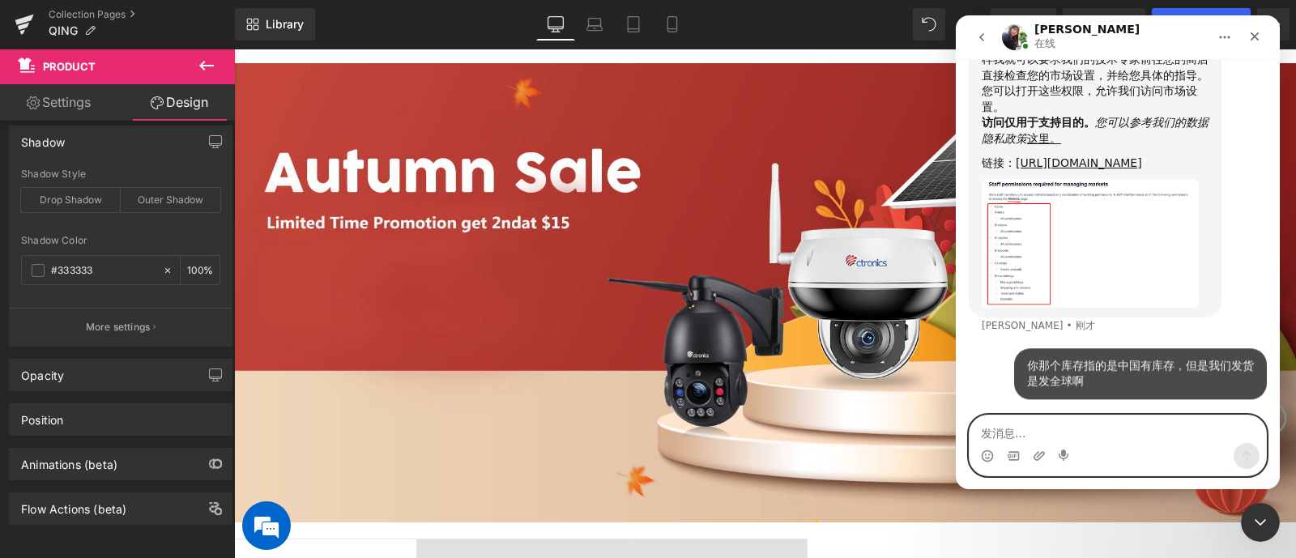
scroll to position [4892, 0]
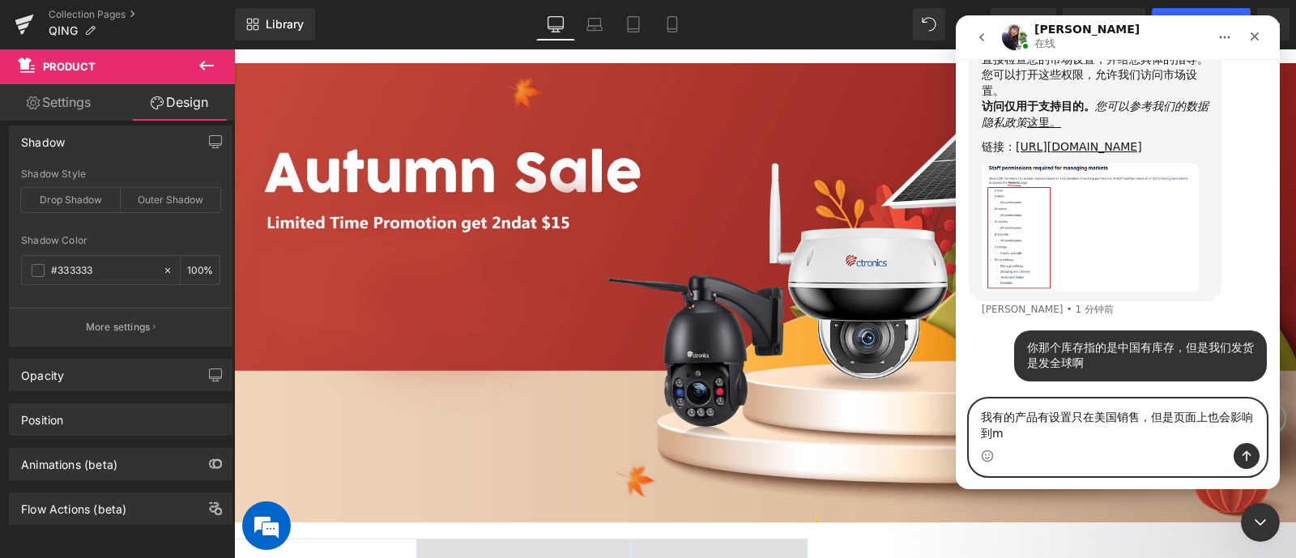
type textarea "我有的产品有设置只在美国销售，但是页面上也会影响到吗"
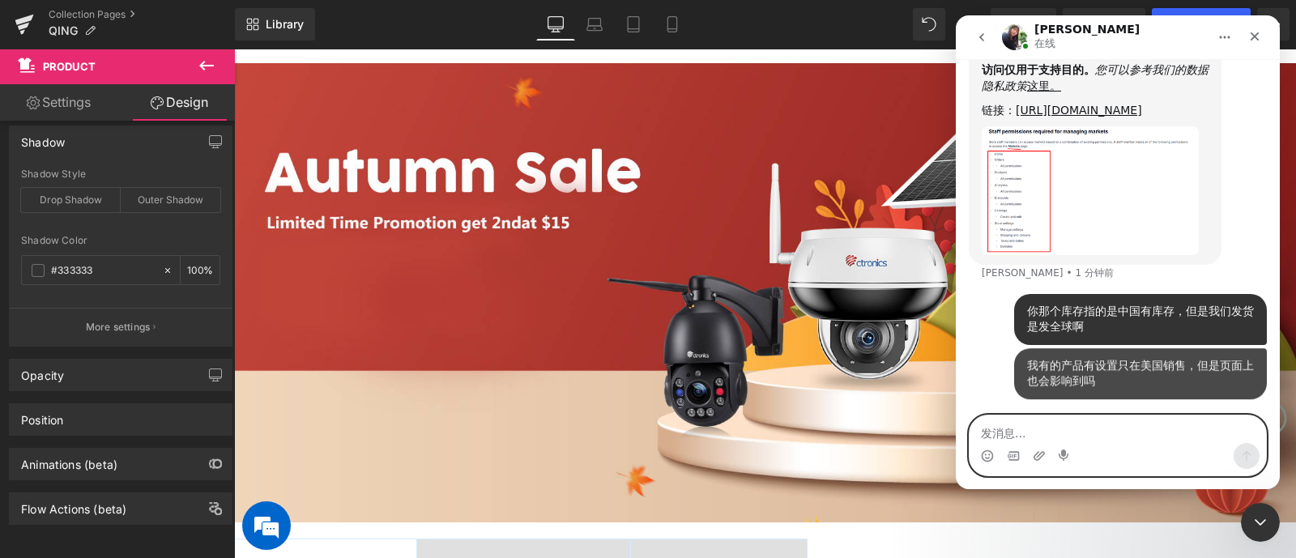
scroll to position [4945, 0]
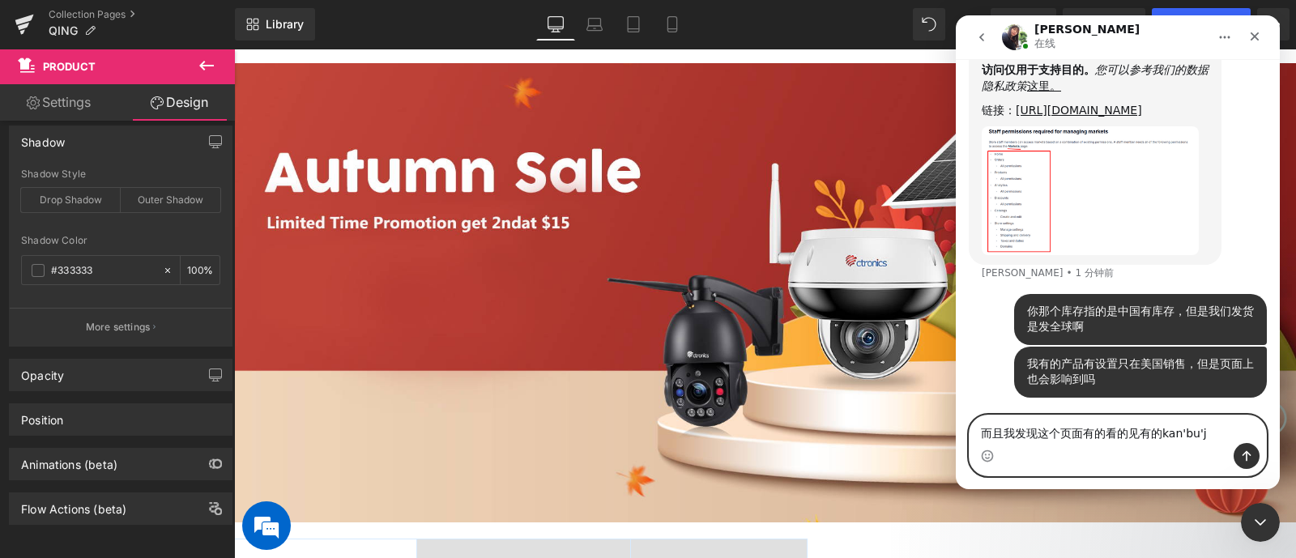
type textarea "而且我发现这个页面有的看的见有的看不见"
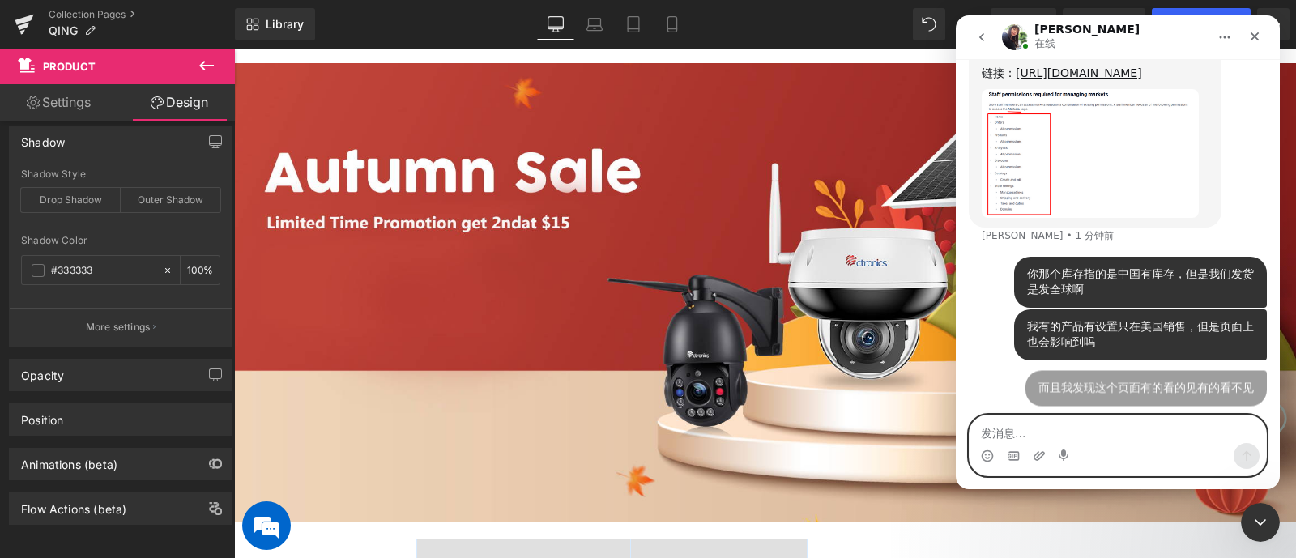
scroll to position [4981, 0]
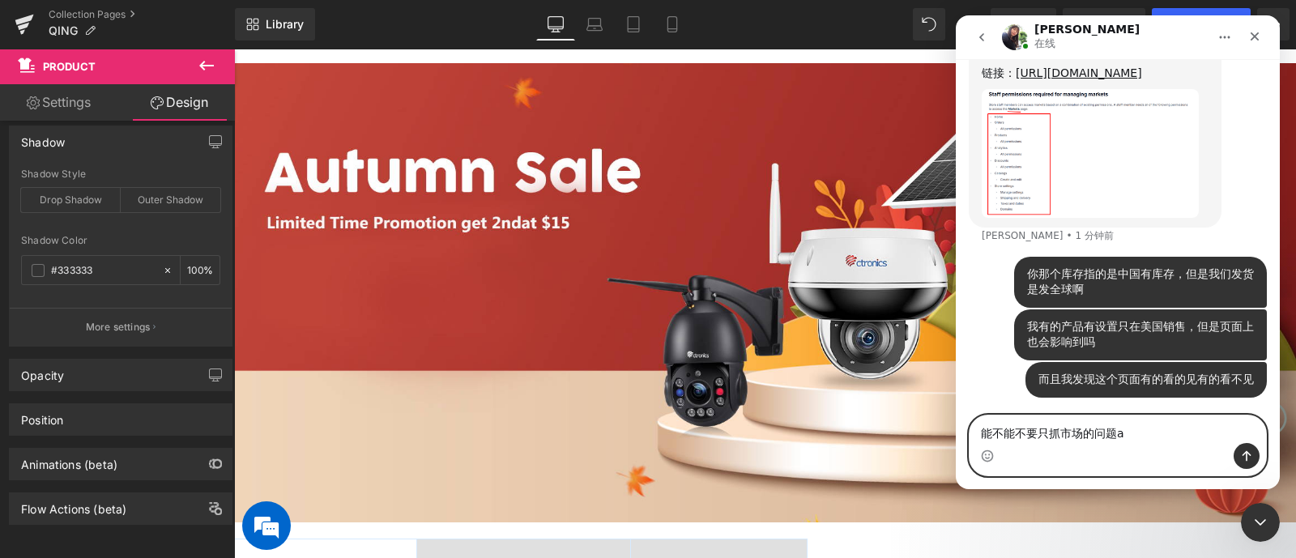
type textarea "能不能不要只抓市场的问题啊"
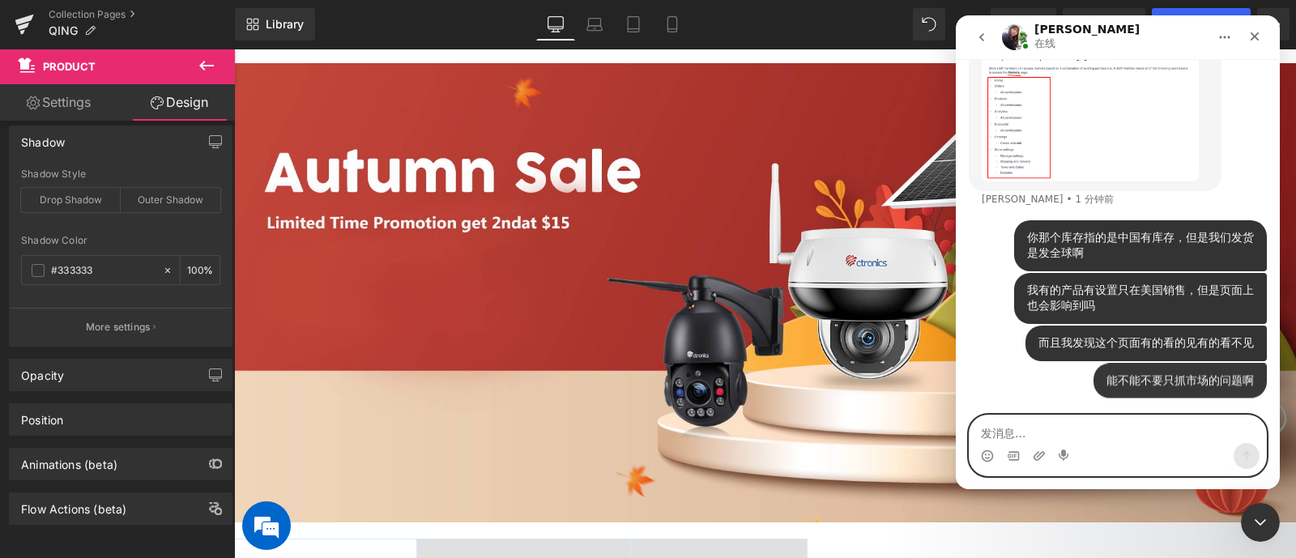
scroll to position [5019, 0]
click at [1036, 429] on textarea "发消息..." at bounding box center [1118, 430] width 297 height 28
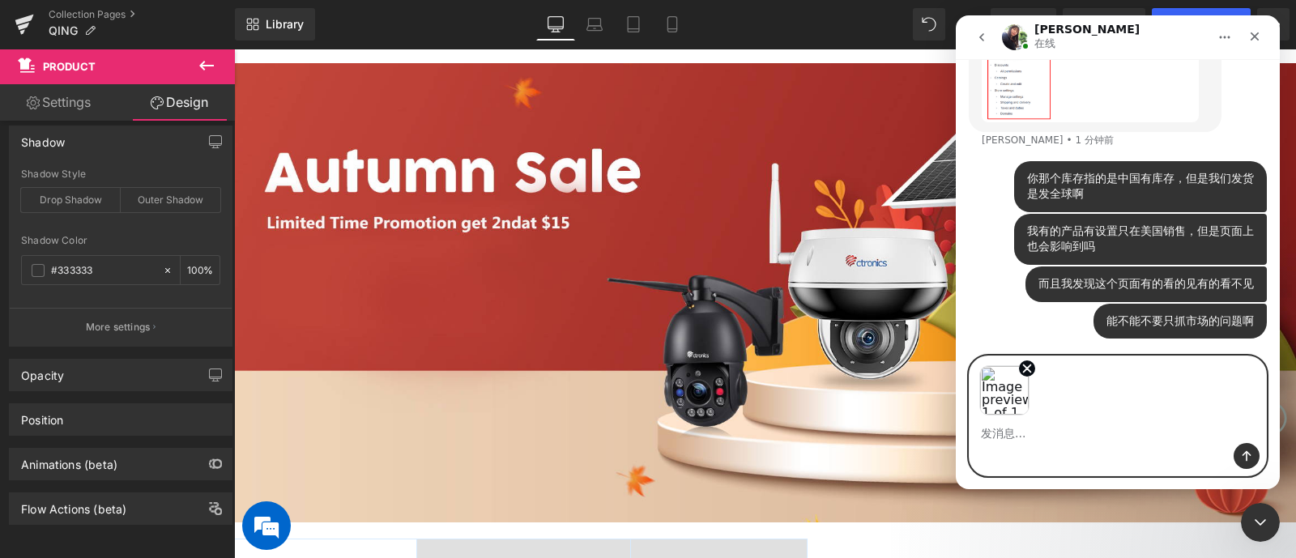
scroll to position [5078, 0]
click at [1036, 407] on div "Image previews" at bounding box center [1118, 385] width 297 height 59
click at [1036, 446] on icon "发送消息…" at bounding box center [1246, 456] width 13 height 13
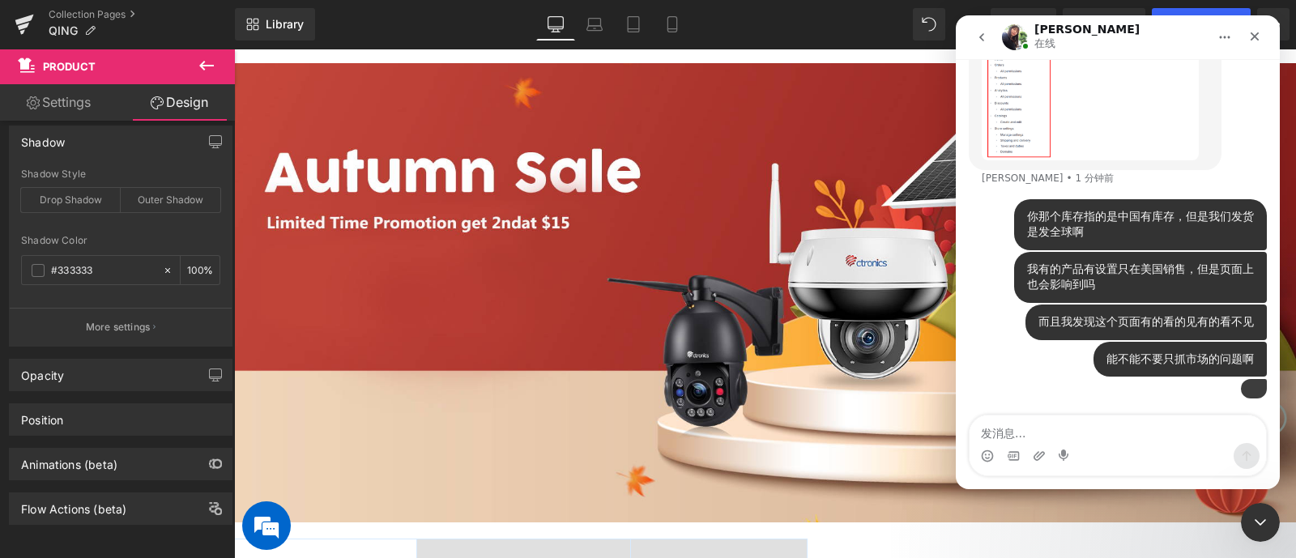
scroll to position [5136, 0]
click at [1036, 427] on textarea "发消息..." at bounding box center [1118, 430] width 297 height 28
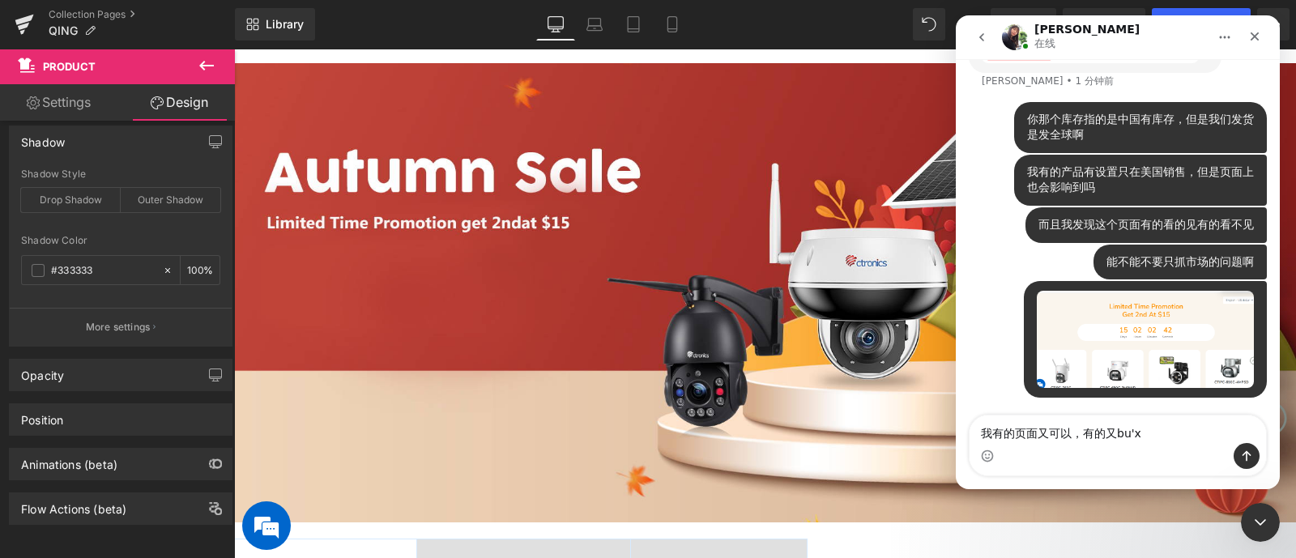
type textarea "我有的页面又可以，有的又不行"
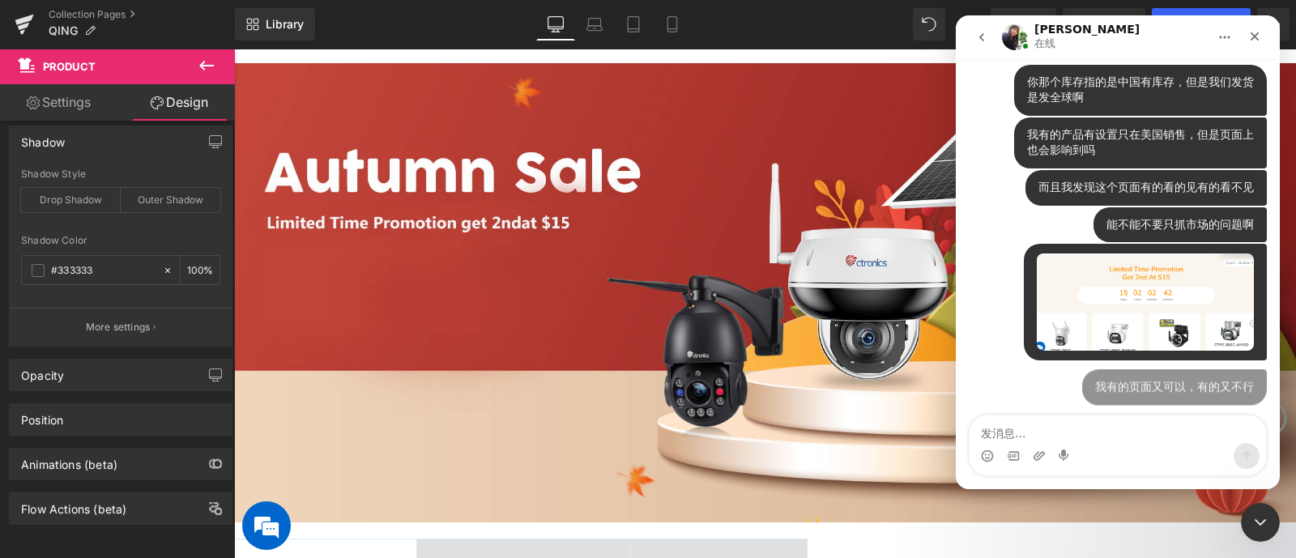
scroll to position [5173, 0]
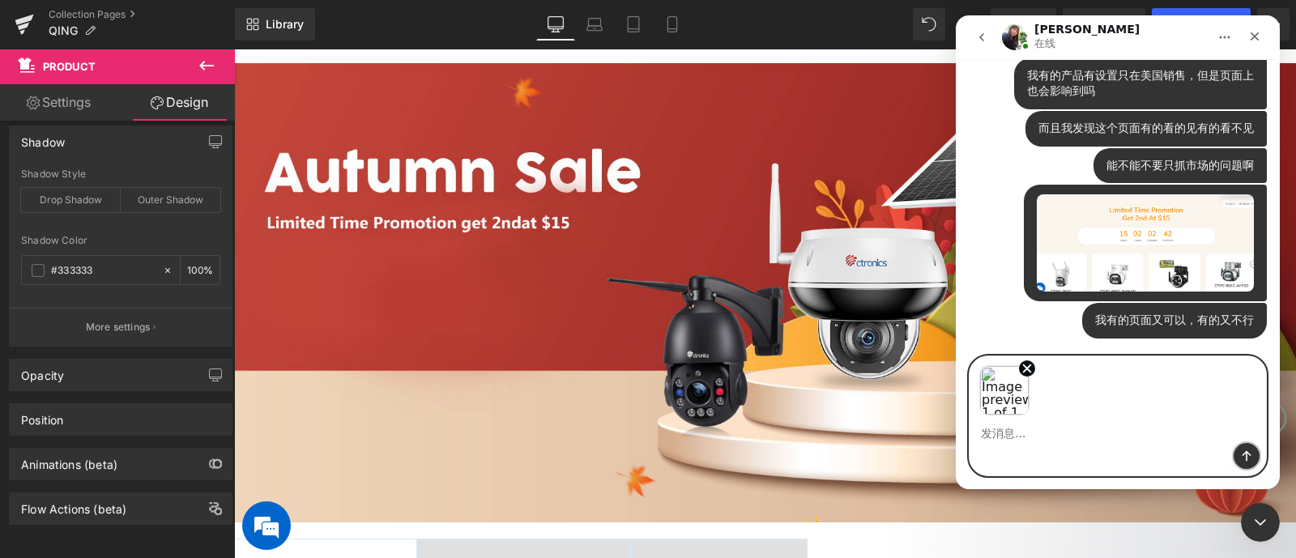
click at [1036, 446] on button "发送消息…" at bounding box center [1247, 456] width 26 height 26
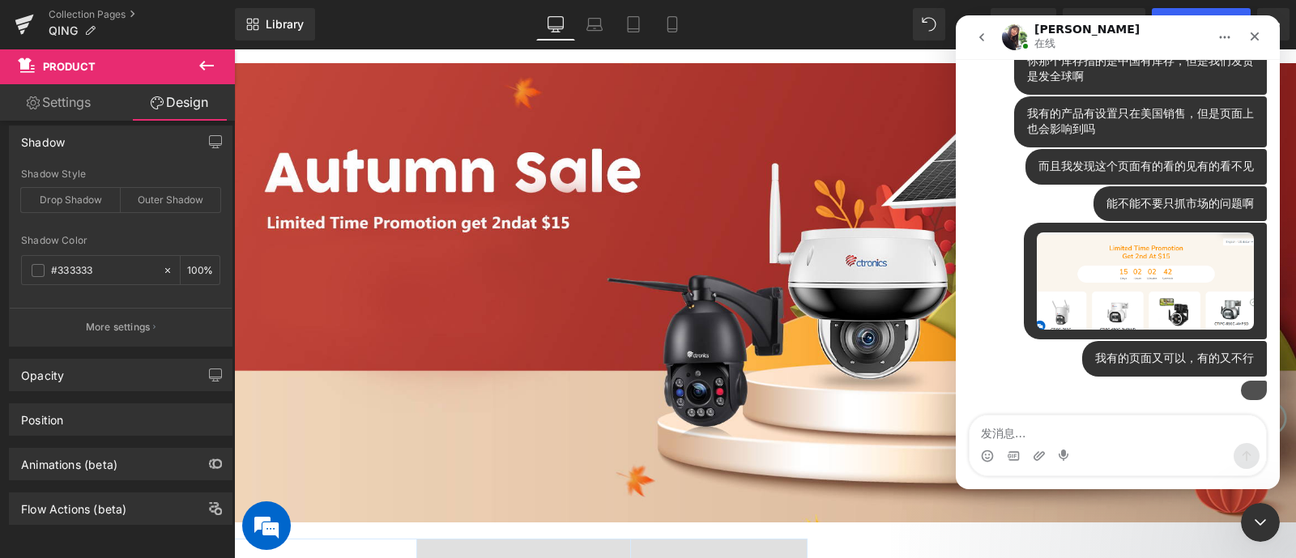
scroll to position [5252, 0]
click at [1036, 431] on textarea "发消息..." at bounding box center [1118, 430] width 297 height 28
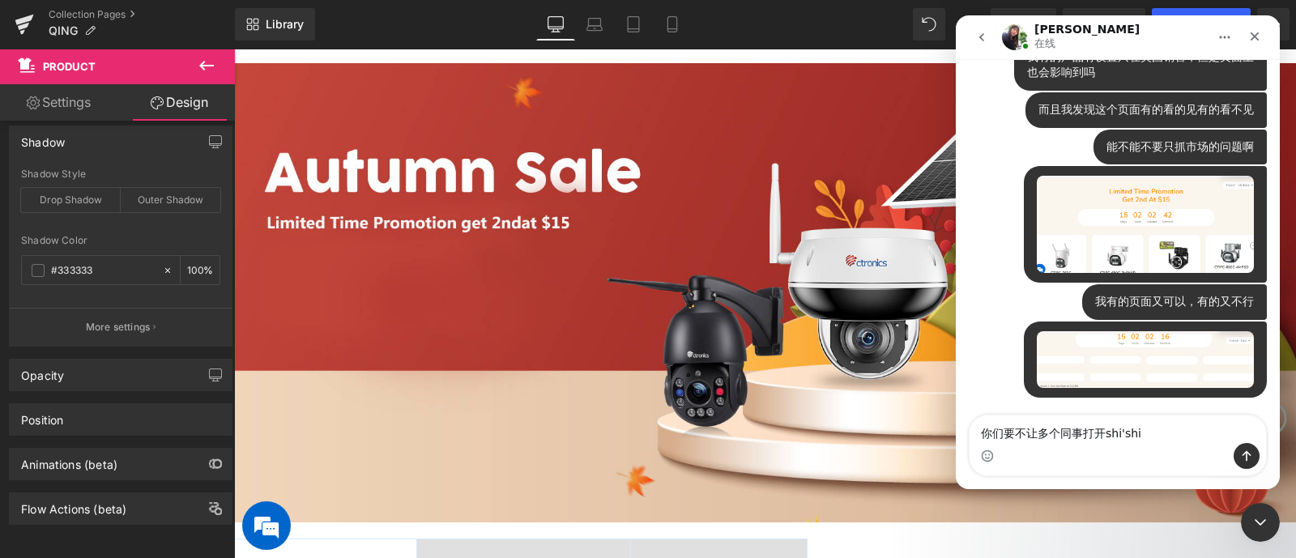
type textarea "你们要不让多个同事打开试试"
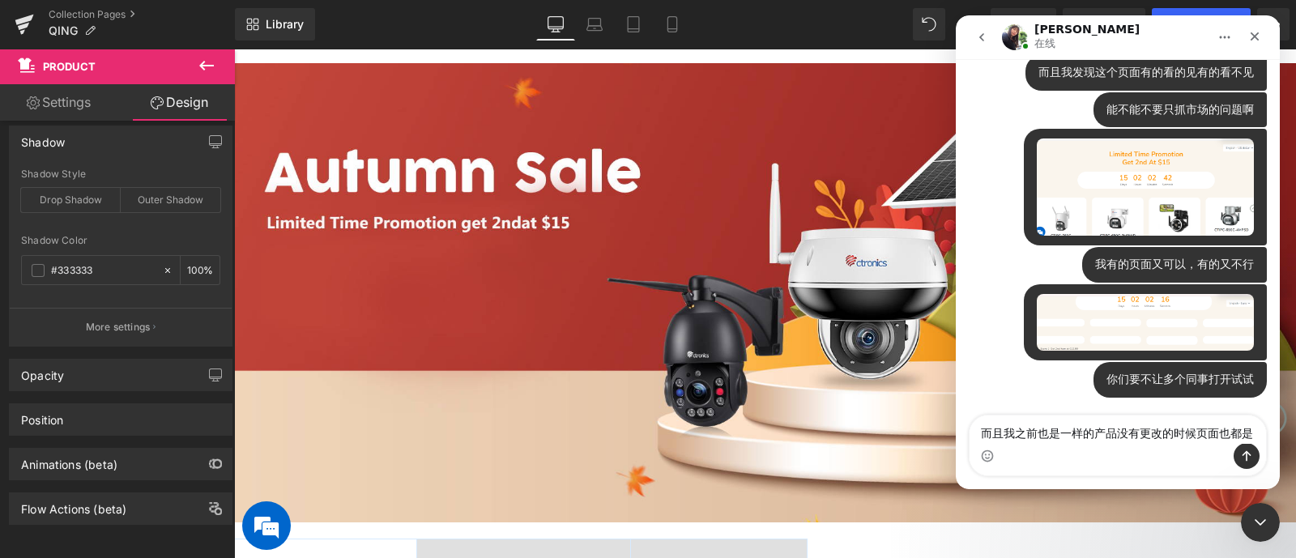
scroll to position [5305, 0]
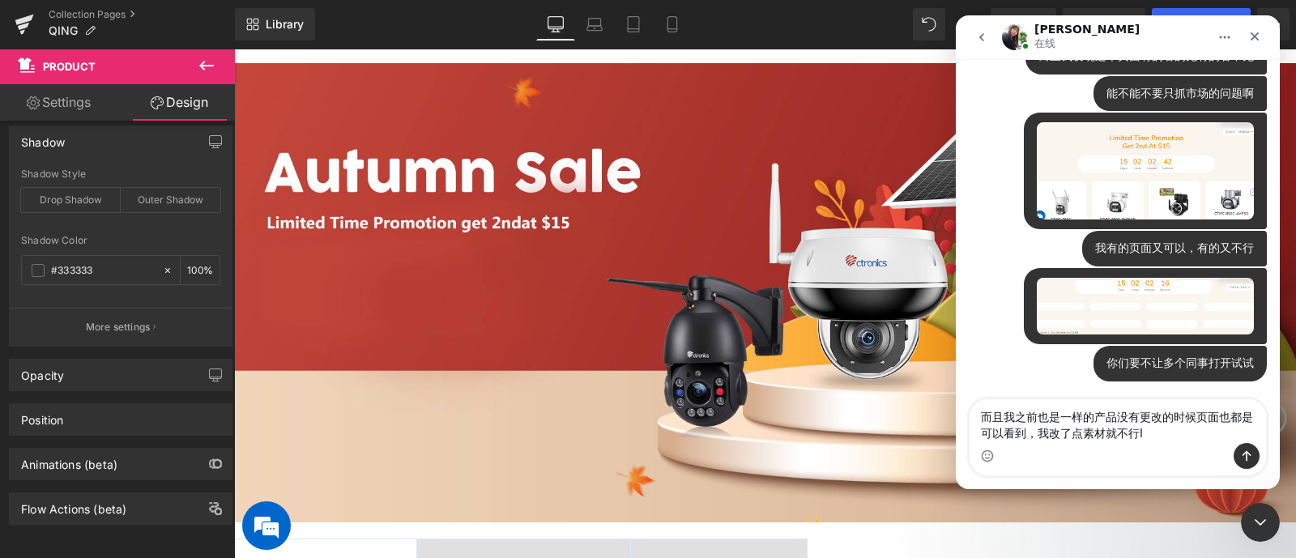
type textarea "而且我之前也是一样的产品没有更改的时候页面也都是可以看到，我改了点素材就不行了"
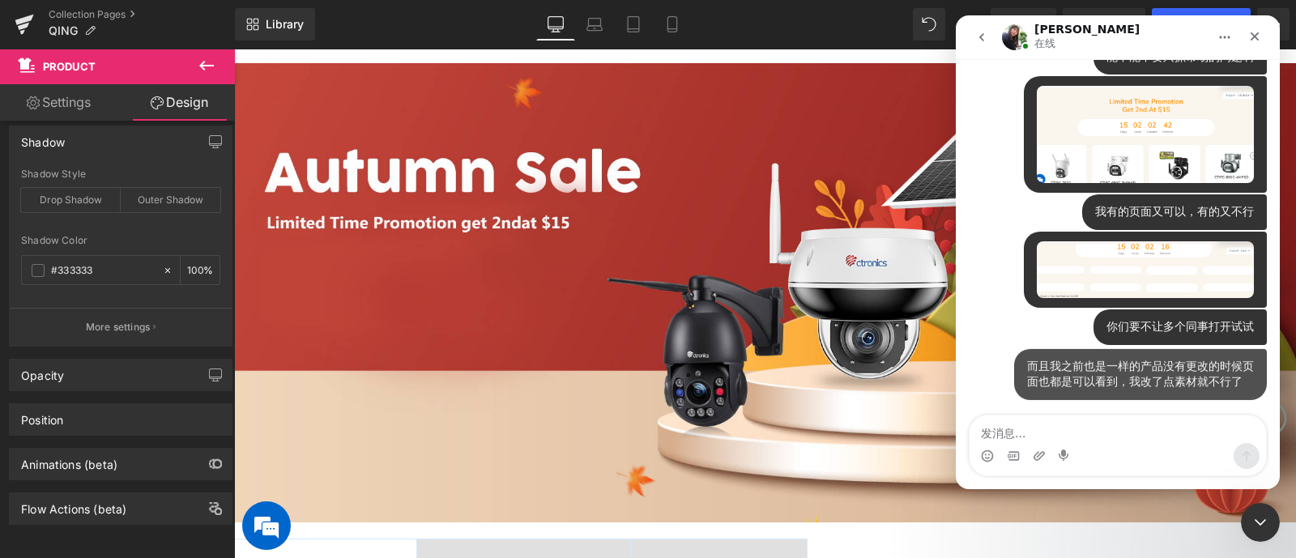
scroll to position [5342, 0]
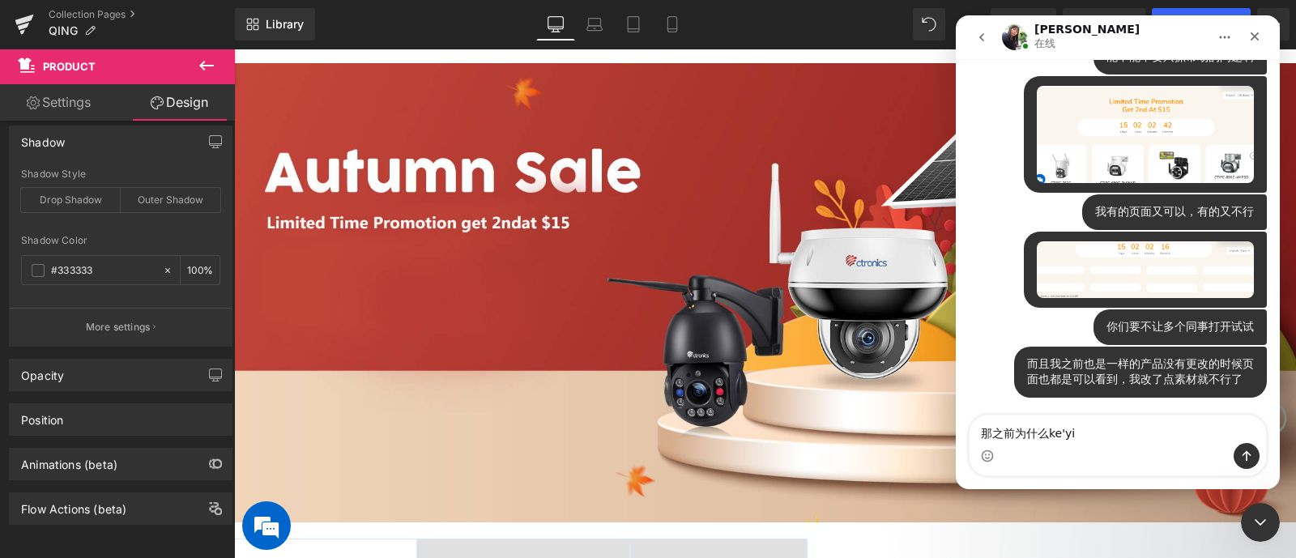
type textarea "那之前为什么可以"
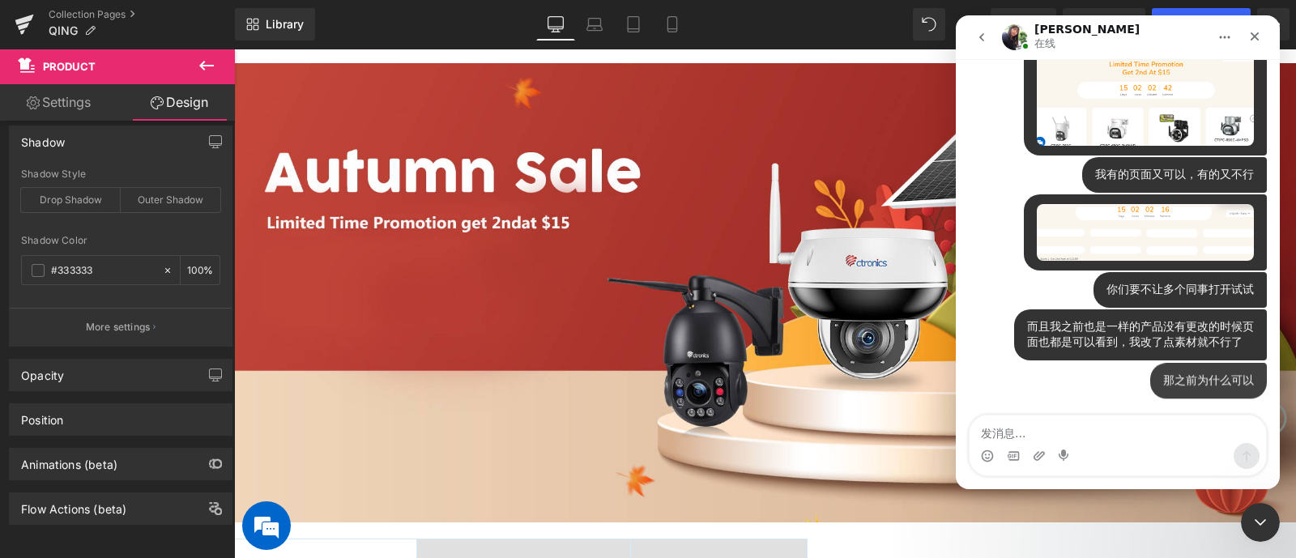
scroll to position [5378, 0]
click at [1036, 429] on textarea "发消息..." at bounding box center [1118, 430] width 297 height 28
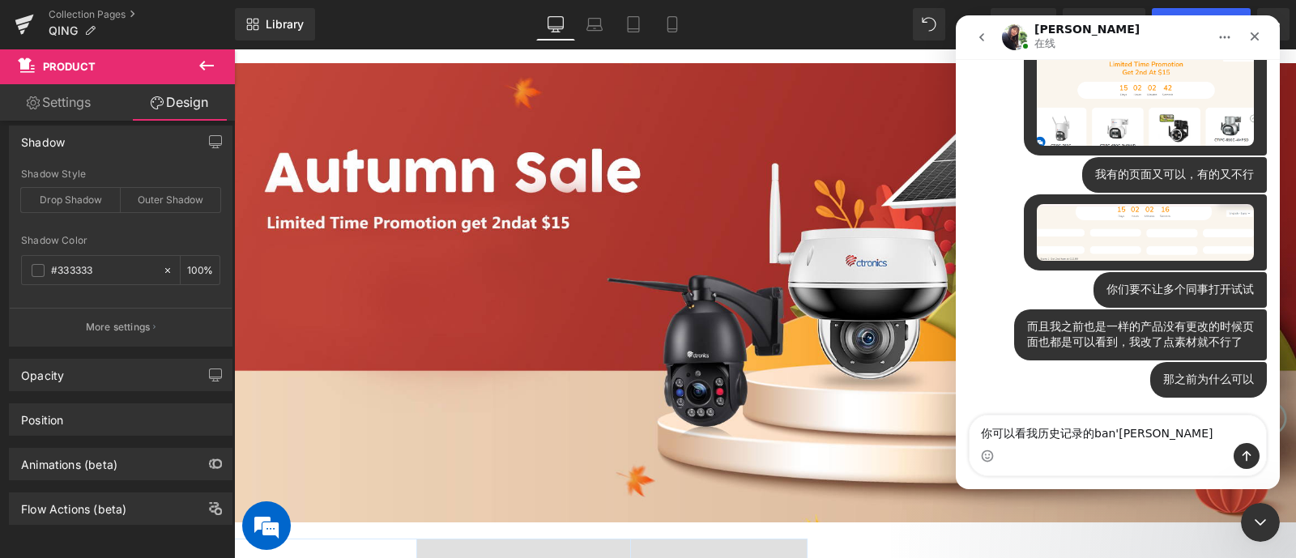
type textarea "你可以看我历史记录的版本"
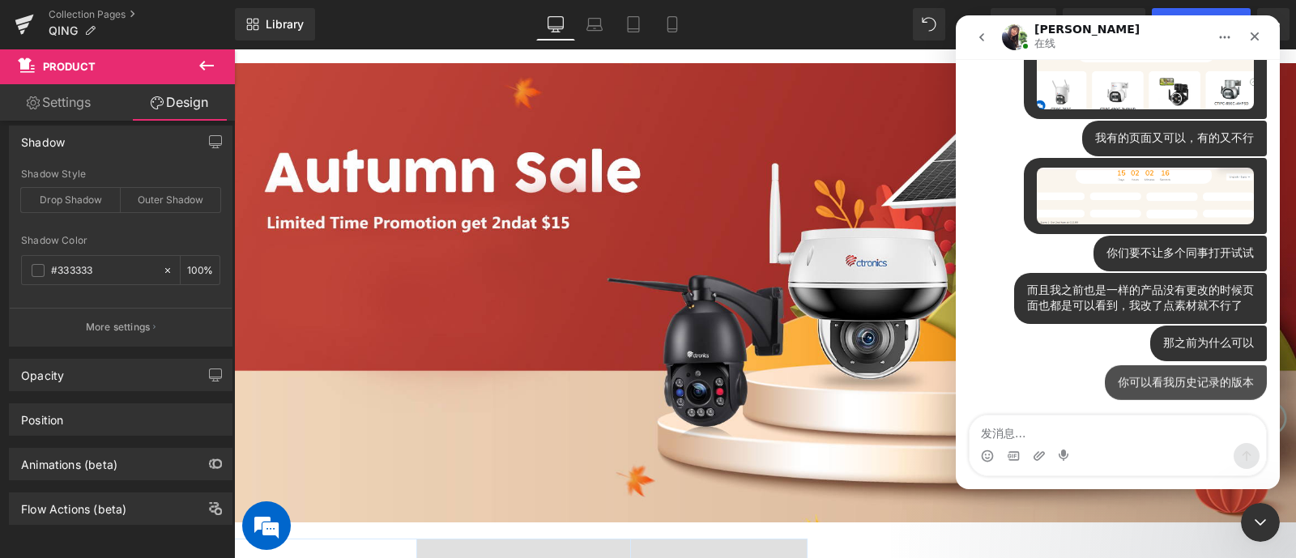
scroll to position [5415, 0]
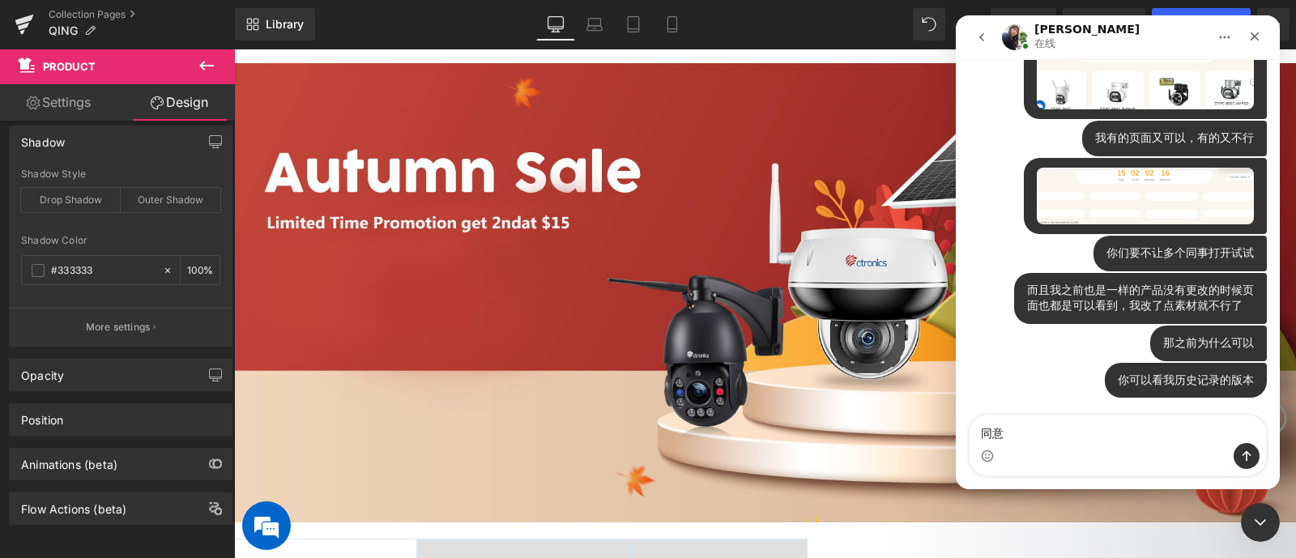
type textarea "同"
type textarea "同样有的产品设置的不是全球而是仅仅美国"
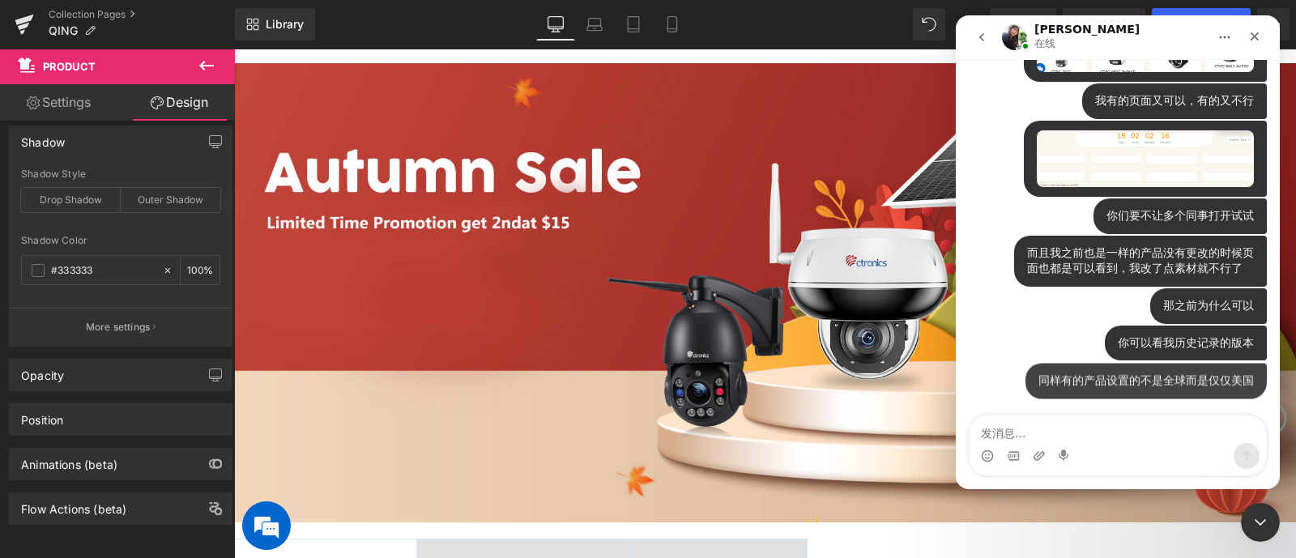
scroll to position [5452, 0]
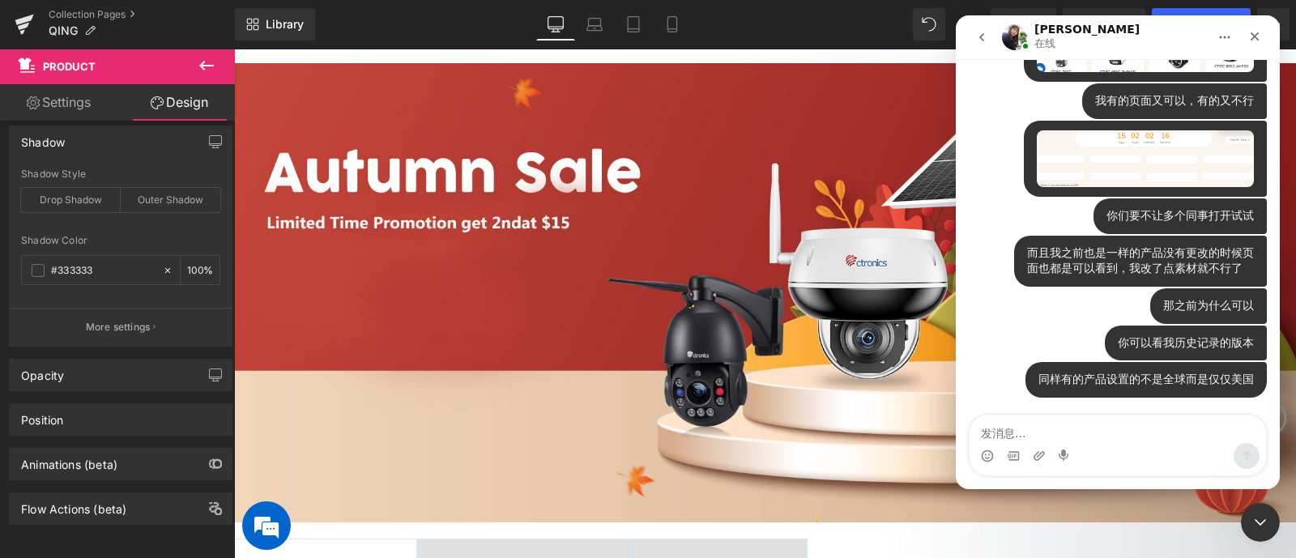
click at [1036, 429] on textarea "发消息..." at bounding box center [1118, 430] width 297 height 28
type textarea "我产品都没有变动"
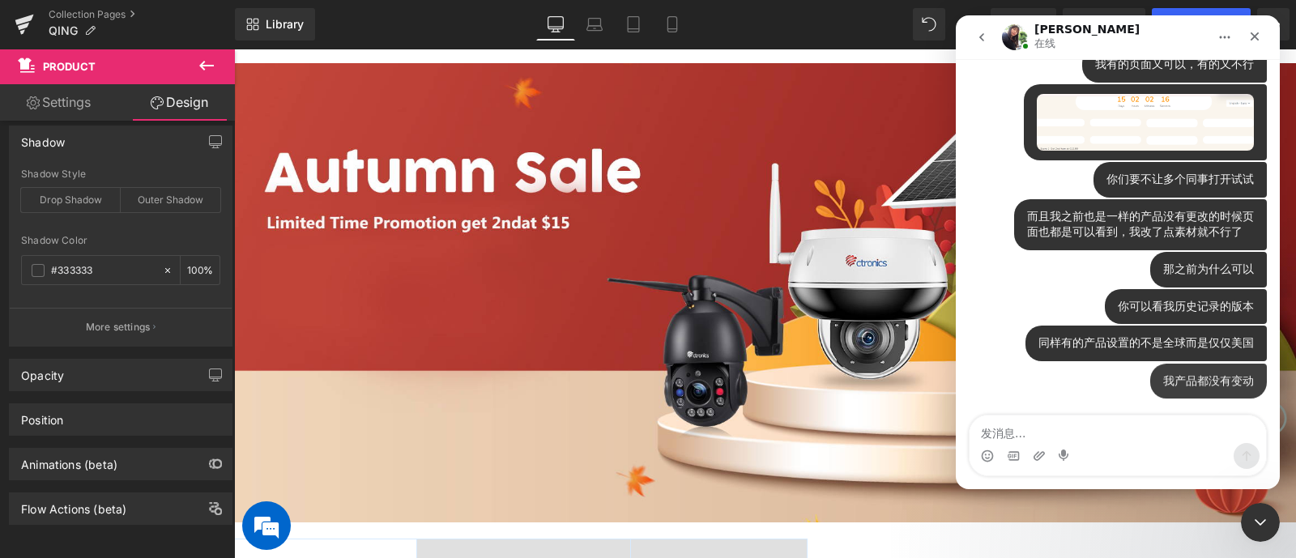
scroll to position [5489, 0]
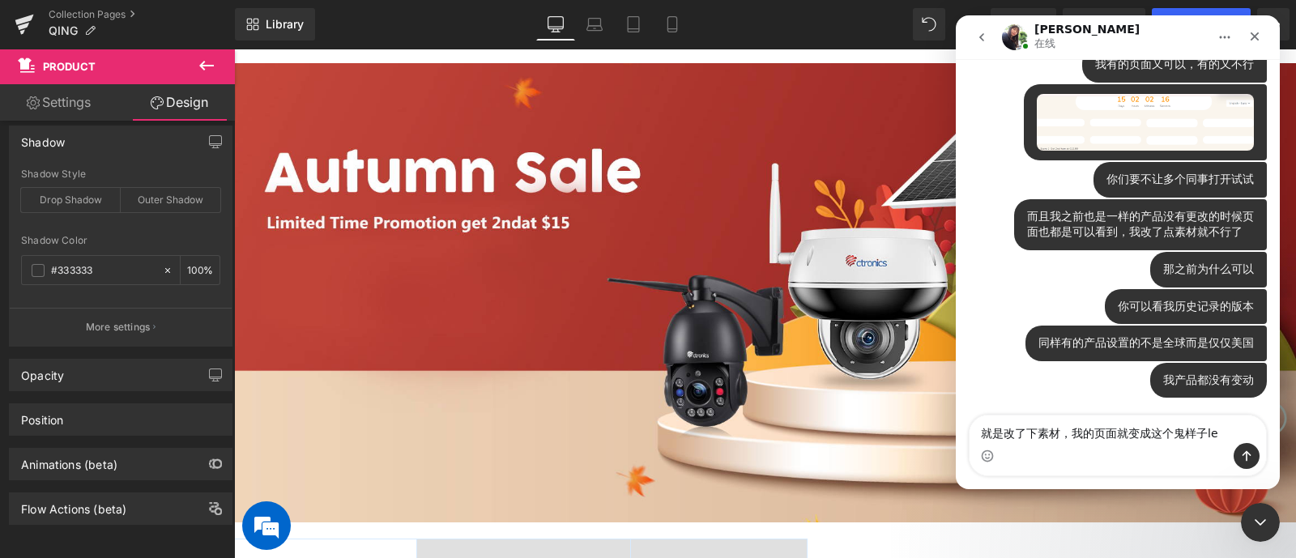
type textarea "就是改了下素材，我的页面就变成这个鬼样子了"
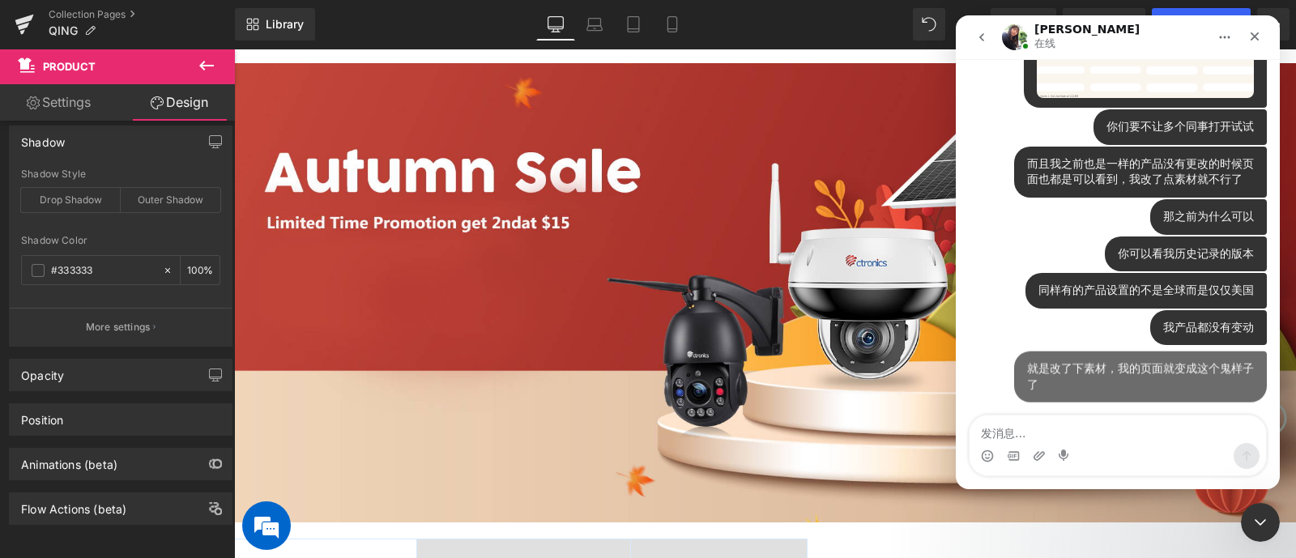
scroll to position [5542, 0]
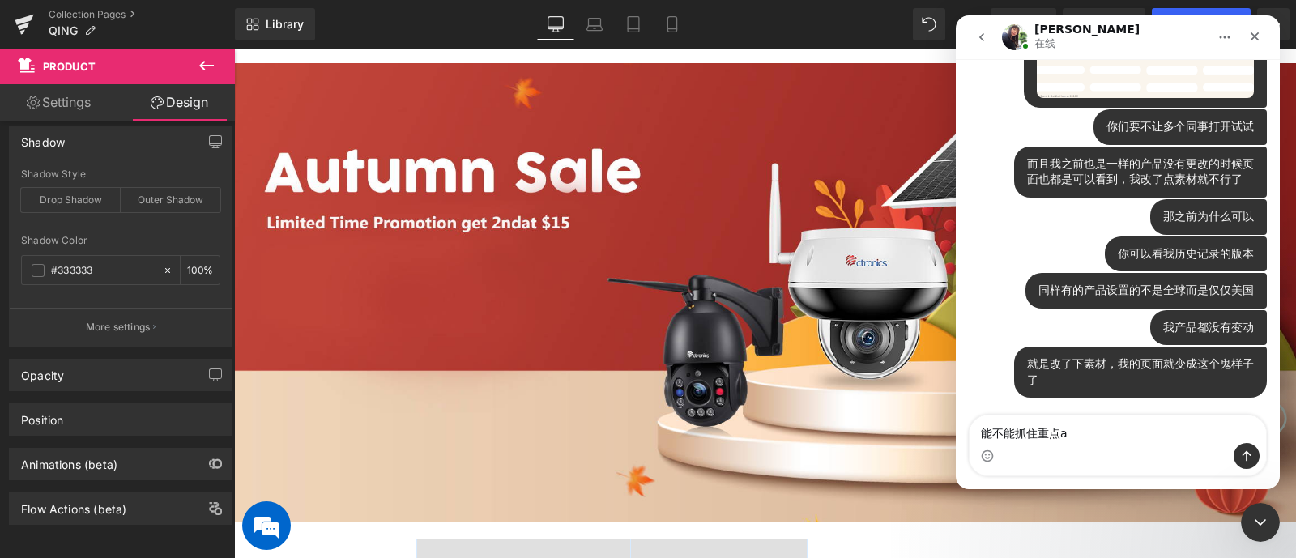
type textarea "能不能抓住重点啊"
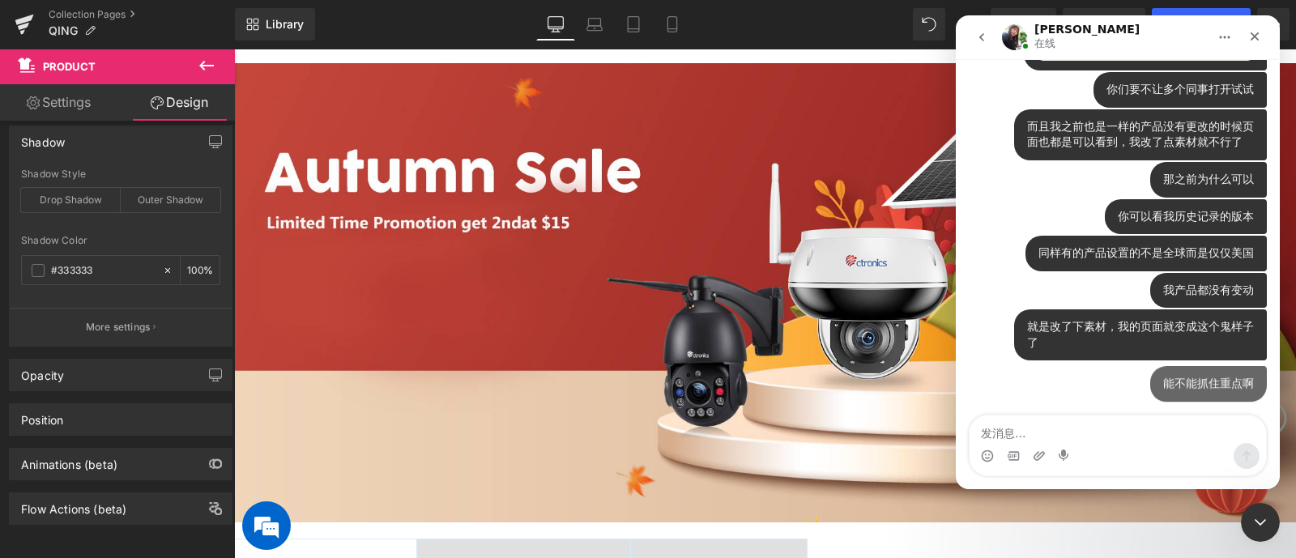
scroll to position [5579, 0]
click at [1036, 446] on div "关闭 Intercom Messenger" at bounding box center [1258, 520] width 39 height 39
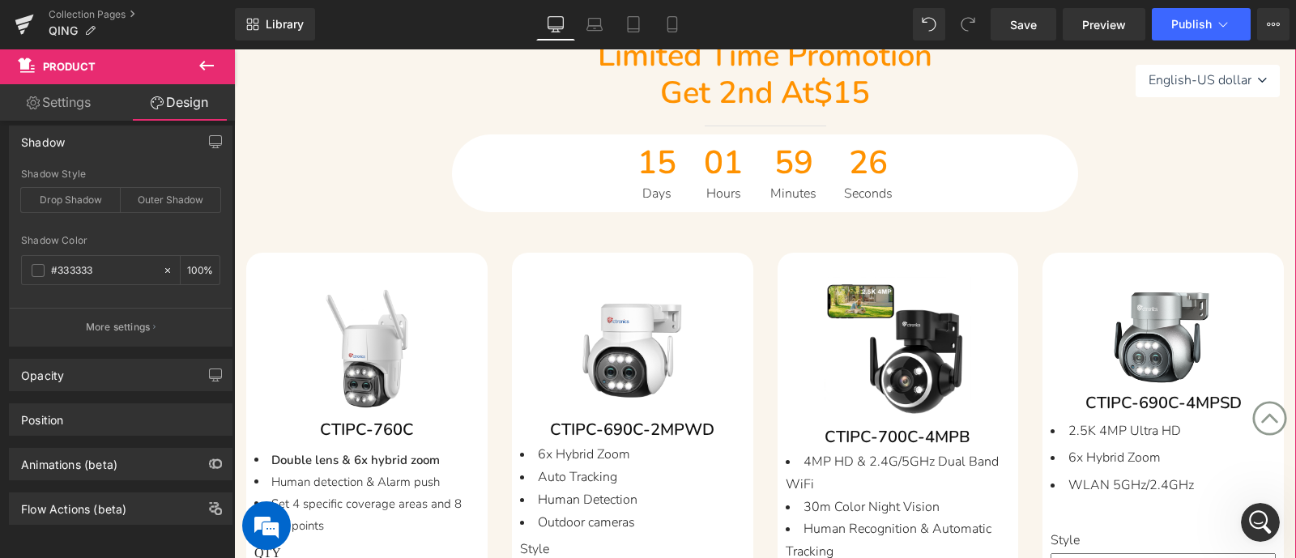
scroll to position [608, 0]
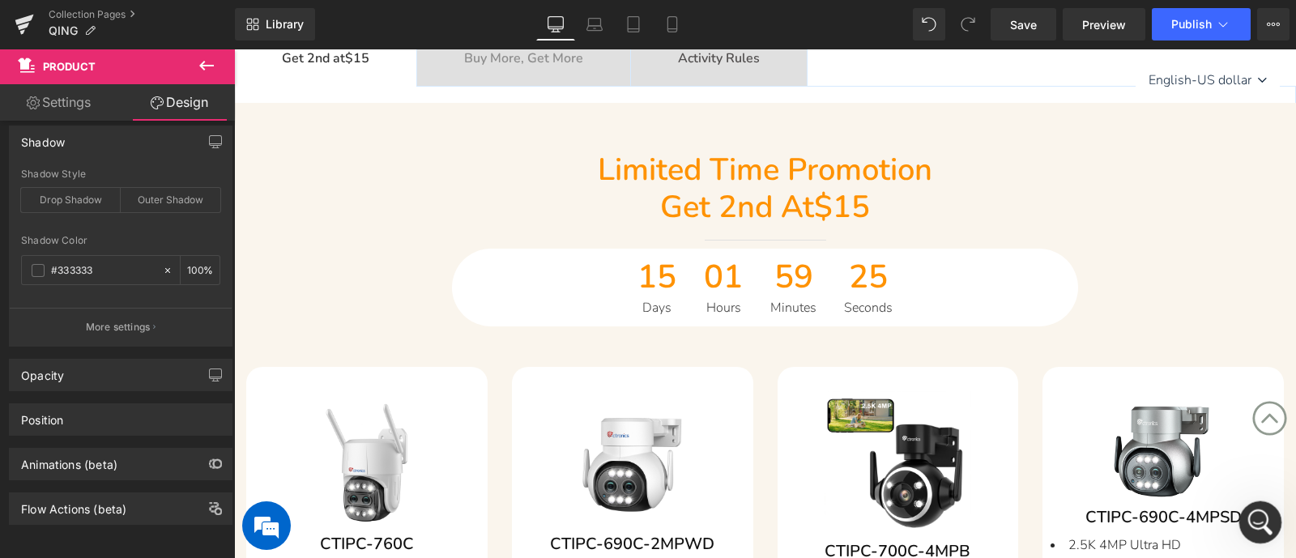
click at [1036, 446] on div "打开 Intercom Messenger" at bounding box center [1257, 519] width 53 height 53
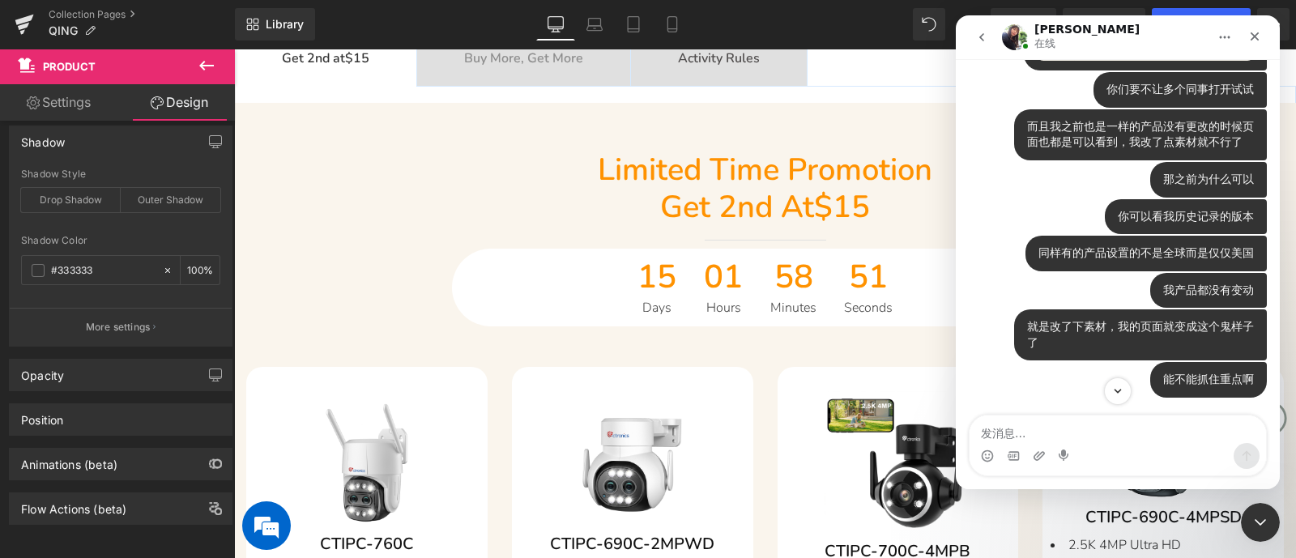
scroll to position [5579, 0]
click at [510, 151] on div at bounding box center [648, 255] width 1296 height 510
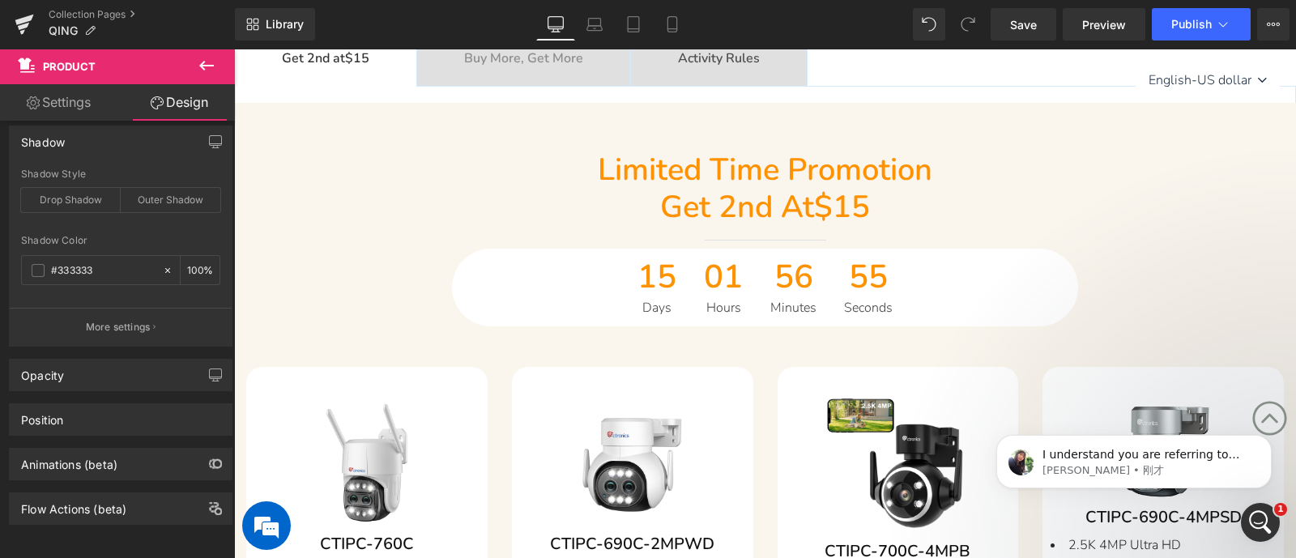
scroll to position [5769, 0]
click at [1036, 446] on icon "打开 Intercom Messenger" at bounding box center [1258, 520] width 27 height 27
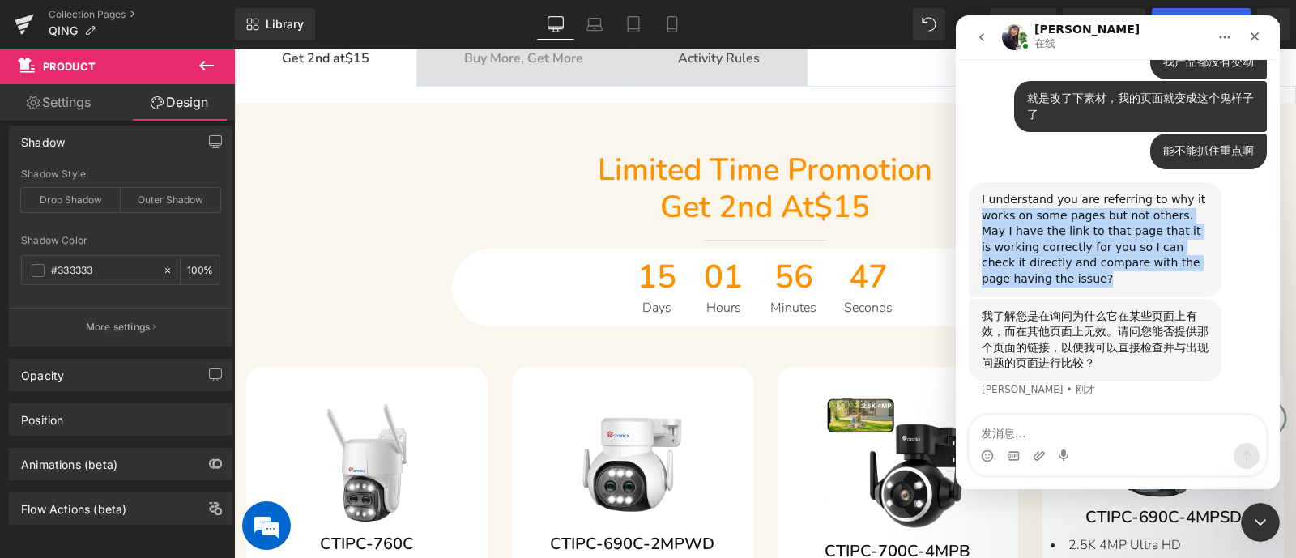
drag, startPoint x: 1091, startPoint y: 301, endPoint x: 976, endPoint y: 222, distance: 139.8
click at [976, 222] on div "I understand you are referring to why it works on some pages but not others. Ma…" at bounding box center [1095, 239] width 253 height 115
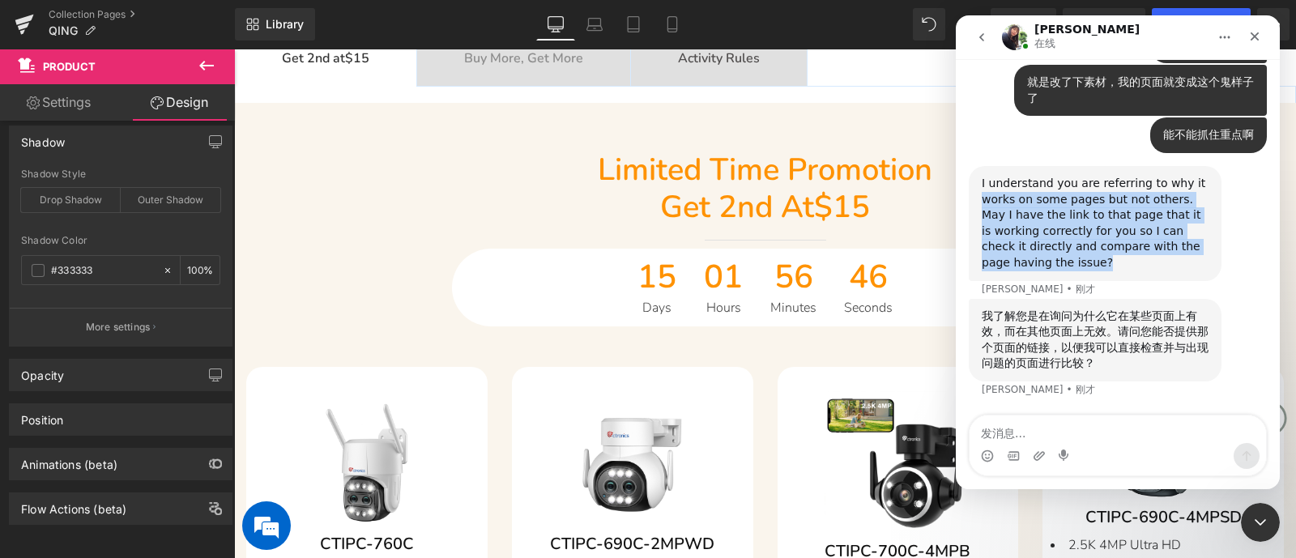
scroll to position [5808, 0]
click at [1036, 288] on div "I understand you are referring to why it works on some pages but not others. Ma…" at bounding box center [1118, 232] width 298 height 133
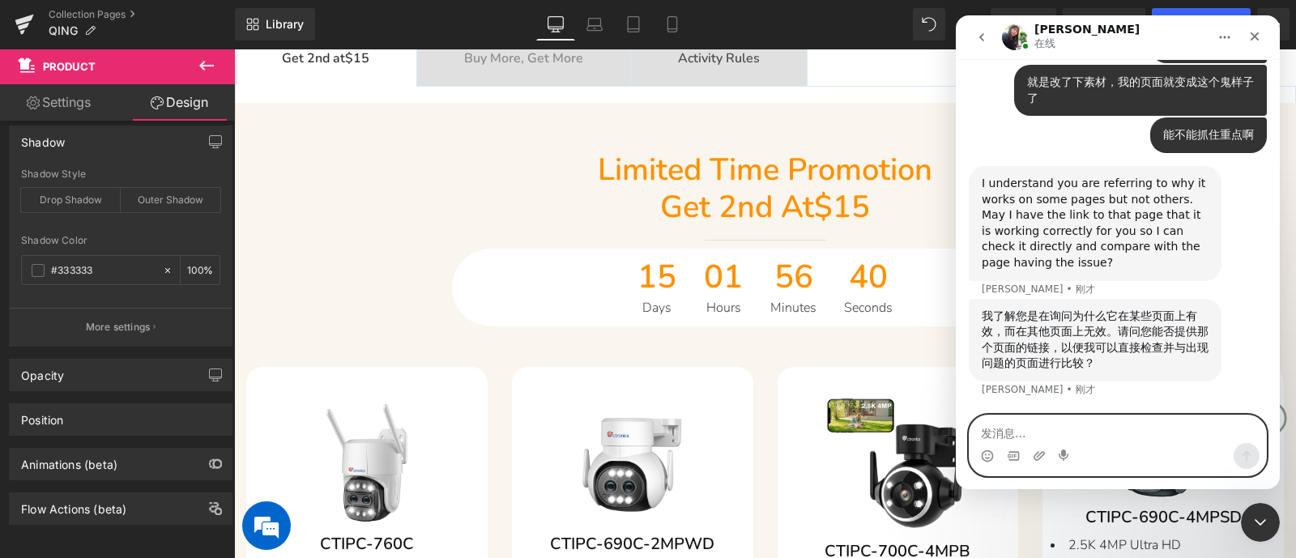
click at [1036, 424] on textarea "发消息..." at bounding box center [1118, 430] width 297 height 28
type textarea "链接是一样的"
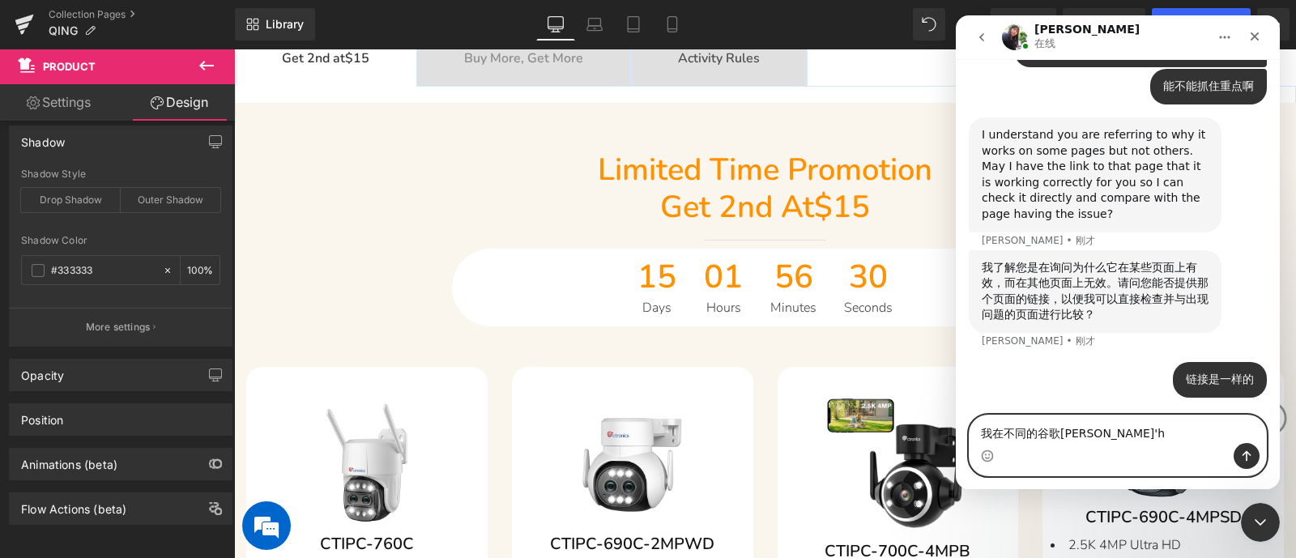
scroll to position [5776, 0]
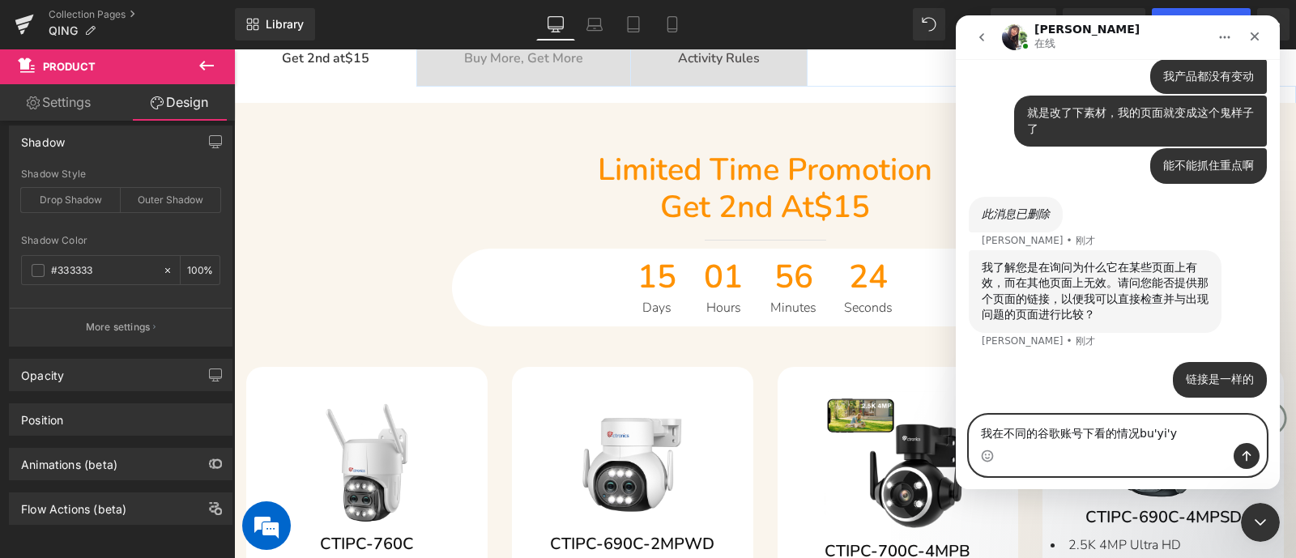
type textarea "我在不同的谷歌账号下看的情况不一样"
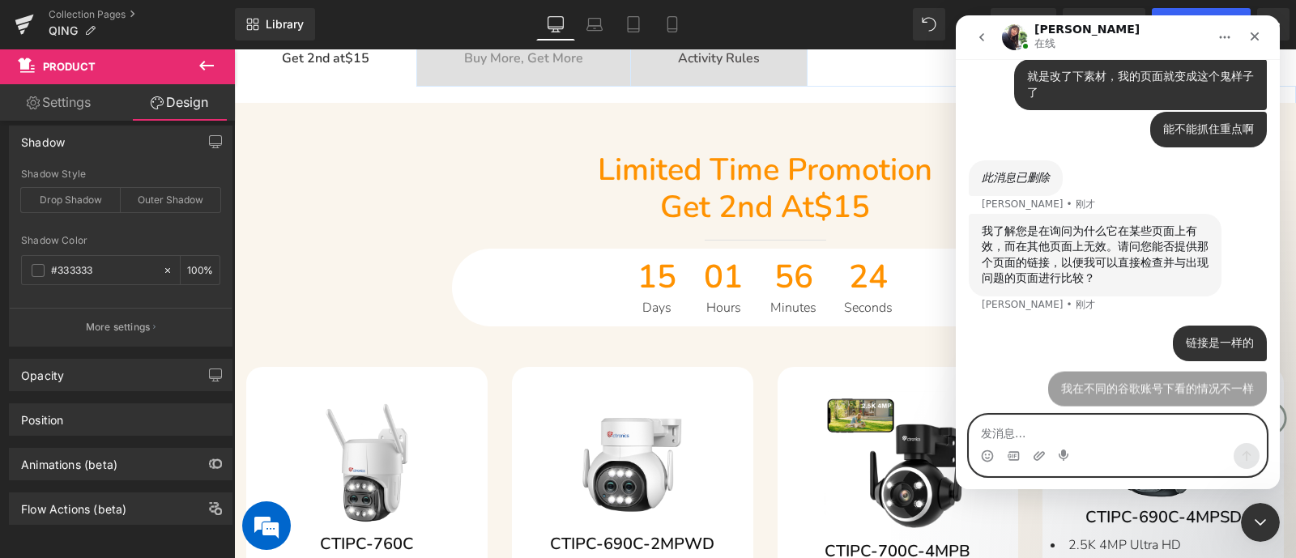
scroll to position [5813, 0]
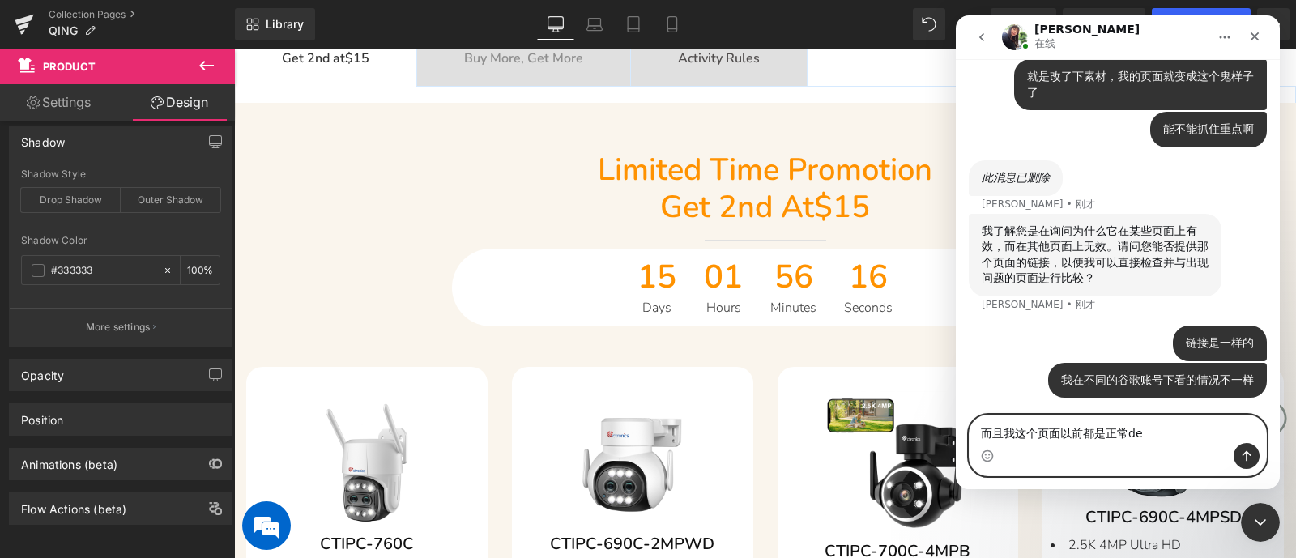
type textarea "而且我这个页面以前都是正常的"
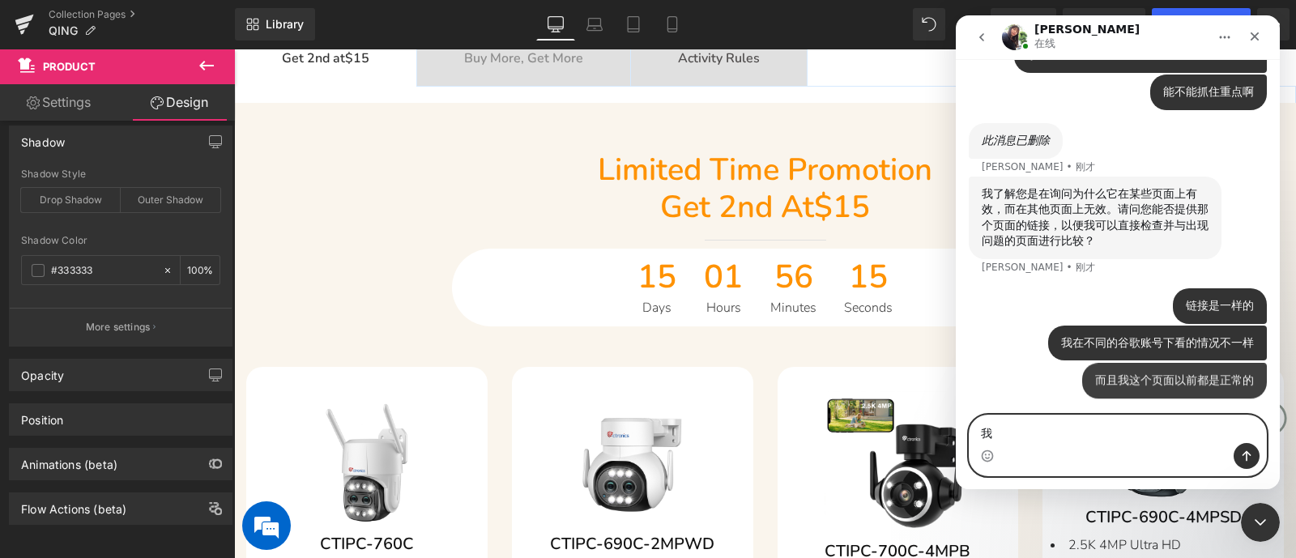
scroll to position [5850, 0]
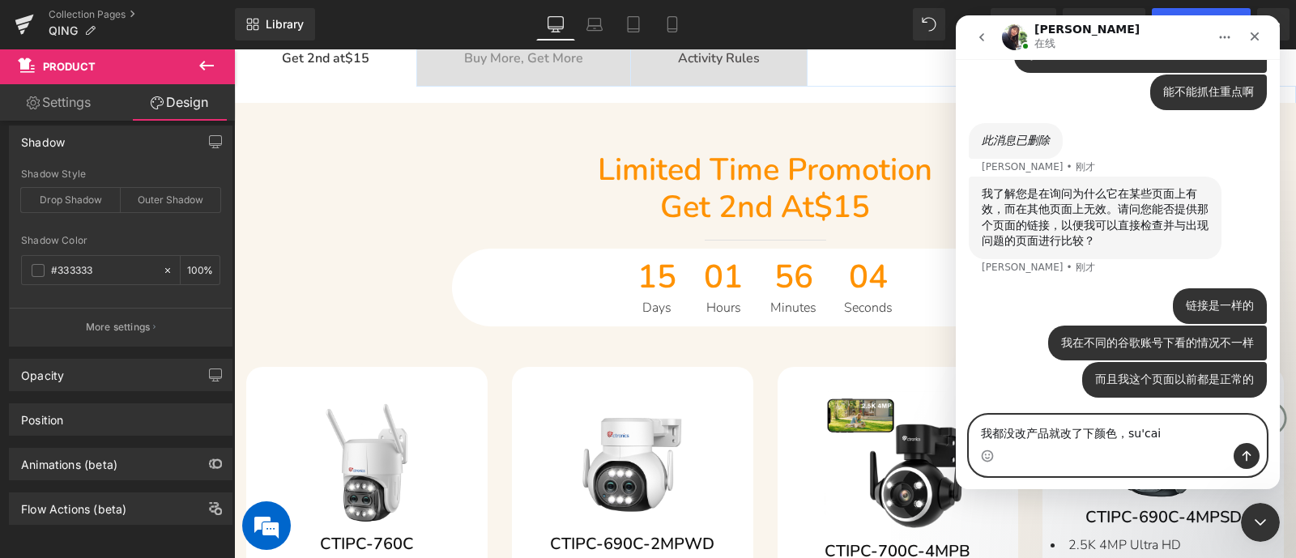
type textarea "我都没改产品就改了下颜色，素材"
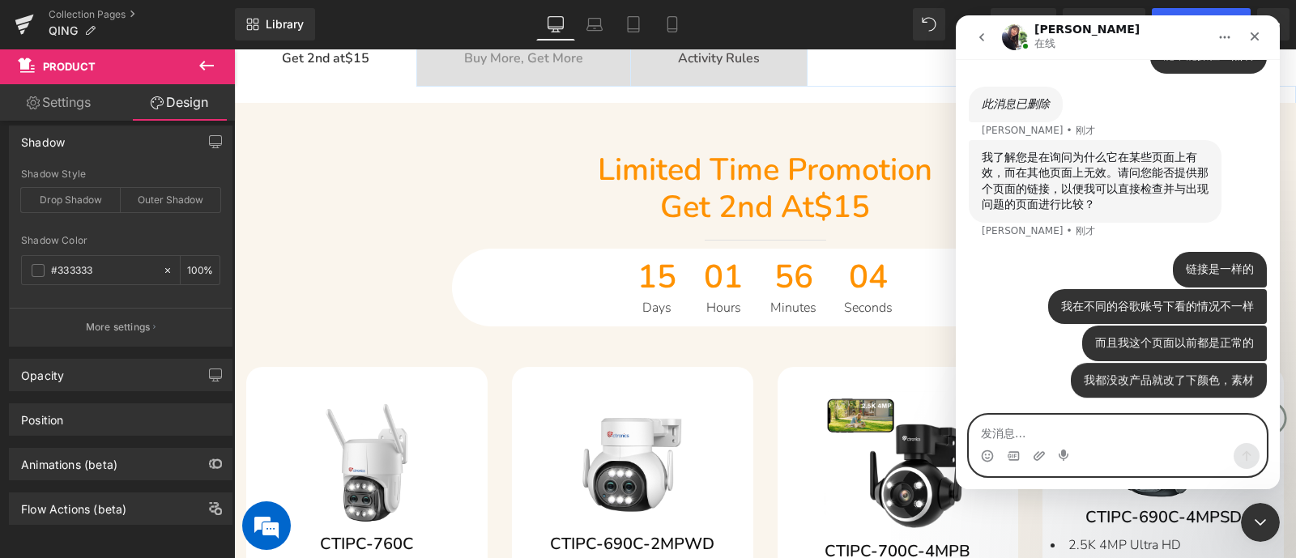
scroll to position [5887, 0]
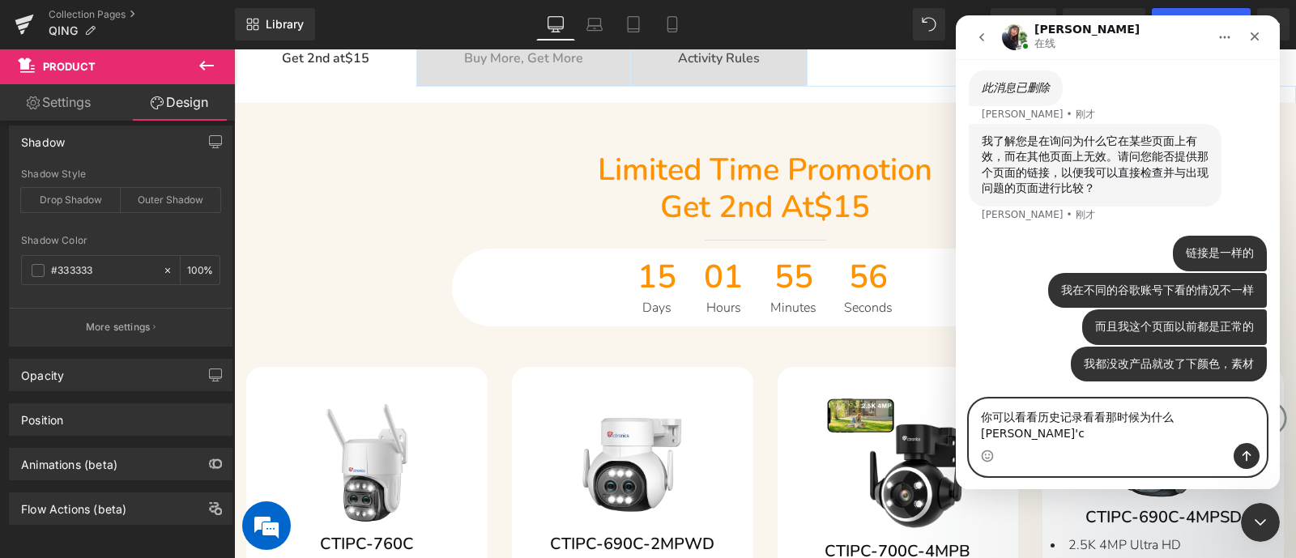
type textarea "你可以看看历史记录看看那时候为什么正常"
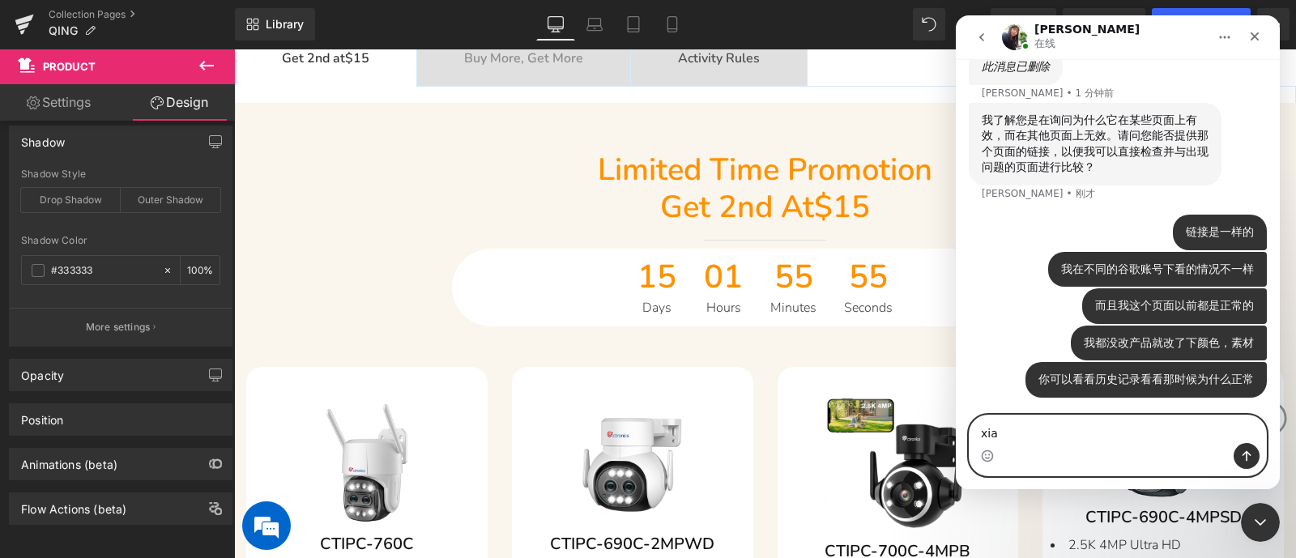
scroll to position [5924, 0]
type textarea "现在为什么不正常对比一下"
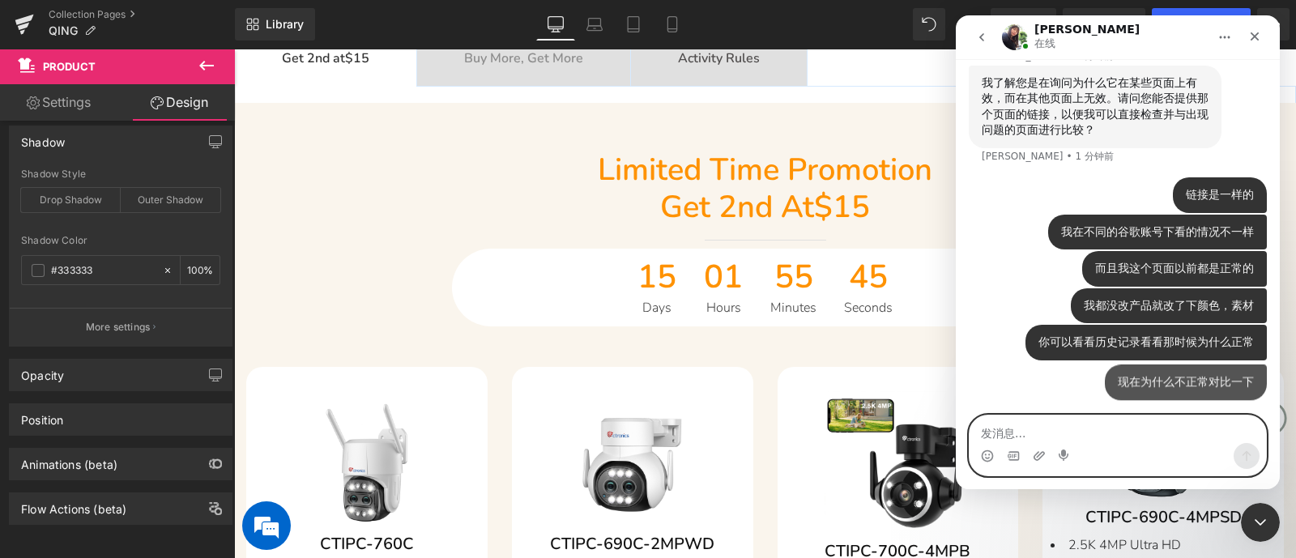
scroll to position [5961, 0]
click at [1036, 429] on textarea "发消息..." at bounding box center [1118, 430] width 297 height 28
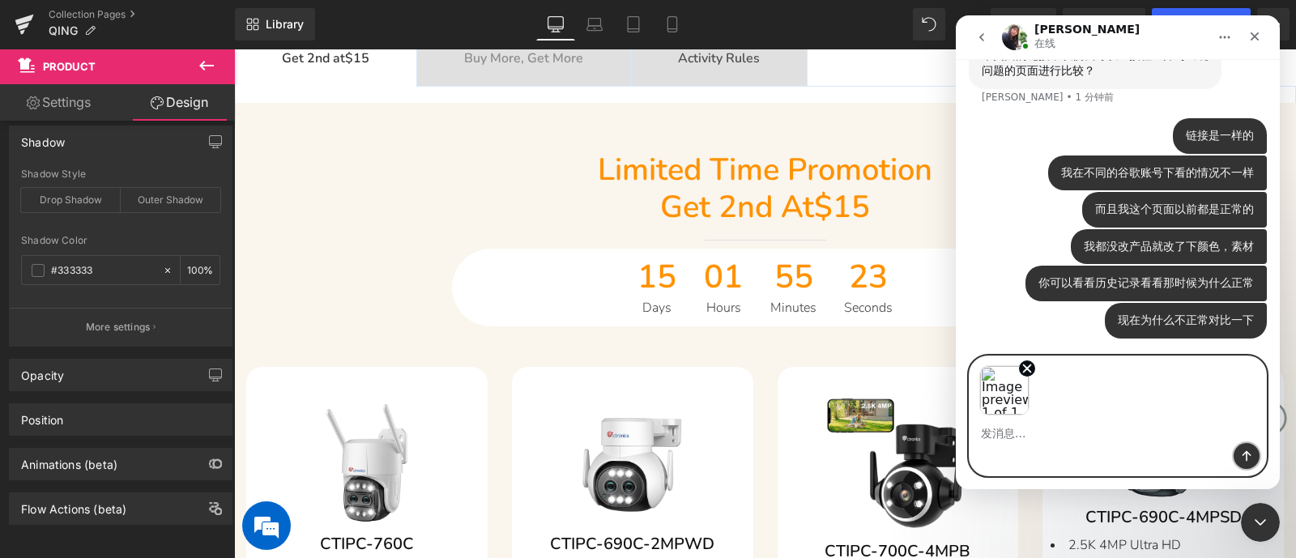
click at [1036, 446] on icon "发送消息…" at bounding box center [1246, 456] width 13 height 13
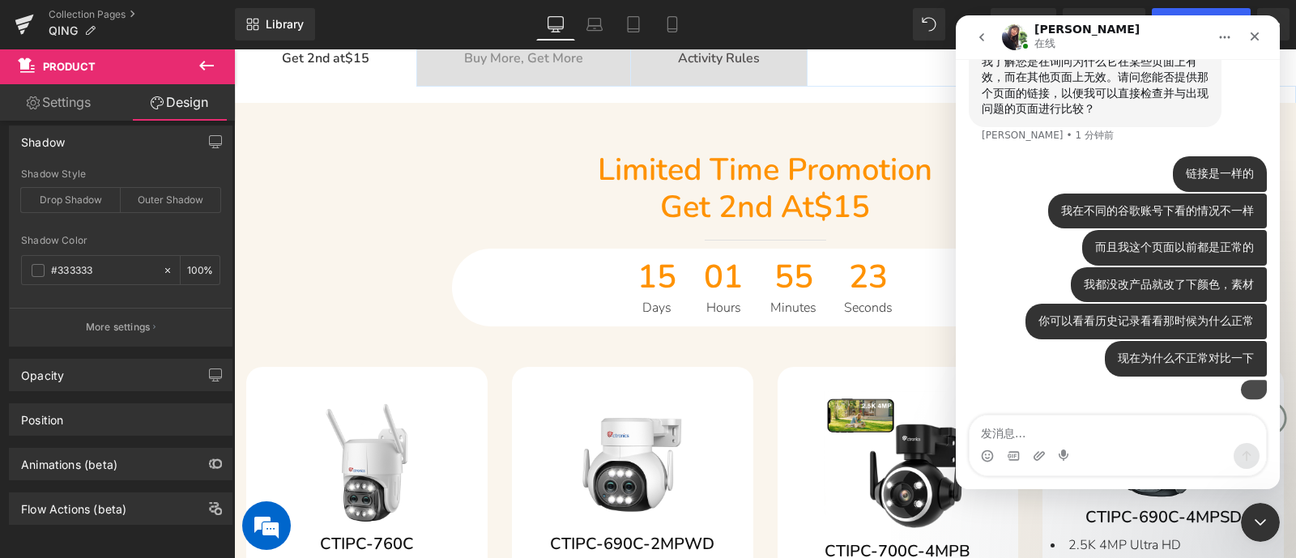
scroll to position [6103, 0]
click at [373, 267] on div at bounding box center [648, 255] width 1296 height 510
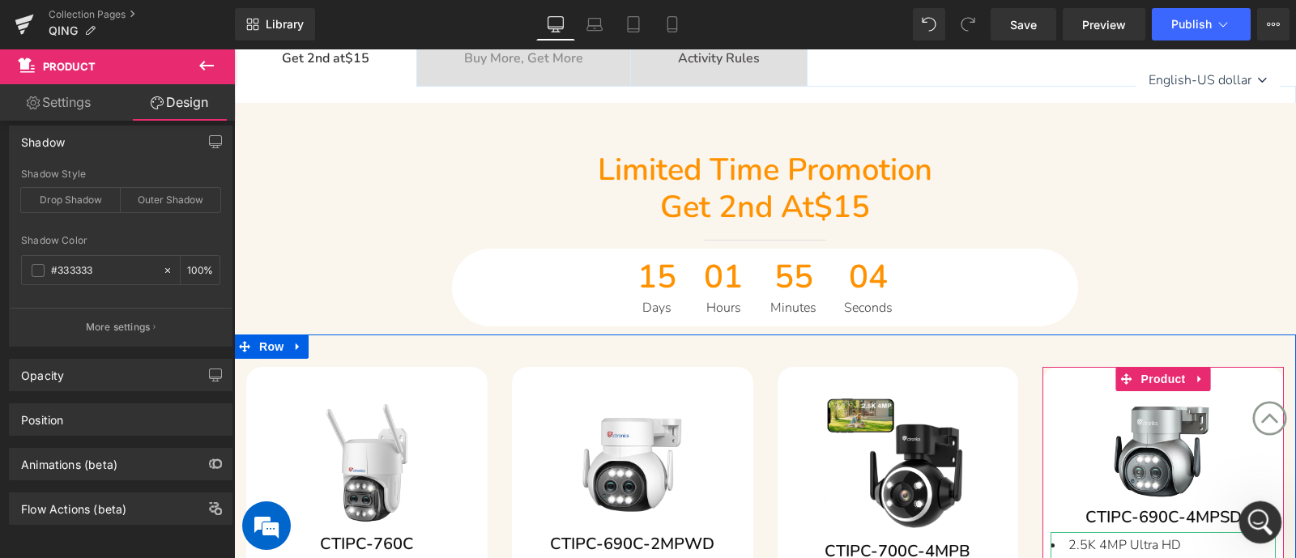
click at [1036, 446] on icon "打开 Intercom Messenger" at bounding box center [1258, 520] width 27 height 27
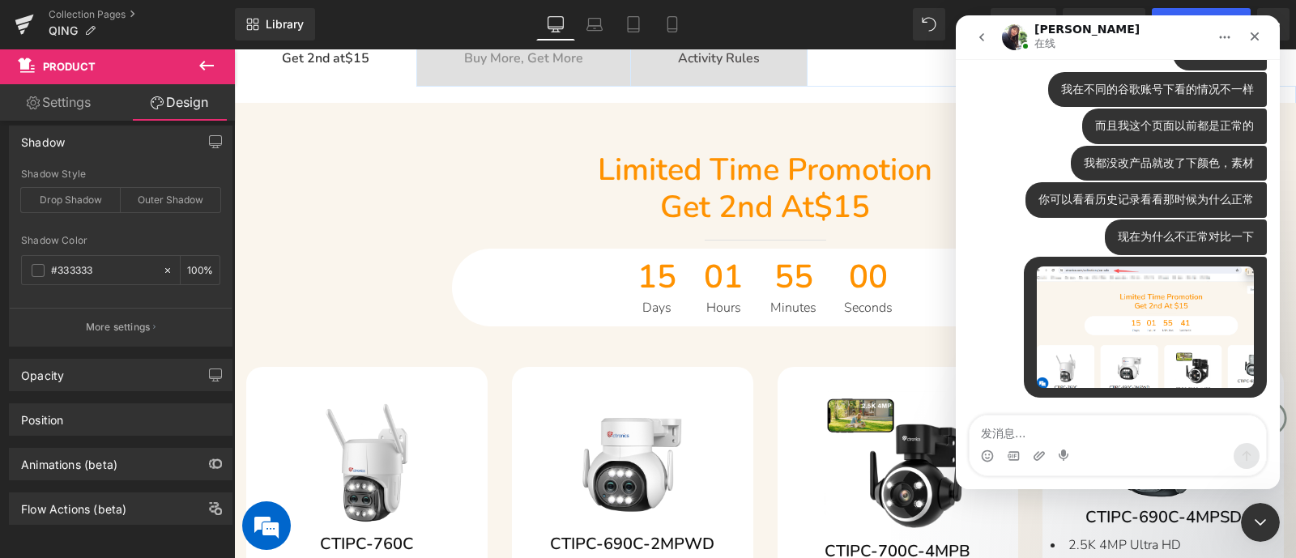
click at [1036, 431] on textarea "发消息..." at bounding box center [1118, 430] width 297 height 28
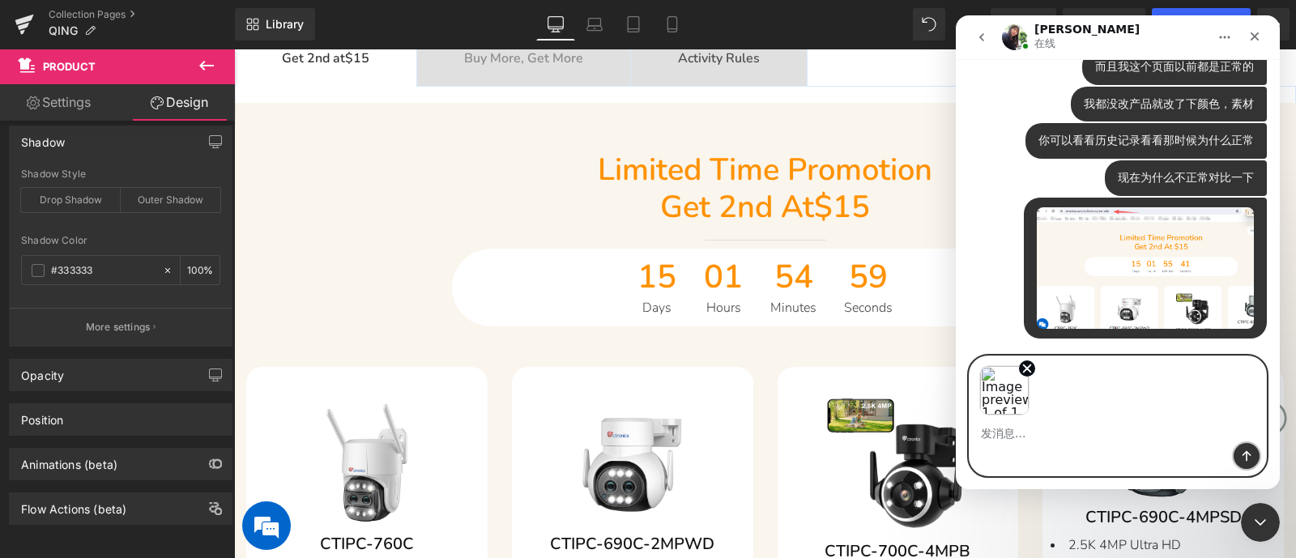
click at [1036, 446] on button "发送消息…" at bounding box center [1247, 456] width 26 height 26
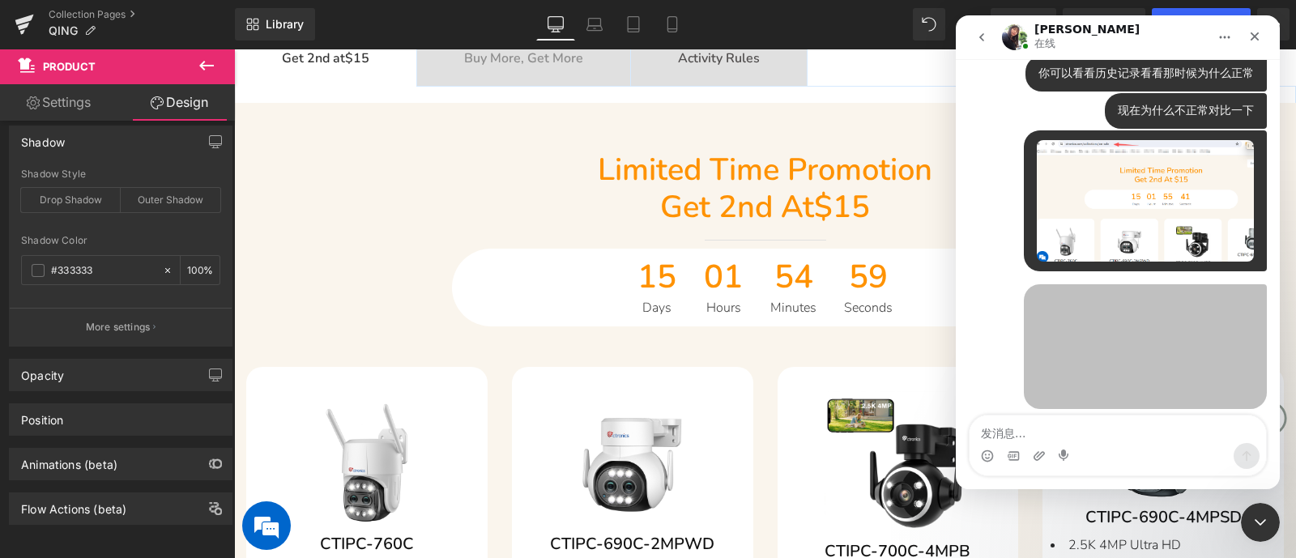
scroll to position [6214, 0]
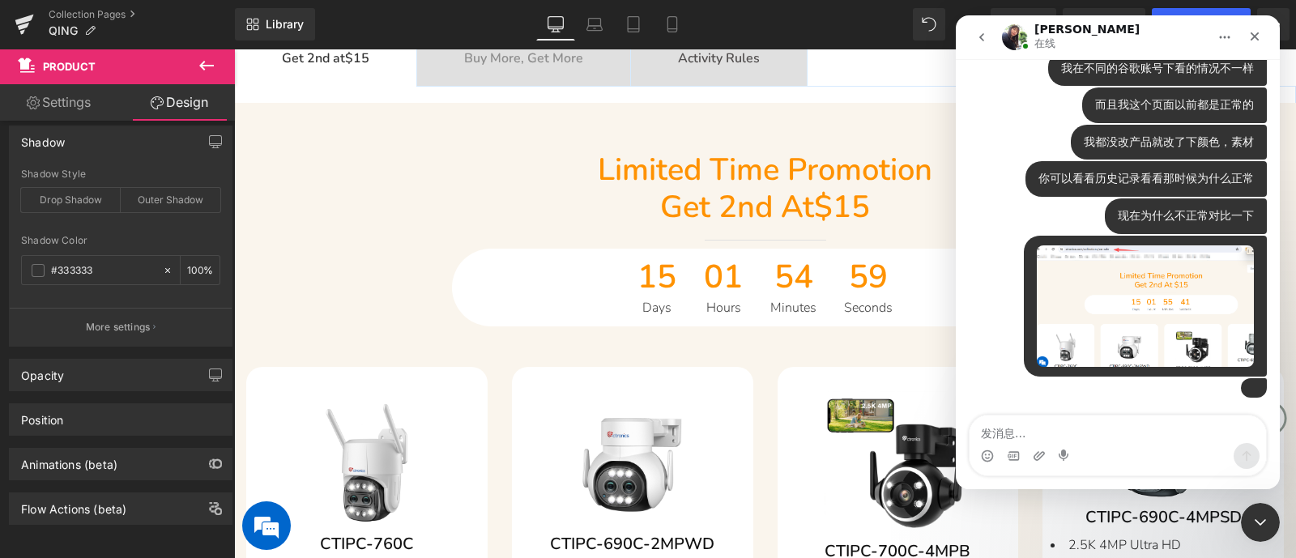
click at [1036, 429] on textarea "发消息..." at bounding box center [1118, 430] width 297 height 28
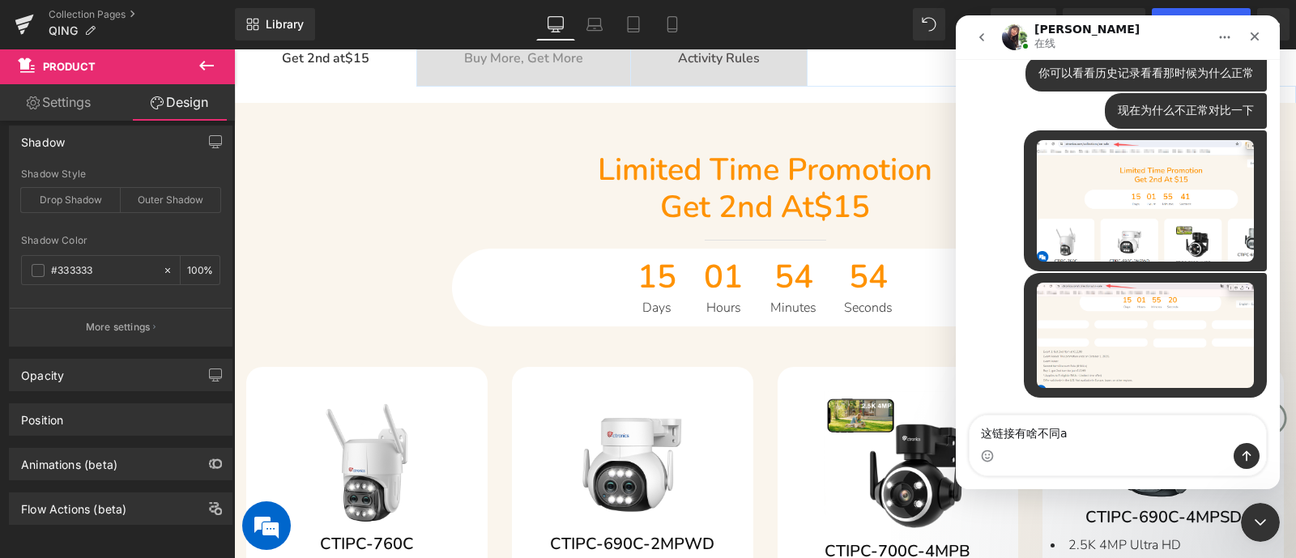
type textarea "这链接有啥不同啊"
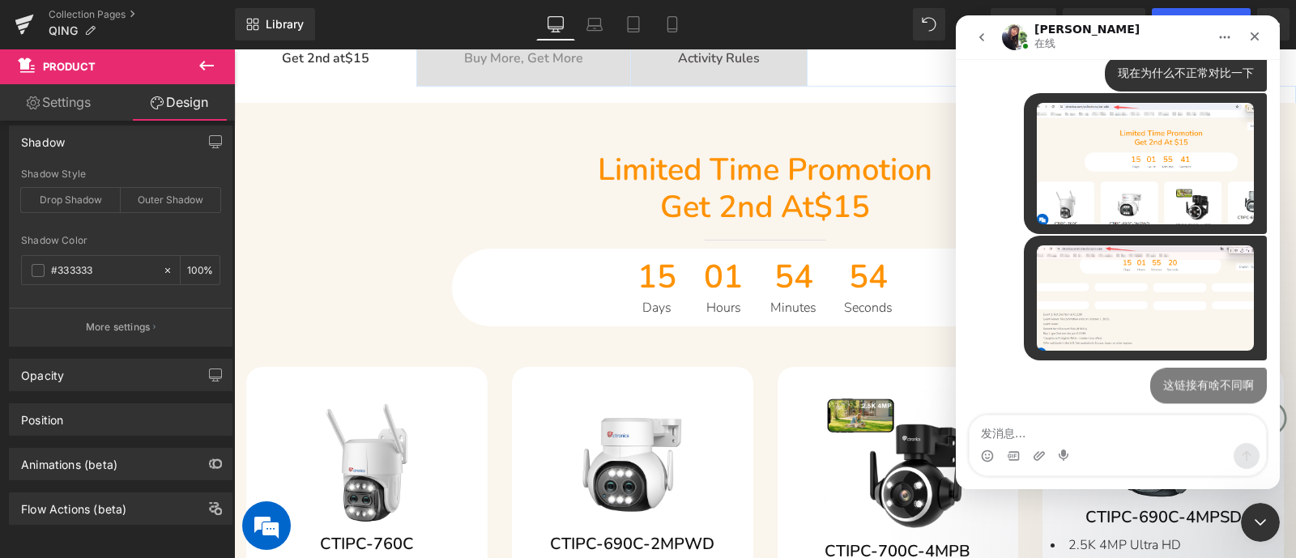
scroll to position [6251, 0]
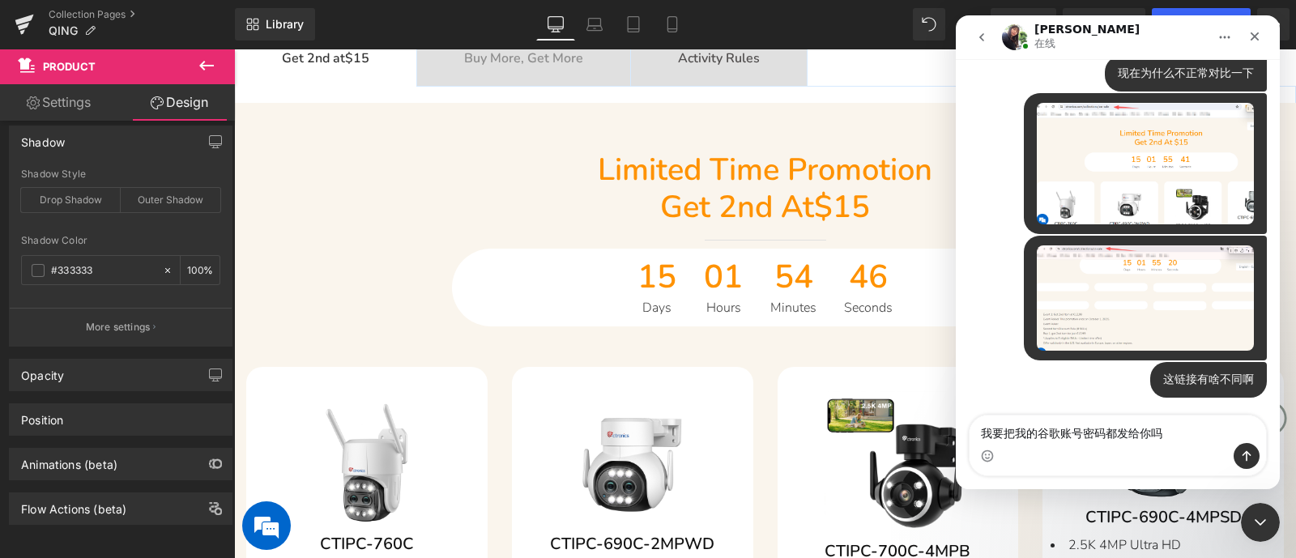
type textarea "我要把我的谷歌账号密码都发给你吗？"
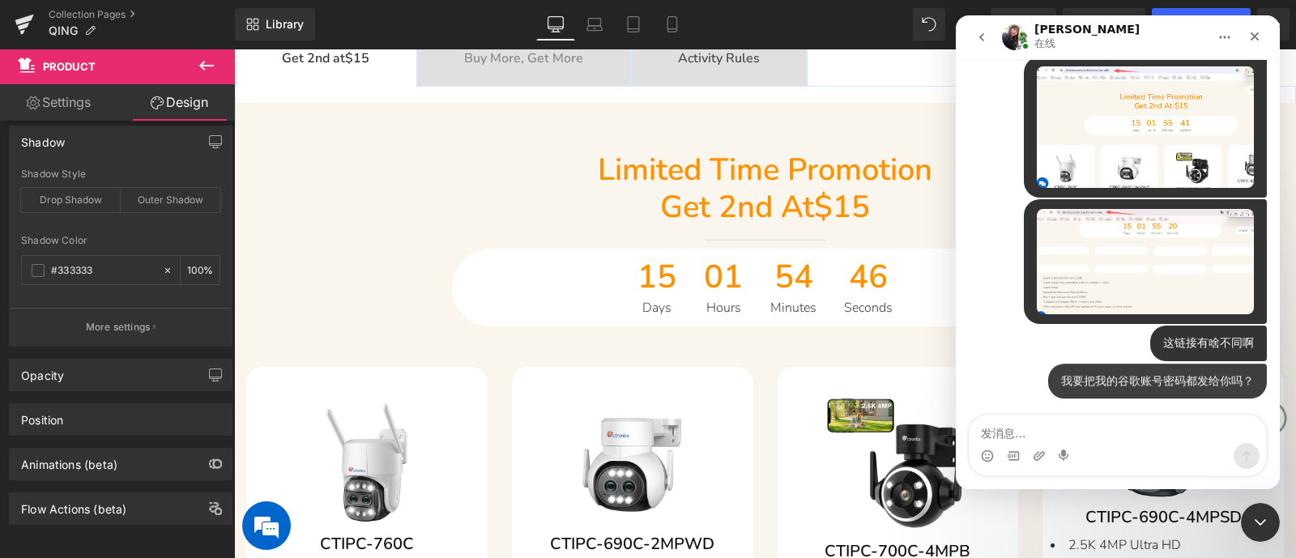
scroll to position [6287, 0]
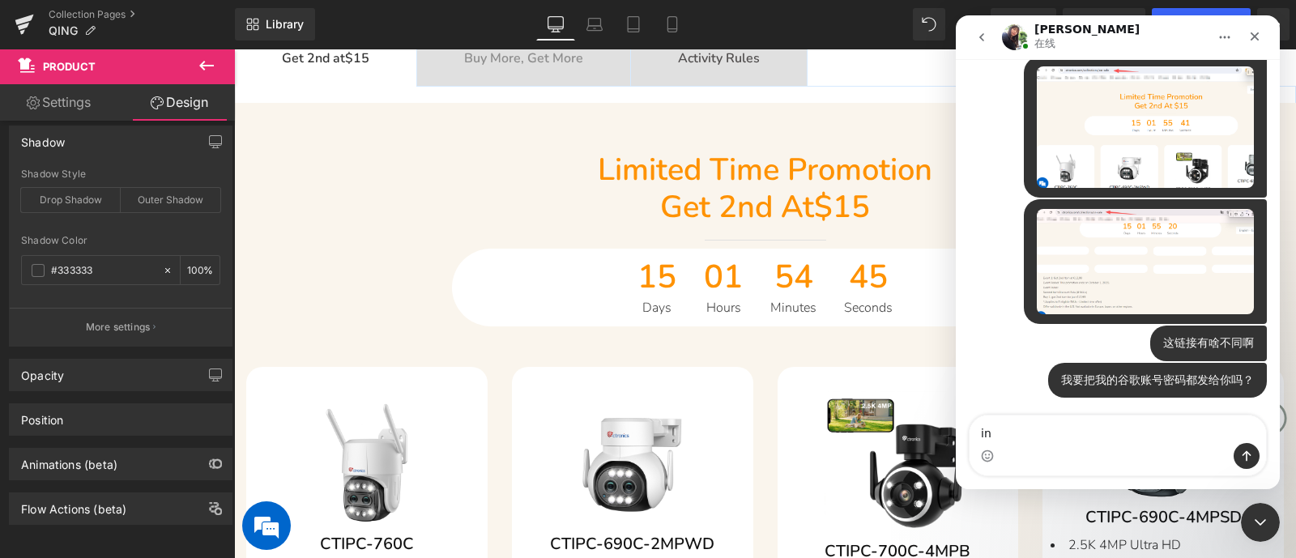
type textarea "i"
type textarea "你们自己不能多个账户看看吗"
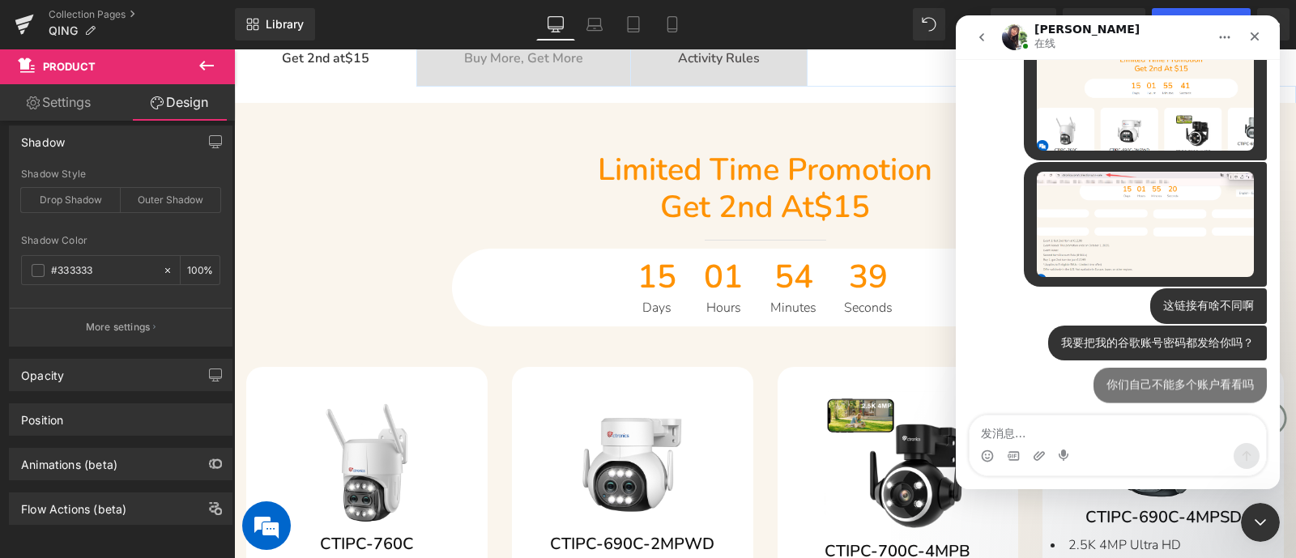
scroll to position [6325, 0]
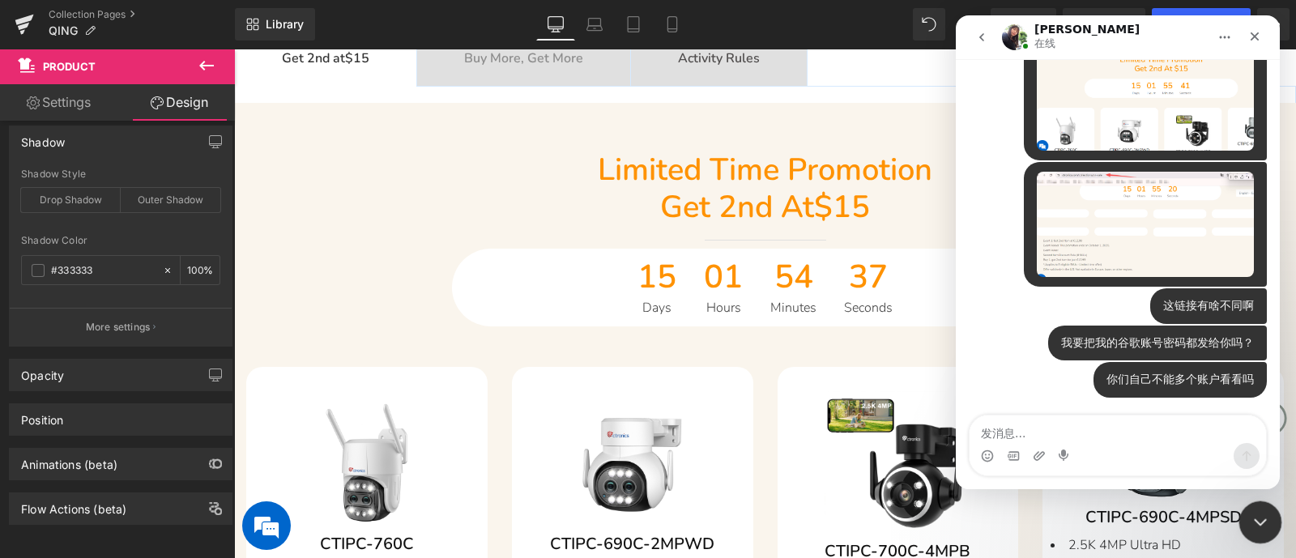
click at [1036, 446] on div "关闭 Intercom Messenger" at bounding box center [1258, 520] width 39 height 39
